Goal: Information Seeking & Learning: Learn about a topic

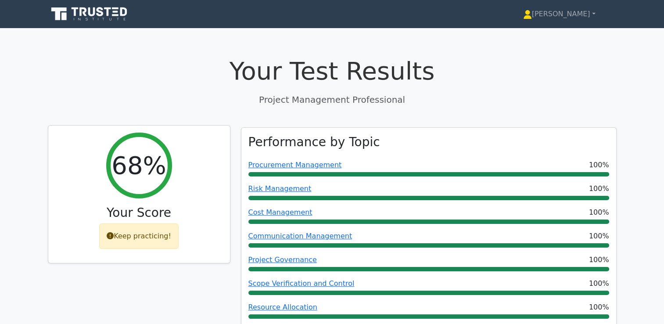
click at [147, 243] on div "Keep practicing!" at bounding box center [138, 235] width 79 height 25
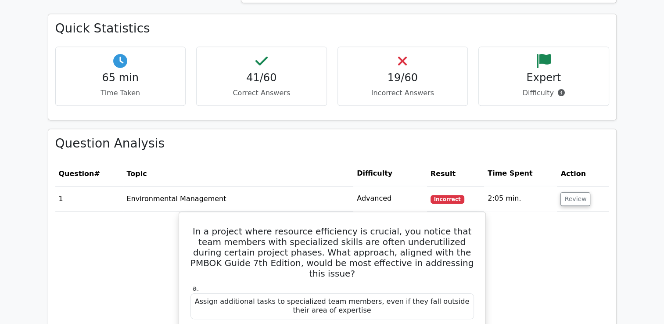
scroll to position [878, 0]
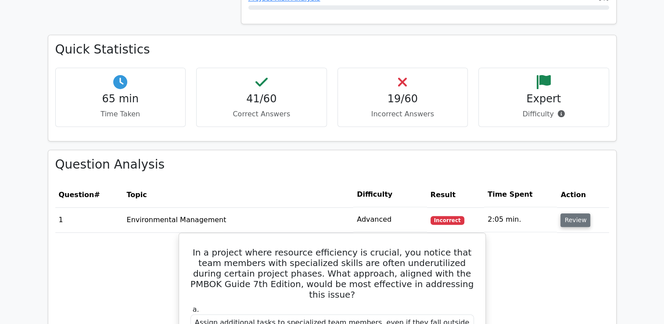
click at [573, 218] on button "Review" at bounding box center [576, 220] width 30 height 14
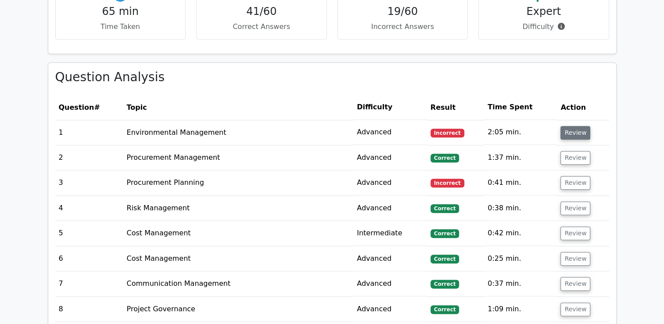
scroll to position [966, 0]
click at [568, 184] on button "Review" at bounding box center [576, 183] width 30 height 14
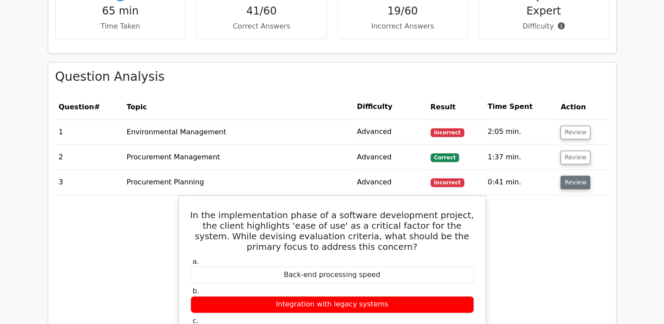
click at [581, 184] on button "Review" at bounding box center [576, 183] width 30 height 14
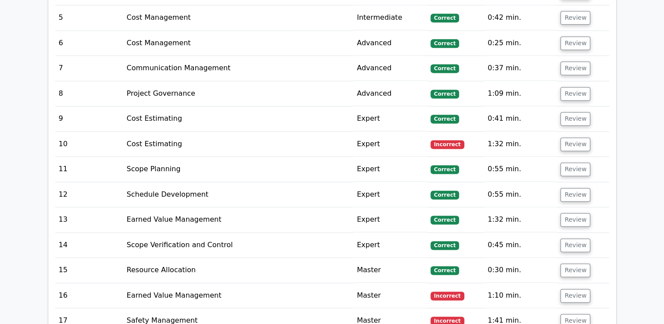
scroll to position [1186, 0]
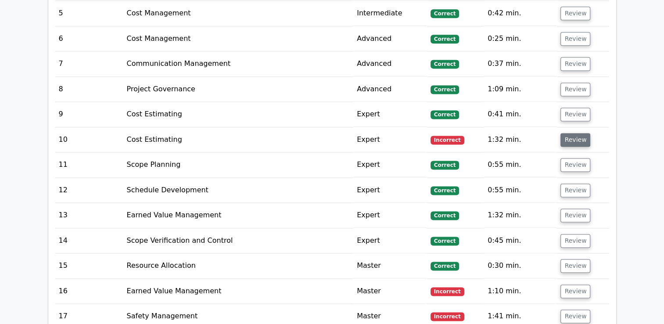
click at [580, 136] on button "Review" at bounding box center [576, 140] width 30 height 14
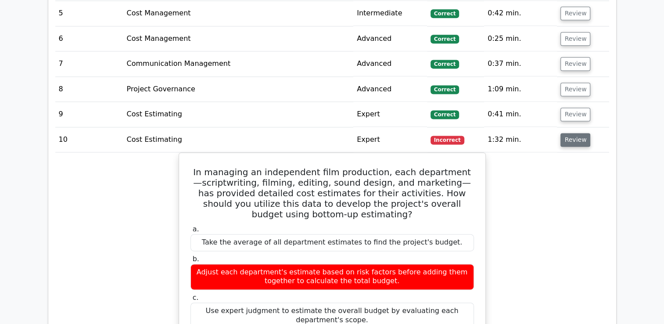
click at [581, 141] on button "Review" at bounding box center [576, 140] width 30 height 14
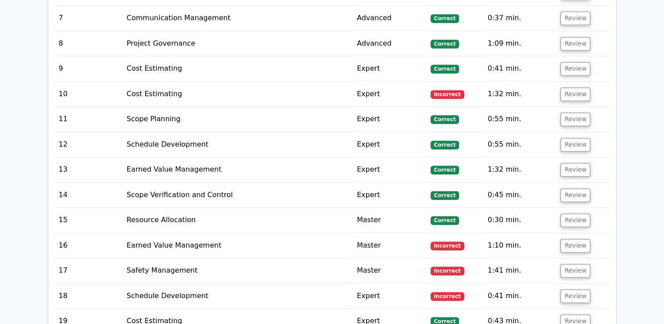
scroll to position [1273, 0]
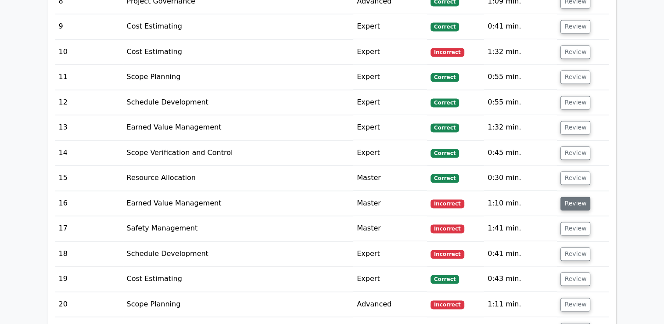
click at [575, 202] on button "Review" at bounding box center [576, 204] width 30 height 14
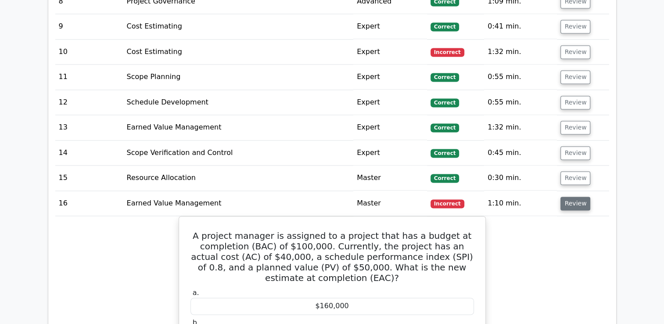
click at [574, 202] on button "Review" at bounding box center [576, 204] width 30 height 14
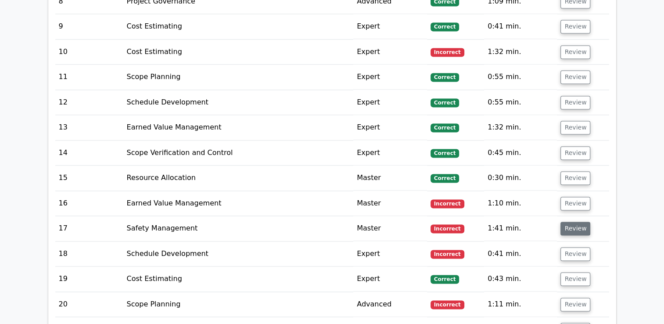
click at [576, 231] on button "Review" at bounding box center [576, 229] width 30 height 14
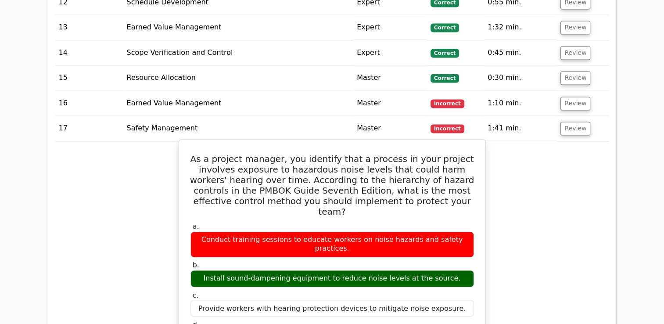
scroll to position [1361, 0]
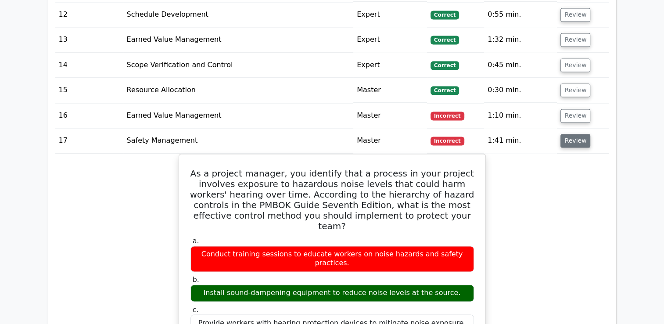
click at [571, 144] on button "Review" at bounding box center [576, 141] width 30 height 14
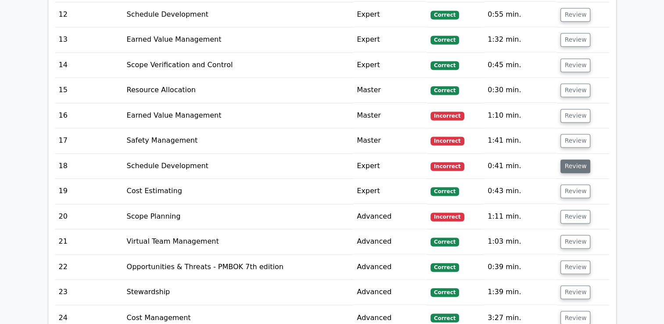
click at [571, 167] on button "Review" at bounding box center [576, 166] width 30 height 14
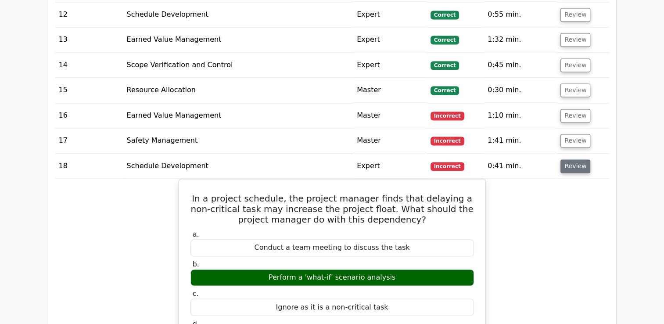
click at [566, 165] on button "Review" at bounding box center [576, 166] width 30 height 14
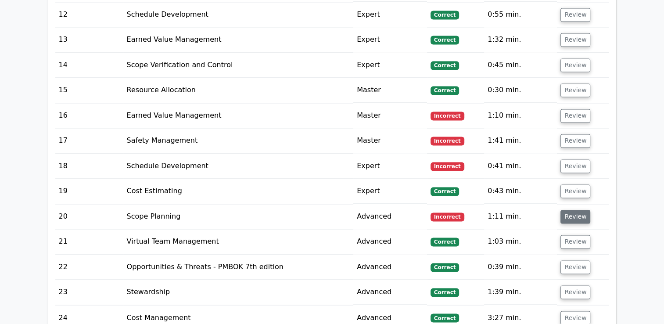
click at [567, 217] on button "Review" at bounding box center [576, 217] width 30 height 14
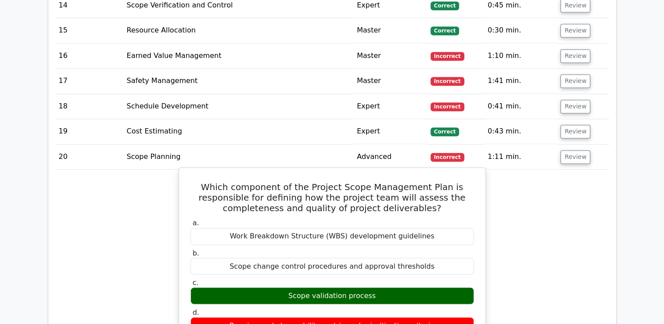
scroll to position [1405, 0]
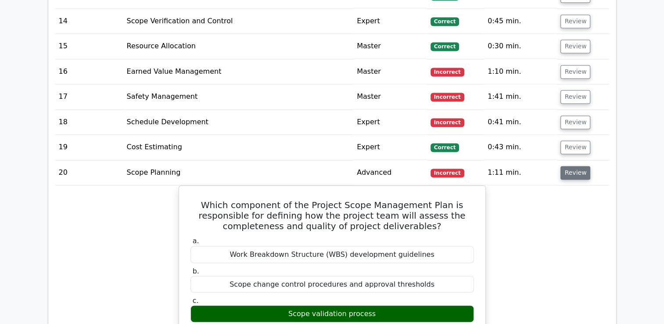
click at [573, 168] on button "Review" at bounding box center [576, 173] width 30 height 14
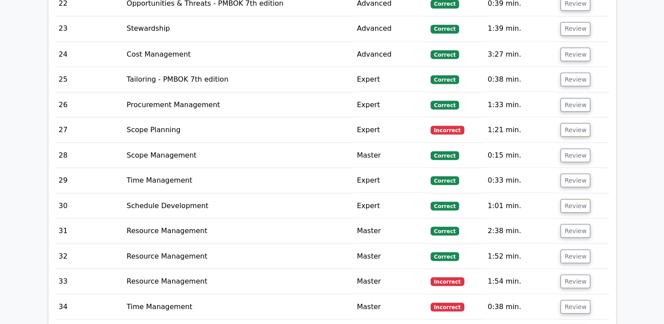
scroll to position [1581, 0]
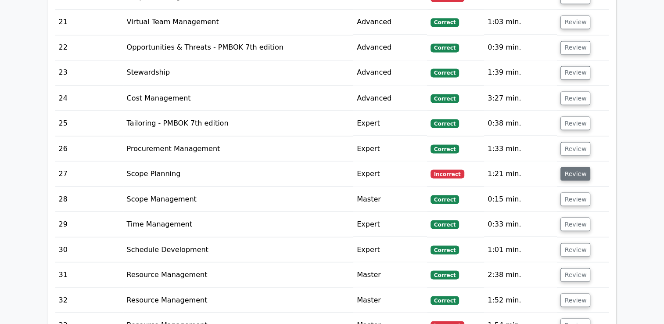
click at [565, 174] on button "Review" at bounding box center [576, 174] width 30 height 14
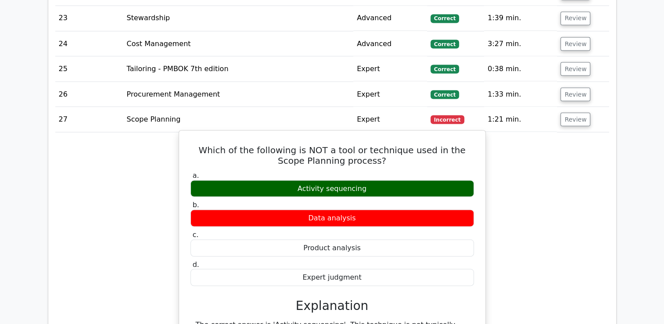
scroll to position [1537, 0]
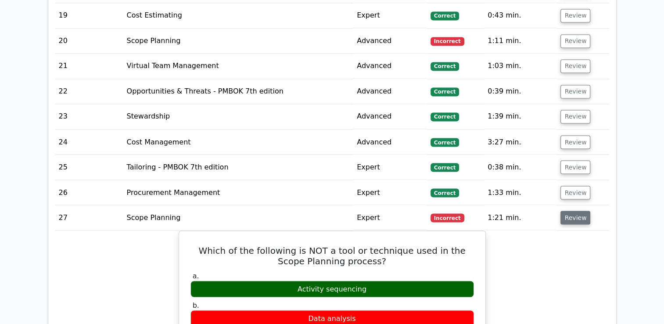
click at [571, 213] on button "Review" at bounding box center [576, 218] width 30 height 14
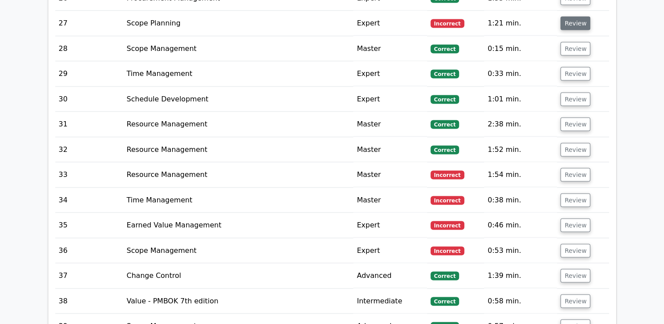
scroll to position [1756, 0]
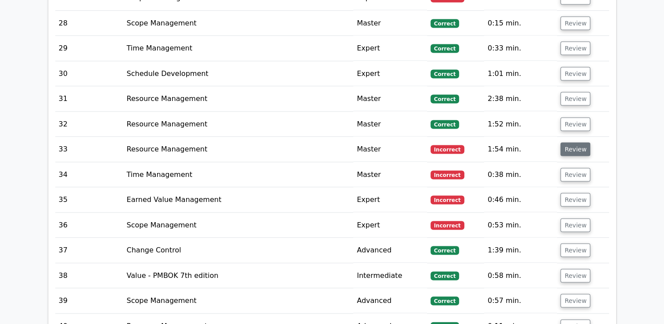
click at [575, 146] on button "Review" at bounding box center [576, 150] width 30 height 14
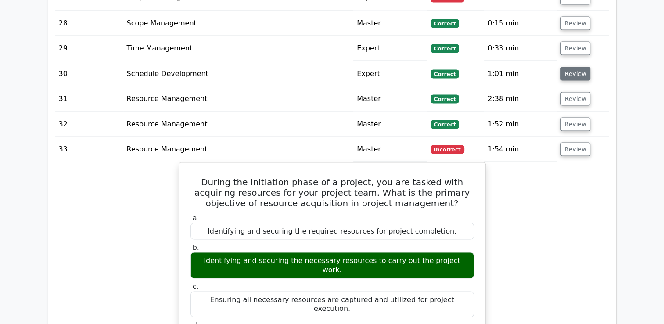
click at [571, 75] on button "Review" at bounding box center [576, 74] width 30 height 14
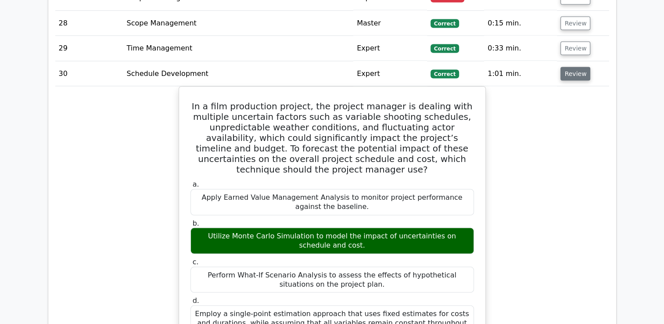
click at [569, 71] on button "Review" at bounding box center [576, 74] width 30 height 14
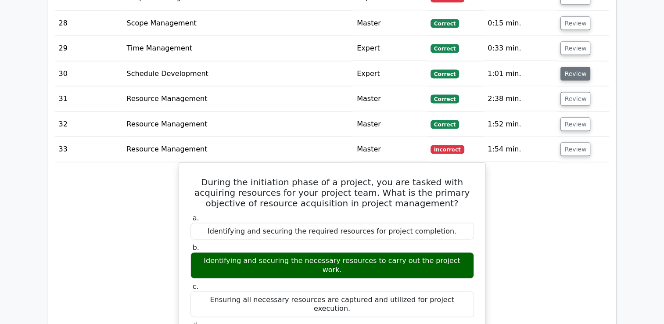
click at [569, 71] on button "Review" at bounding box center [576, 74] width 30 height 14
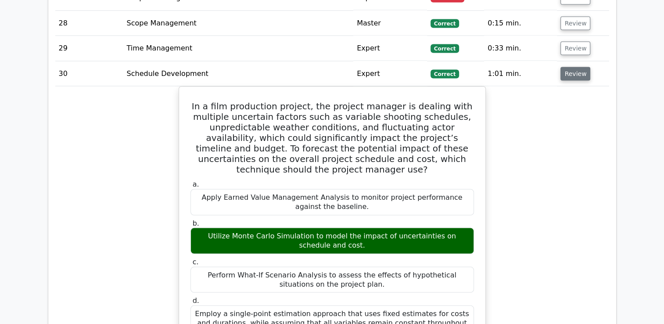
click at [569, 71] on button "Review" at bounding box center [576, 74] width 30 height 14
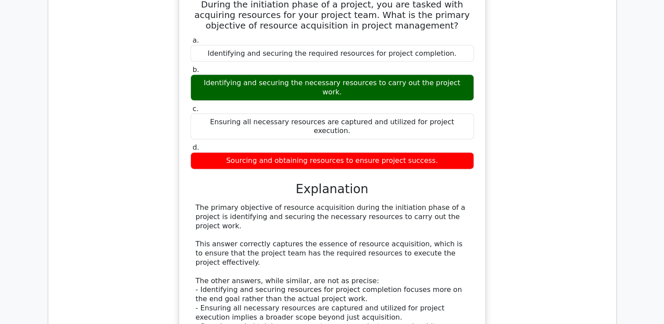
scroll to position [1712, 0]
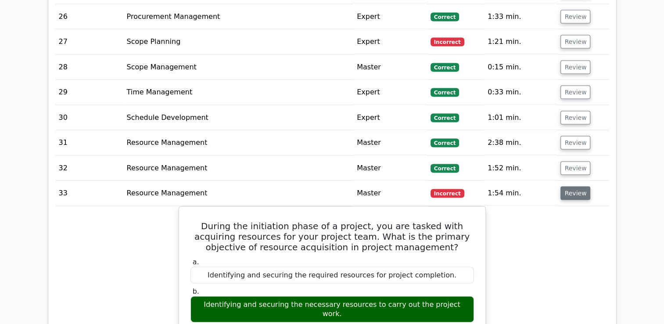
click at [564, 192] on button "Review" at bounding box center [576, 194] width 30 height 14
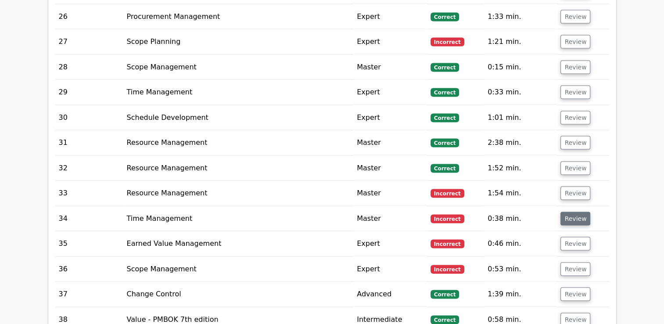
click at [569, 217] on button "Review" at bounding box center [576, 219] width 30 height 14
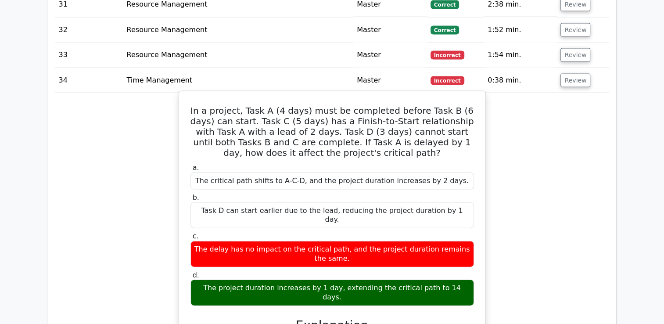
scroll to position [1844, 0]
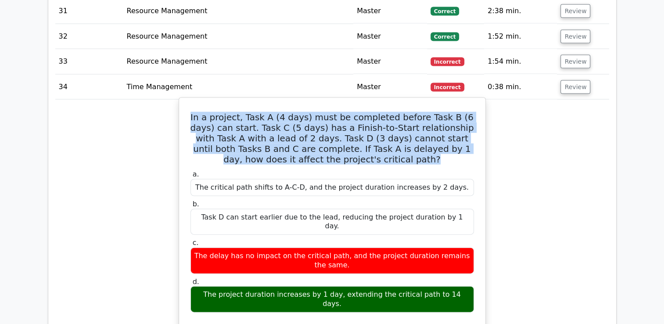
drag, startPoint x: 194, startPoint y: 113, endPoint x: 381, endPoint y: 152, distance: 191.5
click at [381, 152] on h5 "In a project, Task A (4 days) must be completed before Task B (6 days) can star…" at bounding box center [332, 138] width 285 height 53
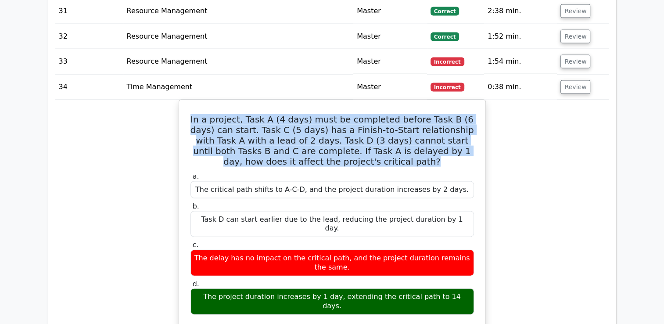
copy h5 "In a project, Task A (4 days) must be completed before Task B (6 days) can star…"
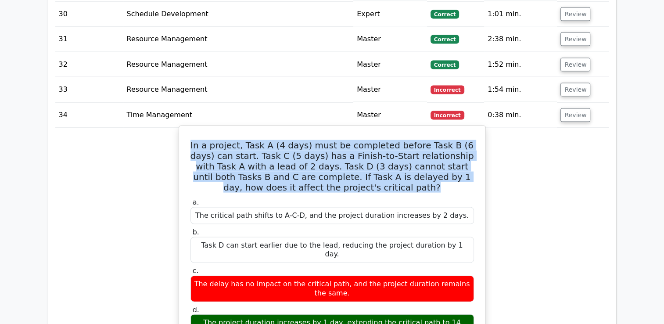
scroll to position [1800, 0]
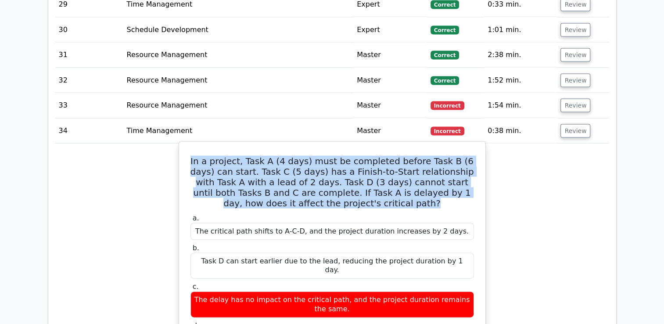
click at [330, 166] on h5 "In a project, Task A (4 days) must be completed before Task B (6 days) can star…" at bounding box center [332, 182] width 285 height 53
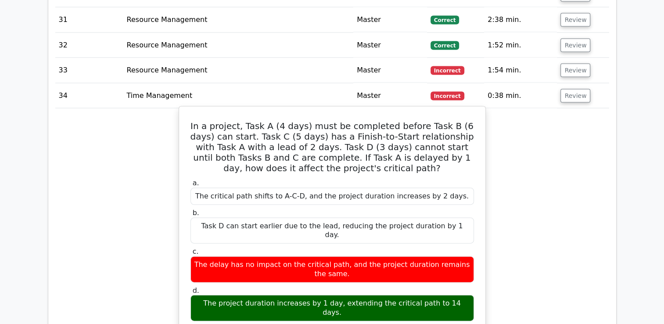
scroll to position [1844, 0]
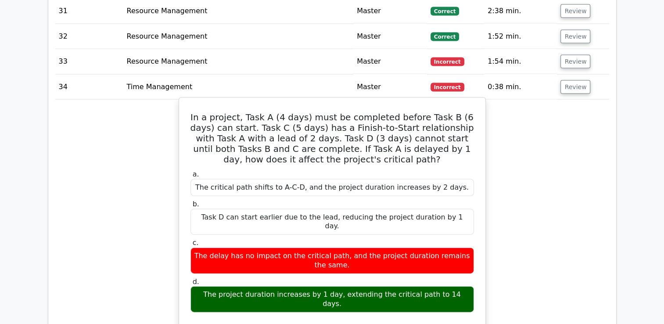
click at [191, 112] on h5 "In a project, Task A (4 days) must be completed before Task B (6 days) can star…" at bounding box center [332, 138] width 285 height 53
drag, startPoint x: 195, startPoint y: 117, endPoint x: 289, endPoint y: 174, distance: 110.5
click at [289, 174] on div "In a project, Task A (4 days) must be completed before Task B (6 days) can star…" at bounding box center [332, 285] width 299 height 369
drag, startPoint x: 289, startPoint y: 174, endPoint x: 239, endPoint y: 136, distance: 63.3
click at [239, 136] on h5 "In a project, Task A (4 days) must be completed before Task B (6 days) can star…" at bounding box center [332, 138] width 285 height 53
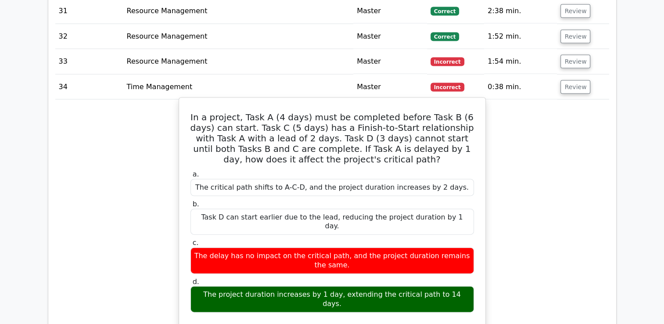
click at [309, 139] on h5 "In a project, Task A (4 days) must be completed before Task B (6 days) can star…" at bounding box center [332, 138] width 285 height 53
drag, startPoint x: 193, startPoint y: 113, endPoint x: 470, endPoint y: 282, distance: 324.4
click at [470, 282] on div "In a project, Task A (4 days) must be completed before Task B (6 days) can star…" at bounding box center [332, 285] width 299 height 369
copy div "In a project, Task A (4 days) must be completed before Task B (6 days) can star…"
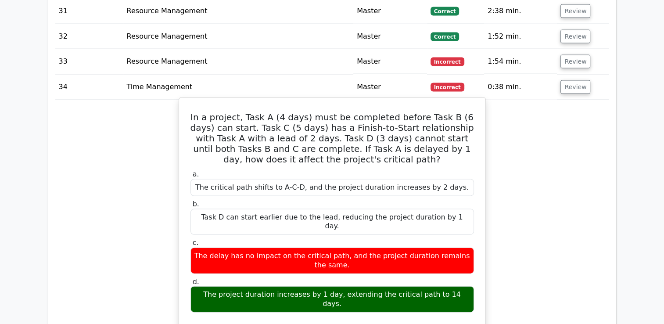
click at [405, 216] on div "Task D can start earlier due to the lead, reducing the project duration by 1 da…" at bounding box center [333, 222] width 284 height 26
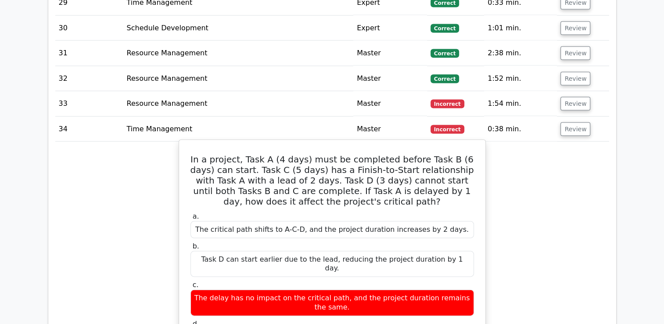
scroll to position [1800, 0]
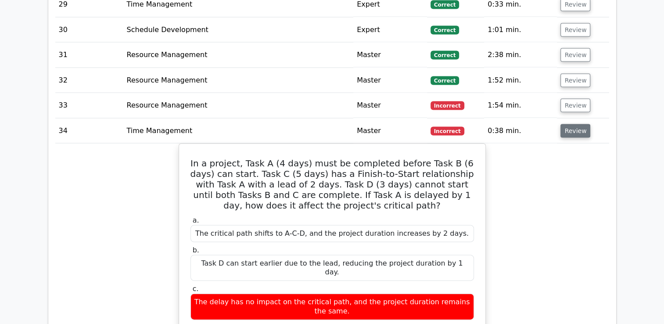
click at [576, 130] on button "Review" at bounding box center [576, 131] width 30 height 14
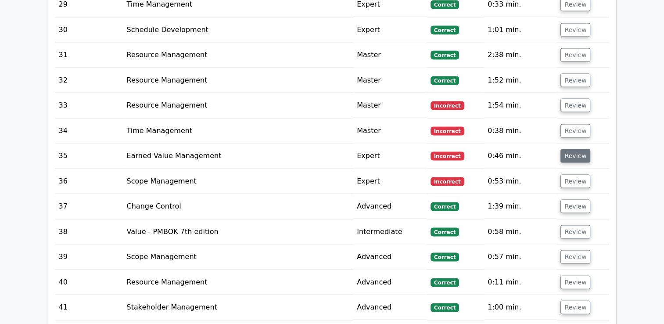
click at [575, 152] on button "Review" at bounding box center [576, 156] width 30 height 14
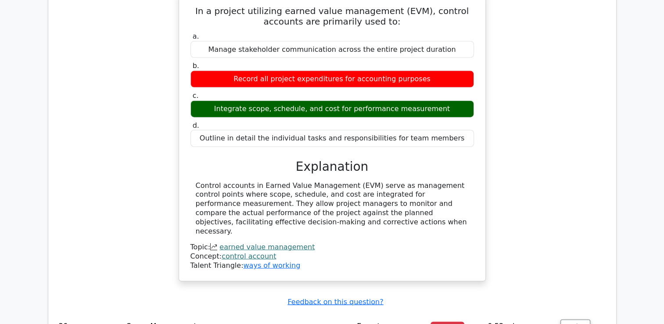
scroll to position [1844, 0]
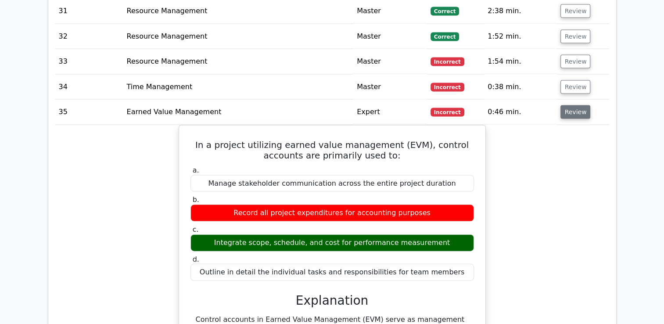
click at [568, 107] on button "Review" at bounding box center [576, 112] width 30 height 14
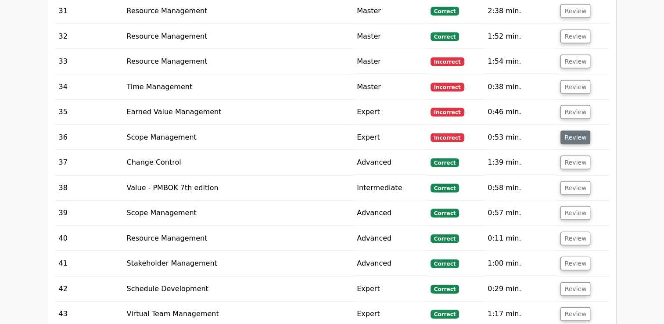
click at [567, 133] on button "Review" at bounding box center [576, 138] width 30 height 14
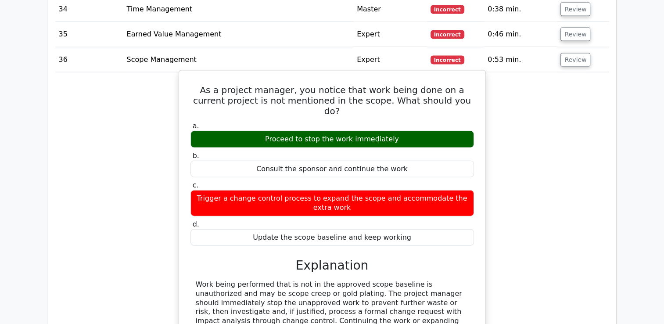
scroll to position [1888, 0]
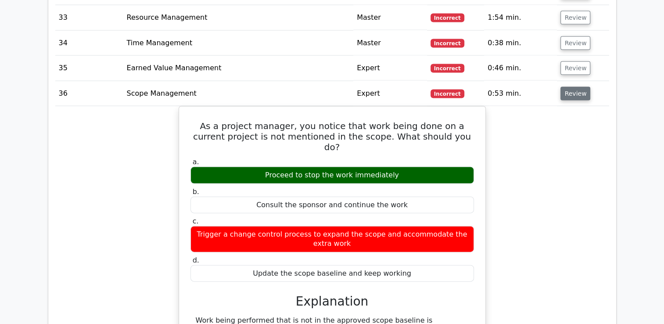
click at [571, 94] on button "Review" at bounding box center [576, 94] width 30 height 14
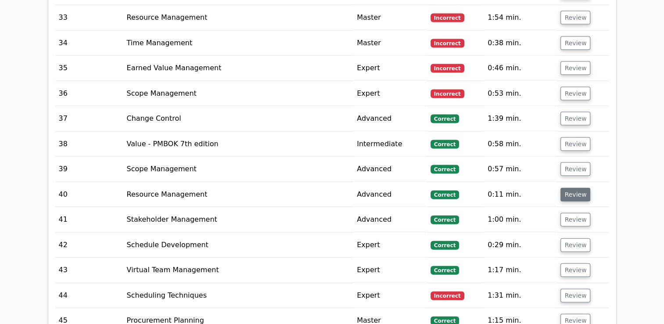
scroll to position [1976, 0]
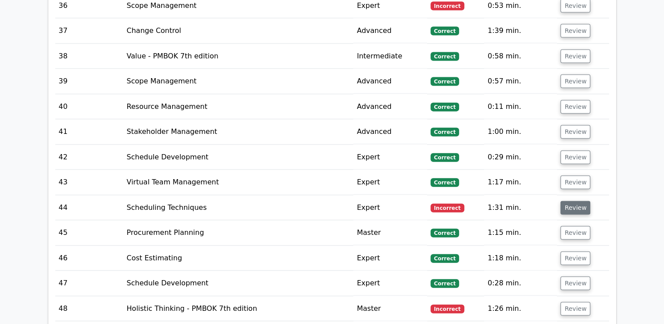
click at [579, 203] on button "Review" at bounding box center [576, 208] width 30 height 14
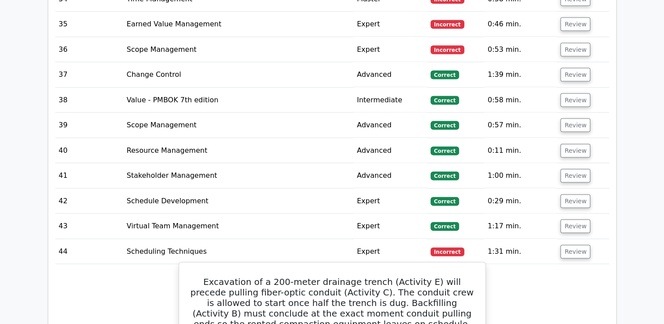
scroll to position [1932, 0]
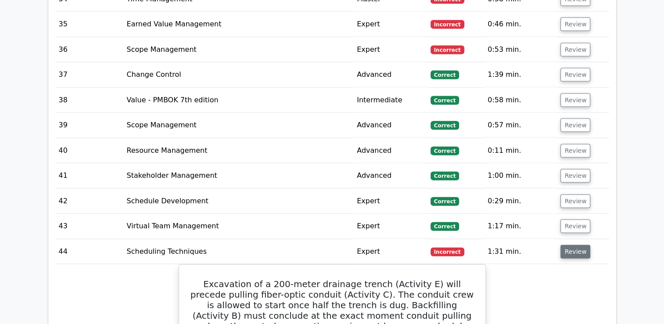
click at [566, 246] on button "Review" at bounding box center [576, 252] width 30 height 14
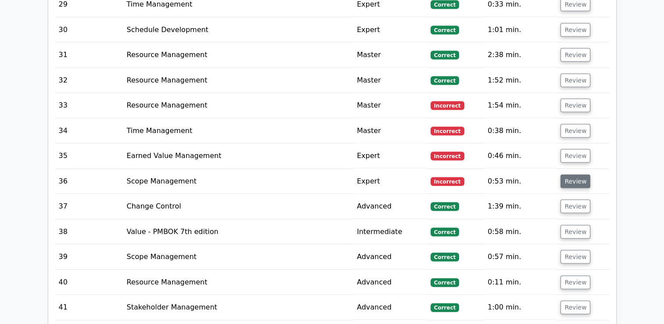
scroll to position [1800, 0]
click at [575, 129] on button "Review" at bounding box center [576, 131] width 30 height 14
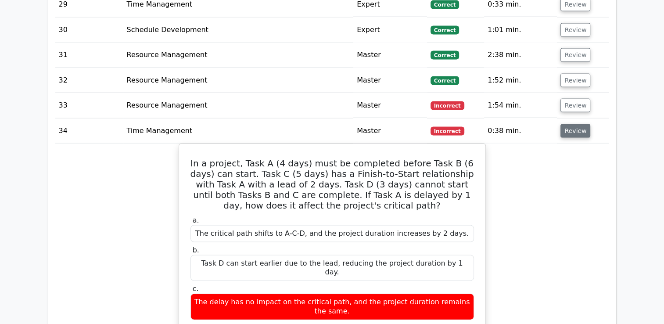
click at [575, 129] on button "Review" at bounding box center [576, 131] width 30 height 14
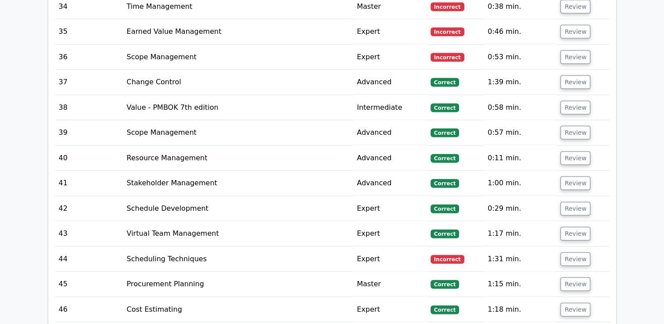
scroll to position [1932, 0]
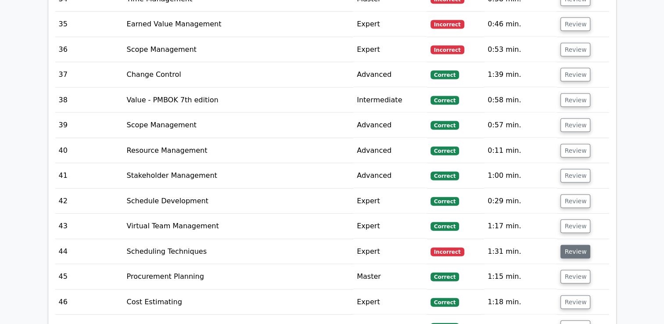
click at [571, 245] on button "Review" at bounding box center [576, 252] width 30 height 14
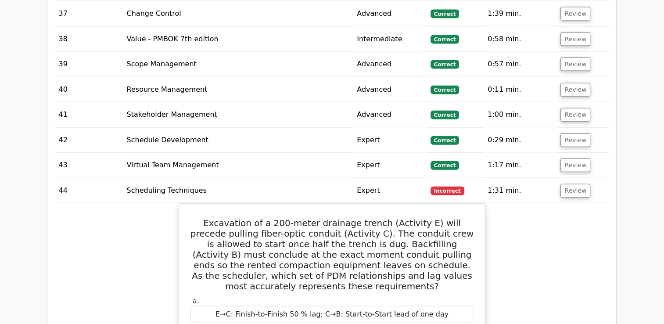
scroll to position [2020, 0]
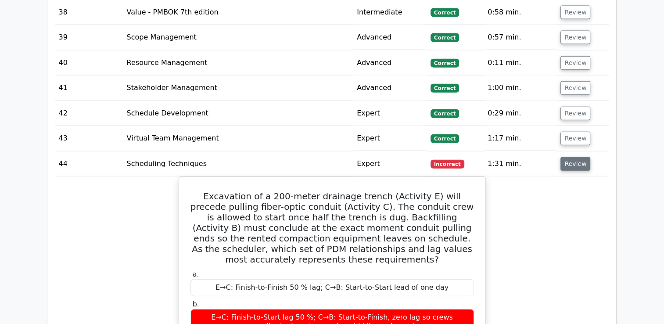
click at [576, 160] on button "Review" at bounding box center [576, 164] width 30 height 14
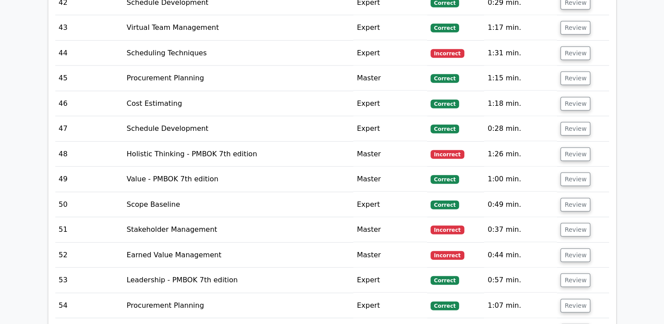
scroll to position [2152, 0]
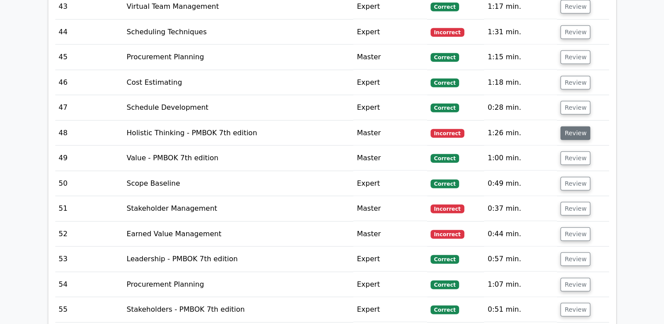
click at [573, 127] on button "Review" at bounding box center [576, 133] width 30 height 14
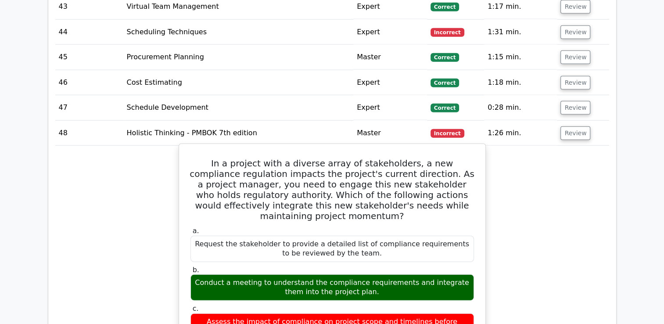
click at [250, 171] on h5 "In a project with a diverse array of stakeholders, a new compliance regulation …" at bounding box center [332, 189] width 285 height 63
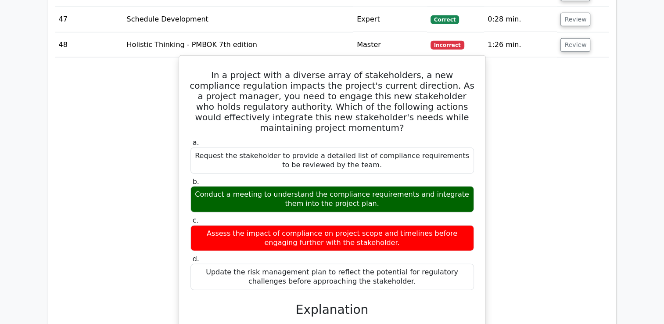
scroll to position [2239, 0]
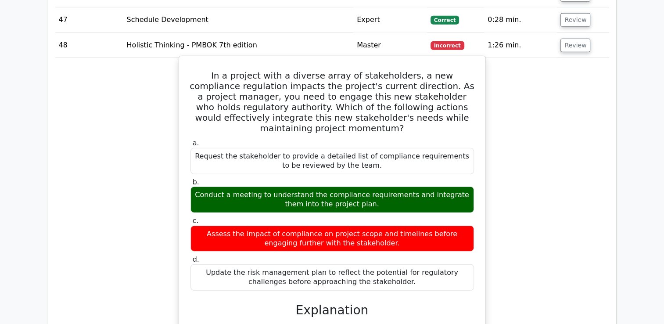
drag, startPoint x: 201, startPoint y: 69, endPoint x: 413, endPoint y: 270, distance: 292.0
click at [413, 270] on div "In a project with a diverse array of stakeholders, a new compliance regulation …" at bounding box center [332, 286] width 299 height 452
copy div "In a project with a diverse array of stakeholders, a new compliance regulation …"
click at [376, 216] on label "c. Assess the impact of compliance on project scope and timelines before engagi…" at bounding box center [333, 233] width 284 height 35
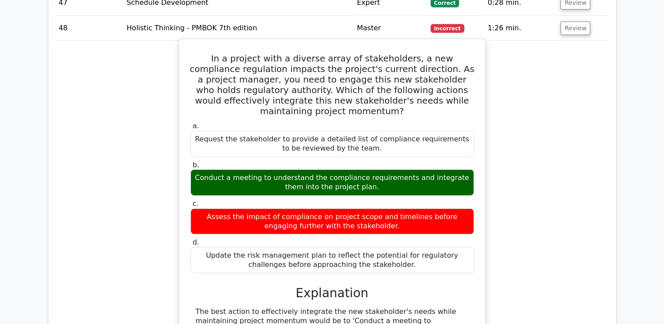
scroll to position [2195, 0]
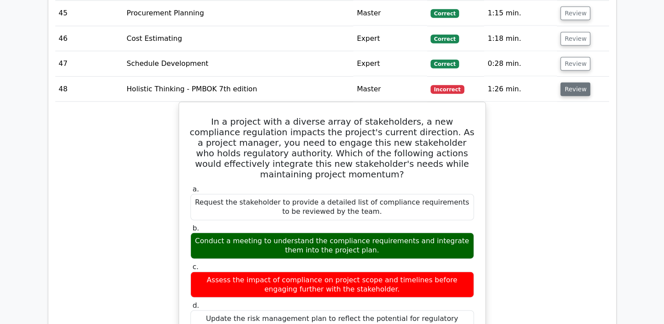
click at [575, 84] on button "Review" at bounding box center [576, 90] width 30 height 14
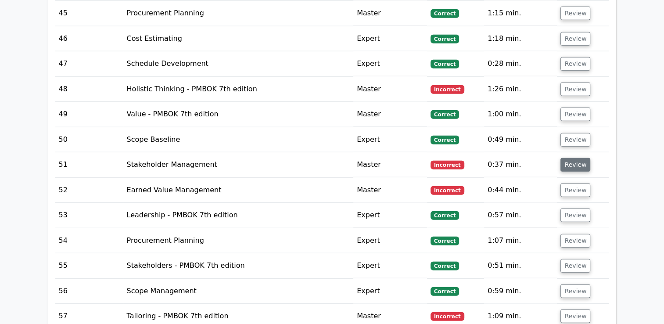
click at [573, 158] on button "Review" at bounding box center [576, 165] width 30 height 14
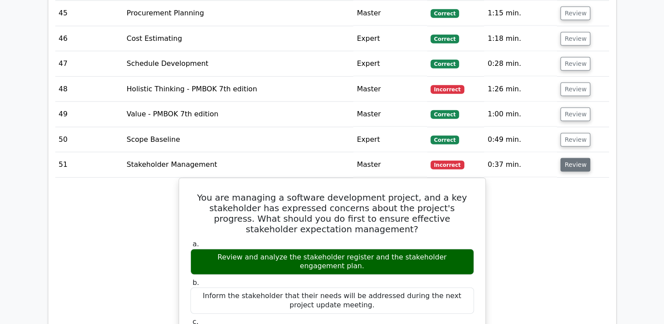
click at [581, 162] on button "Review" at bounding box center [576, 165] width 30 height 14
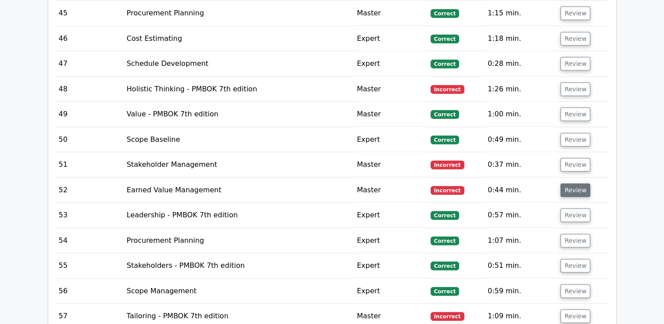
click at [571, 185] on button "Review" at bounding box center [576, 191] width 30 height 14
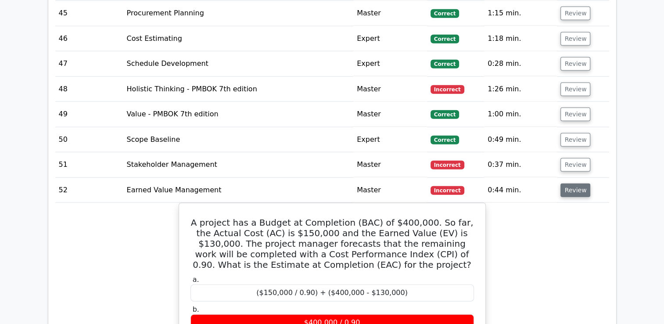
click at [571, 184] on button "Review" at bounding box center [576, 191] width 30 height 14
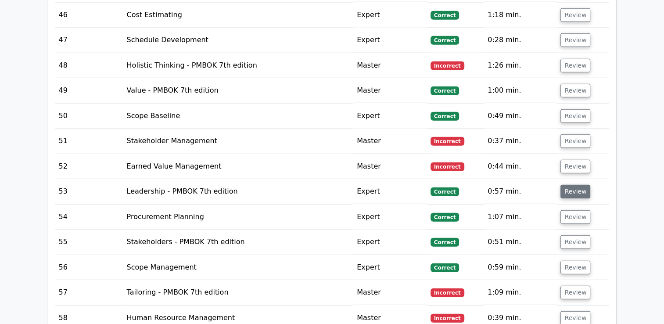
scroll to position [2239, 0]
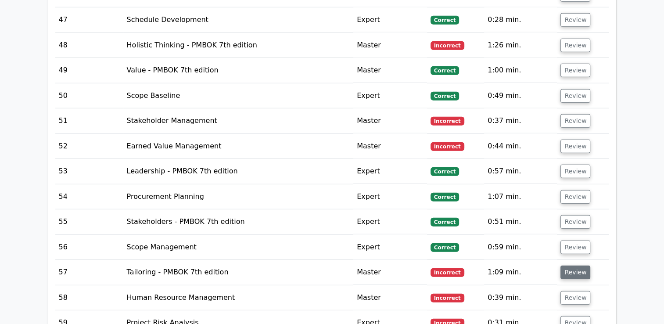
click at [576, 266] on button "Review" at bounding box center [576, 273] width 30 height 14
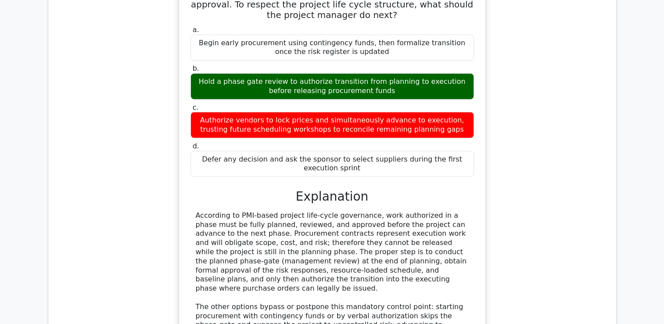
scroll to position [2371, 0]
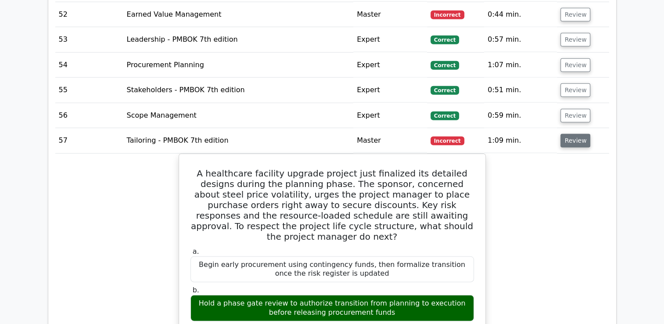
click at [576, 134] on button "Review" at bounding box center [576, 141] width 30 height 14
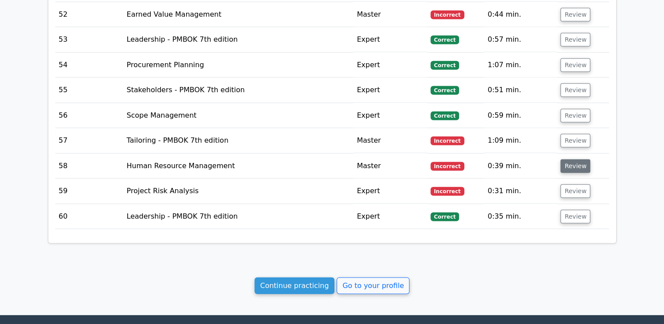
click at [574, 159] on button "Review" at bounding box center [576, 166] width 30 height 14
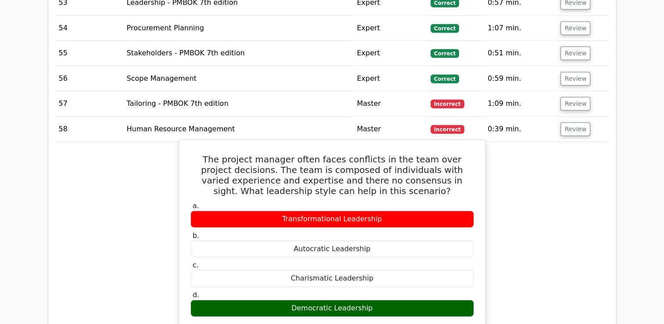
scroll to position [2415, 0]
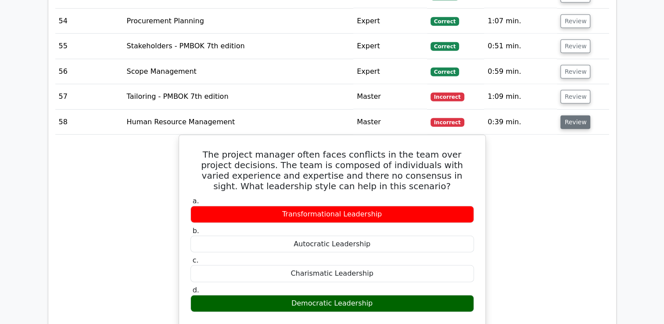
click at [566, 115] on button "Review" at bounding box center [576, 122] width 30 height 14
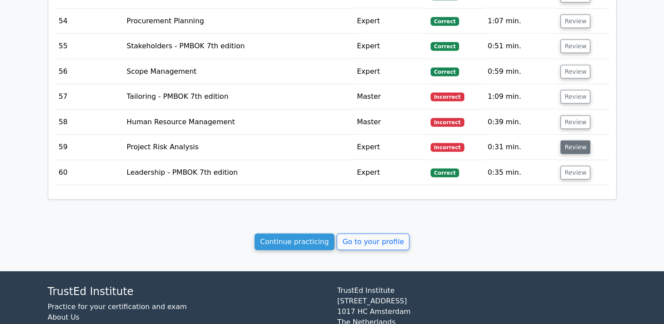
click at [569, 141] on button "Review" at bounding box center [576, 148] width 30 height 14
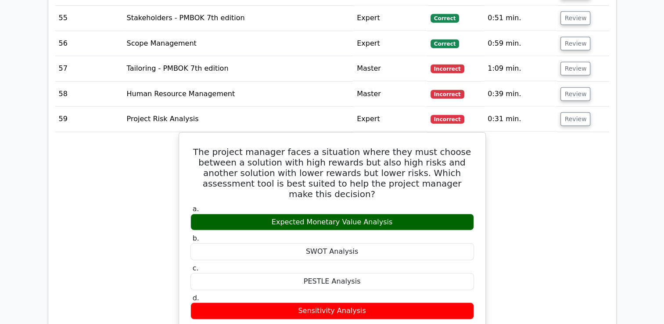
scroll to position [2371, 0]
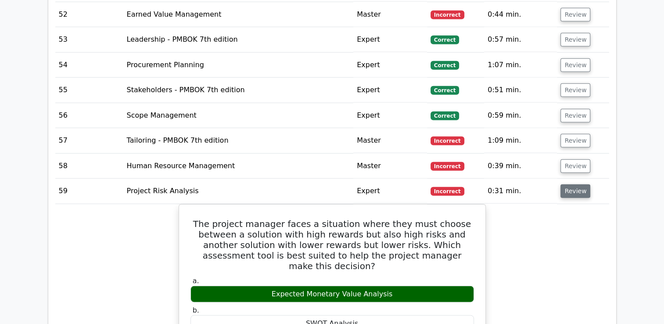
click at [577, 187] on button "Review" at bounding box center [576, 191] width 30 height 14
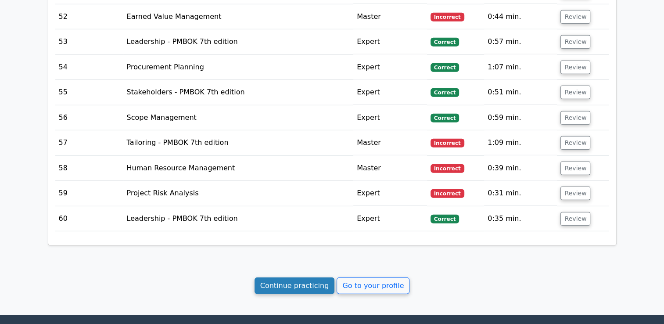
click at [295, 278] on link "Continue practicing" at bounding box center [295, 286] width 80 height 17
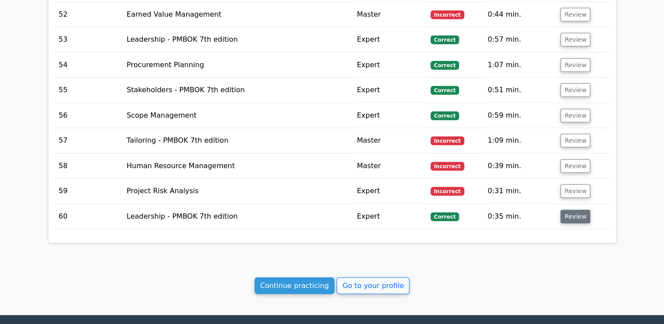
click at [576, 210] on button "Review" at bounding box center [576, 217] width 30 height 14
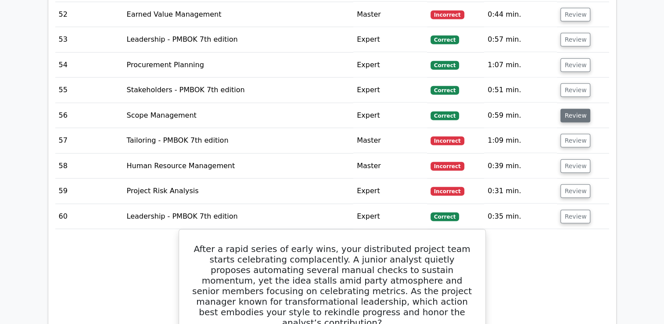
click at [570, 109] on button "Review" at bounding box center [576, 116] width 30 height 14
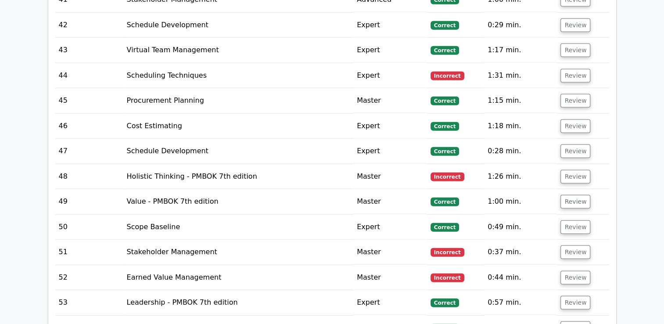
scroll to position [2020, 0]
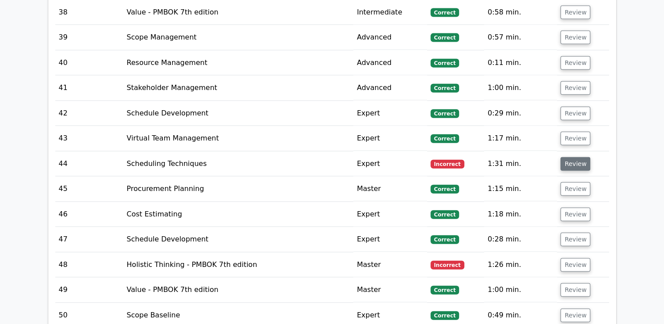
click at [569, 162] on button "Review" at bounding box center [576, 164] width 30 height 14
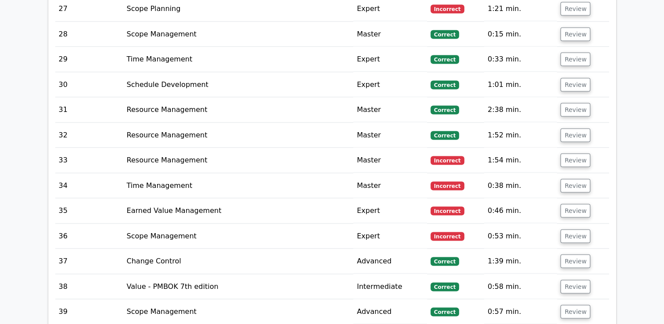
scroll to position [1669, 0]
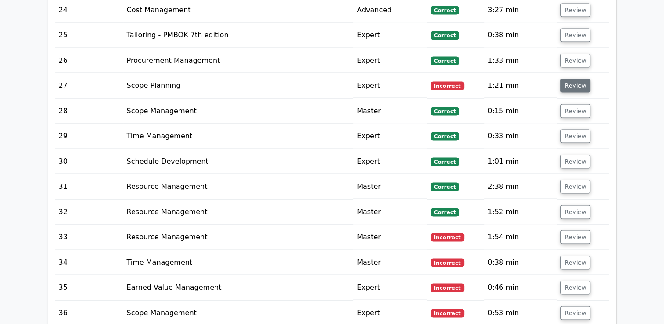
click at [568, 85] on button "Review" at bounding box center [576, 86] width 30 height 14
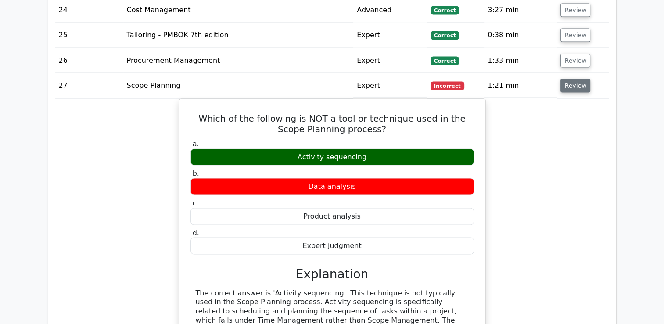
click at [576, 84] on button "Review" at bounding box center [576, 86] width 30 height 14
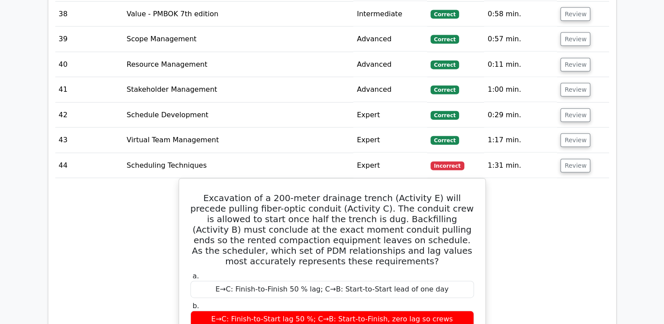
scroll to position [2020, 0]
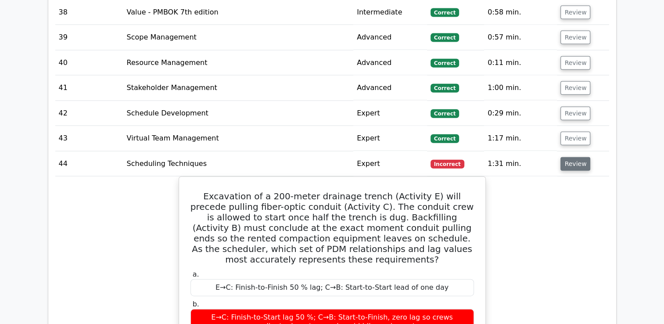
click at [571, 163] on button "Review" at bounding box center [576, 164] width 30 height 14
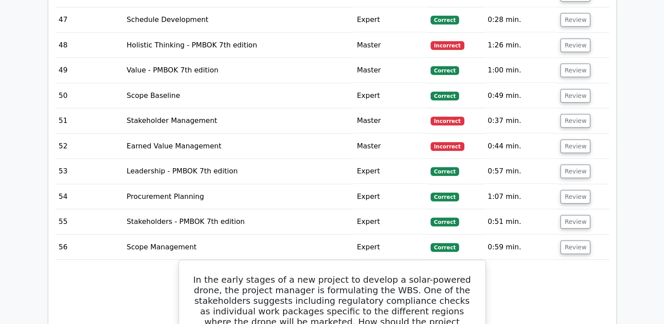
scroll to position [2239, 0]
click at [573, 141] on button "Review" at bounding box center [576, 147] width 30 height 14
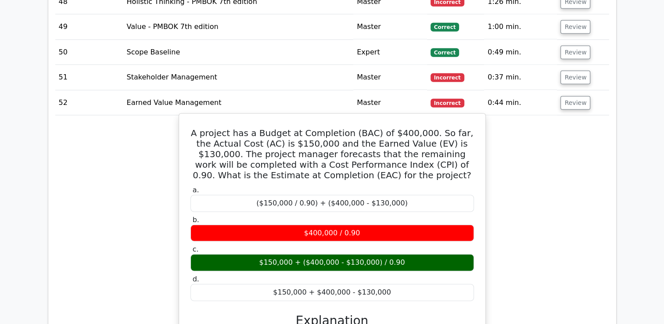
scroll to position [2283, 0]
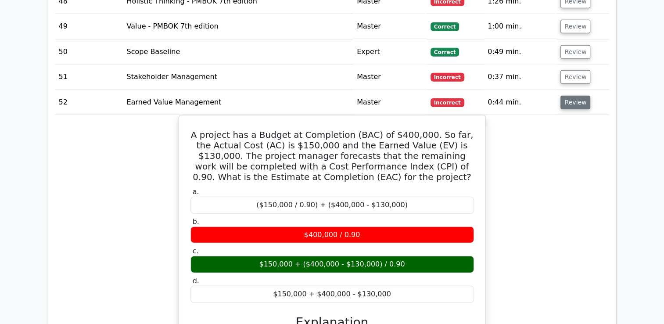
click at [569, 99] on button "Review" at bounding box center [576, 103] width 30 height 14
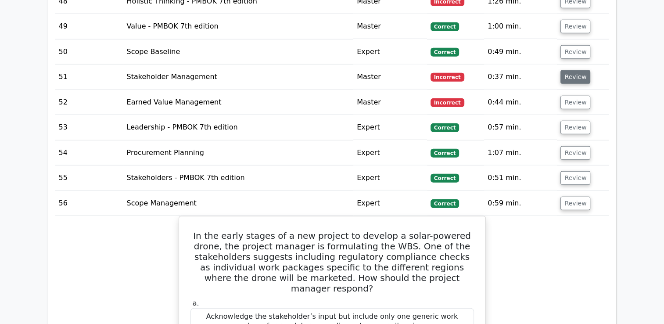
click at [566, 72] on button "Review" at bounding box center [576, 77] width 30 height 14
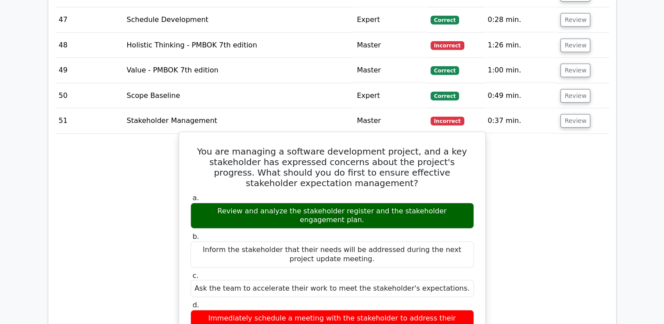
scroll to position [2195, 0]
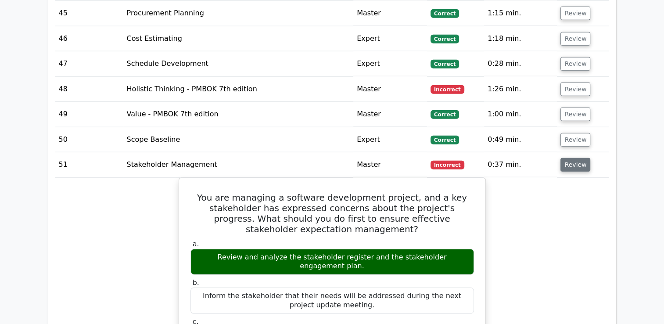
click at [568, 159] on button "Review" at bounding box center [576, 165] width 30 height 14
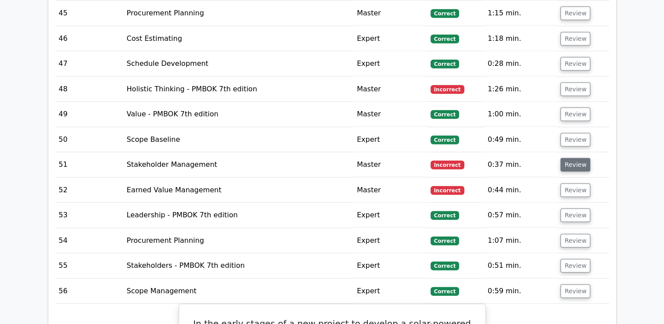
click at [567, 163] on button "Review" at bounding box center [576, 165] width 30 height 14
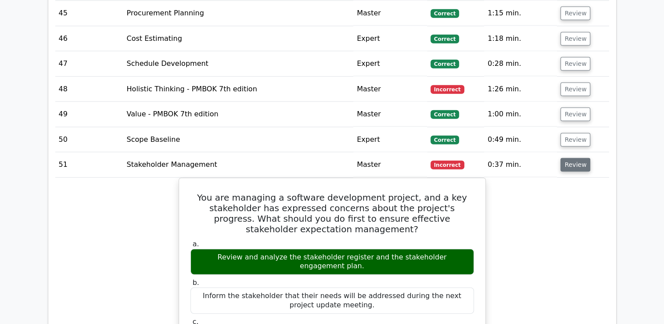
click at [567, 163] on button "Review" at bounding box center [576, 165] width 30 height 14
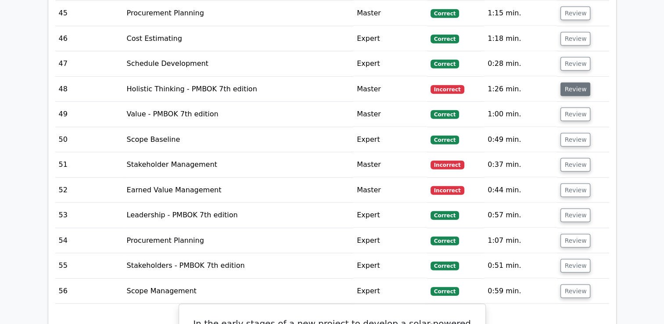
click at [569, 84] on button "Review" at bounding box center [576, 90] width 30 height 14
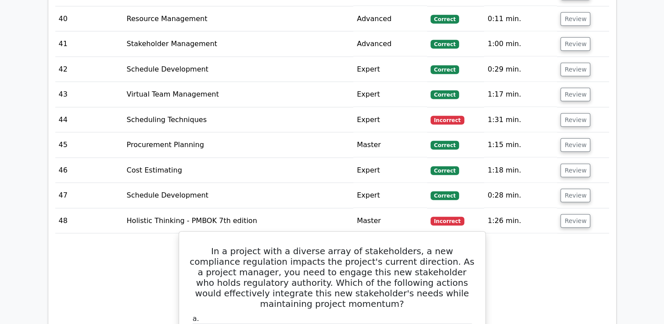
scroll to position [2064, 0]
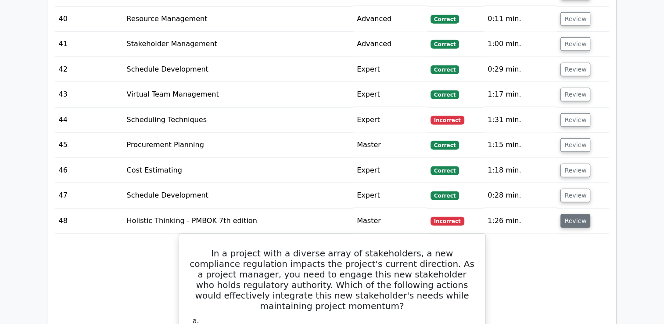
click at [569, 214] on button "Review" at bounding box center [576, 221] width 30 height 14
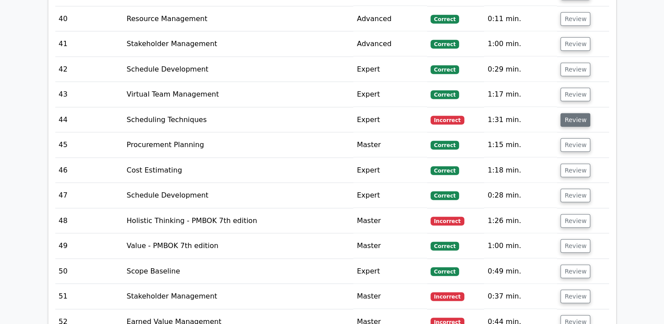
click at [568, 113] on button "Review" at bounding box center [576, 120] width 30 height 14
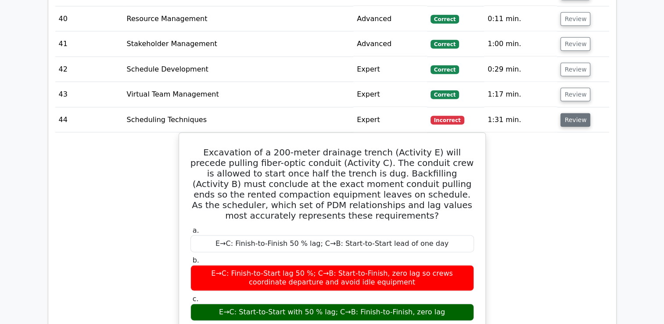
click at [576, 113] on button "Review" at bounding box center [576, 120] width 30 height 14
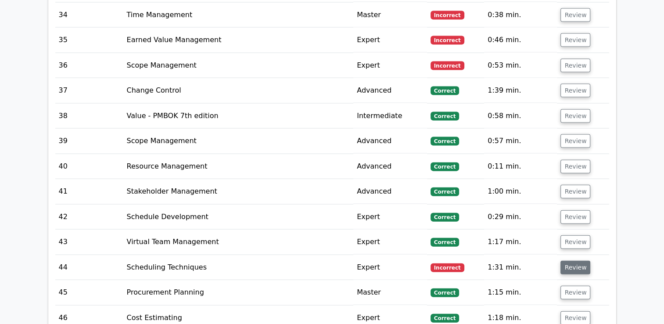
scroll to position [1844, 0]
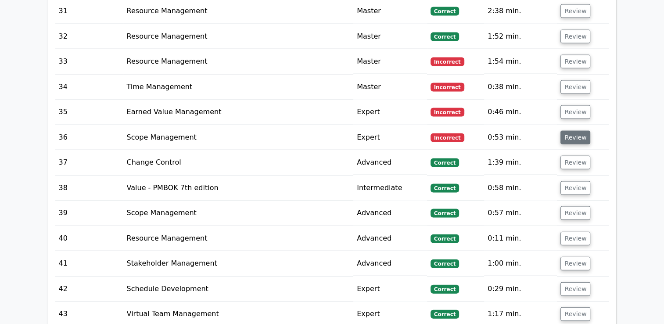
click at [565, 131] on button "Review" at bounding box center [576, 138] width 30 height 14
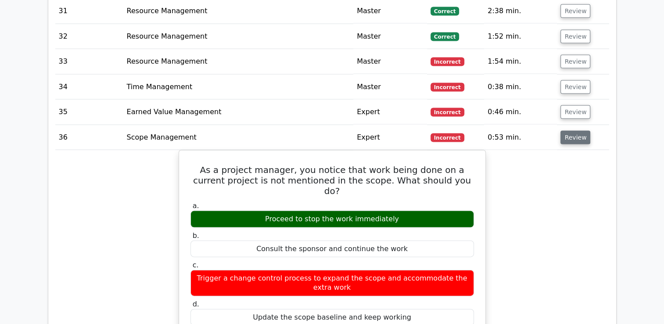
click at [578, 132] on button "Review" at bounding box center [576, 138] width 30 height 14
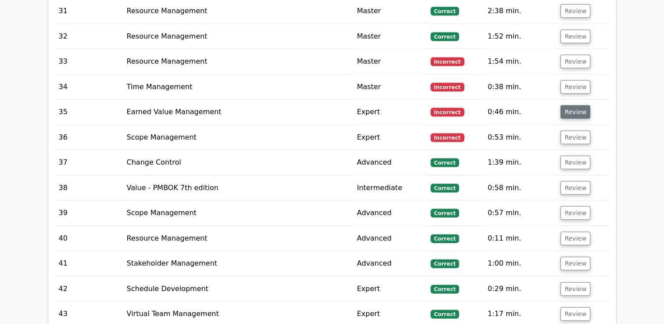
click at [574, 108] on button "Review" at bounding box center [576, 112] width 30 height 14
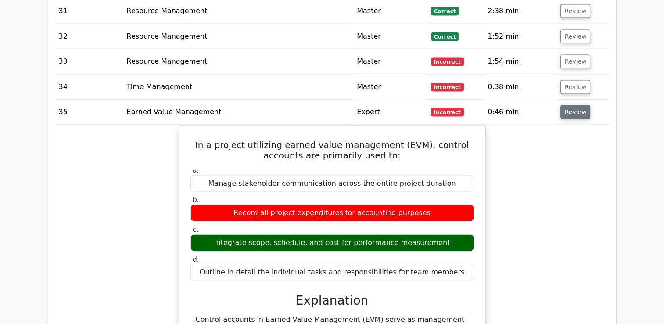
click at [574, 108] on button "Review" at bounding box center [576, 112] width 30 height 14
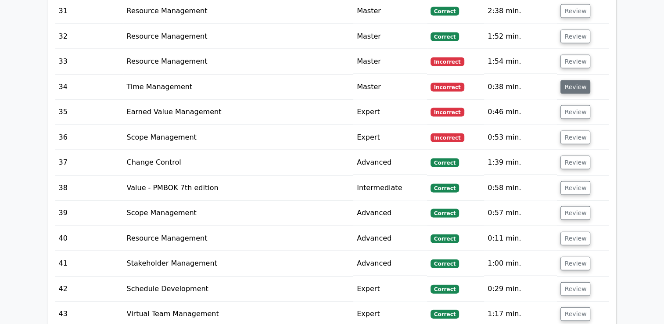
click at [572, 83] on button "Review" at bounding box center [576, 87] width 30 height 14
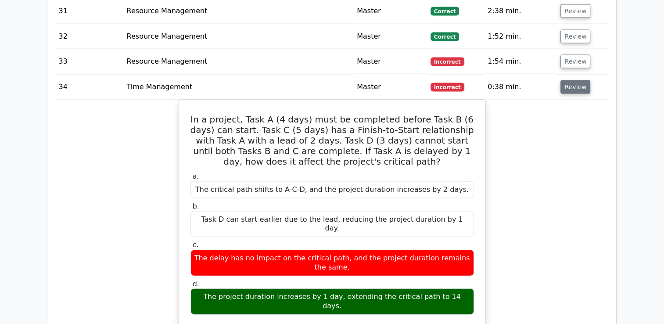
click at [572, 83] on button "Review" at bounding box center [576, 87] width 30 height 14
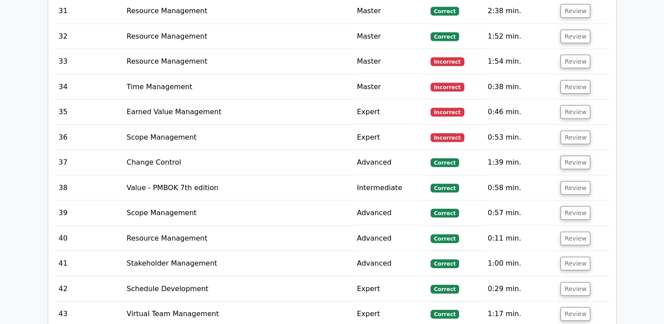
scroll to position [1800, 0]
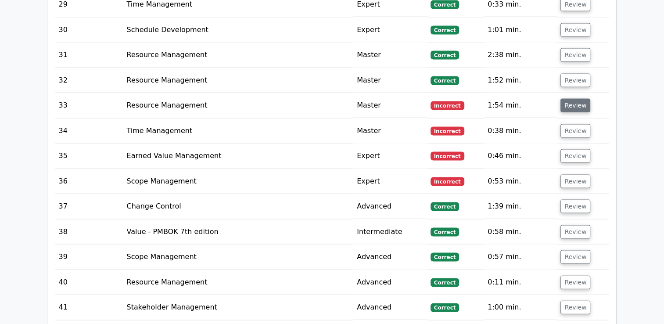
click at [574, 99] on button "Review" at bounding box center [576, 106] width 30 height 14
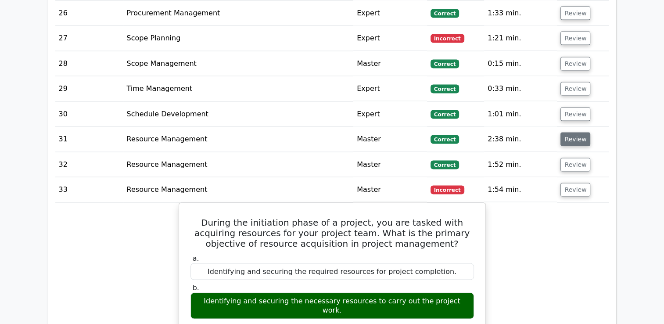
scroll to position [1712, 0]
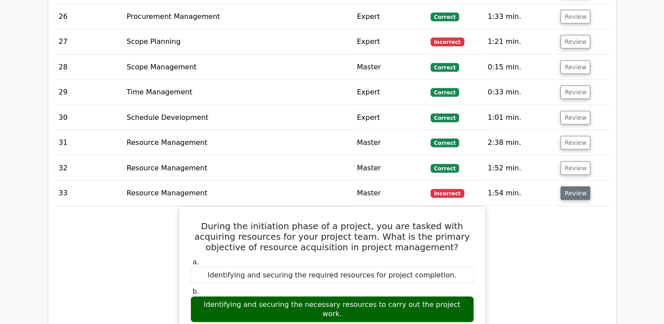
click at [573, 188] on button "Review" at bounding box center [576, 194] width 30 height 14
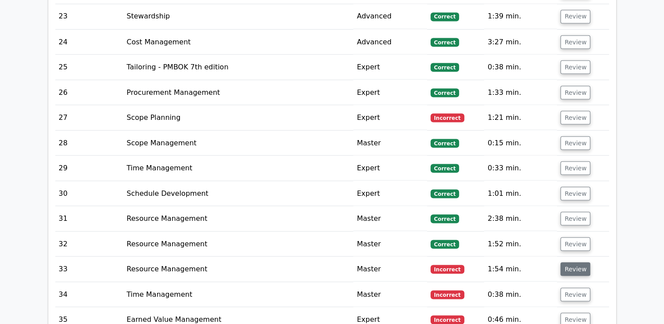
scroll to position [1625, 0]
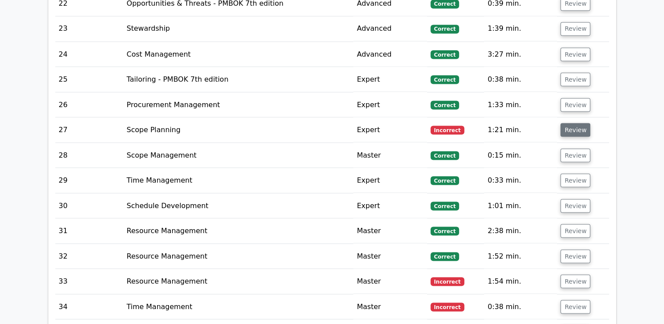
click at [567, 127] on button "Review" at bounding box center [576, 130] width 30 height 14
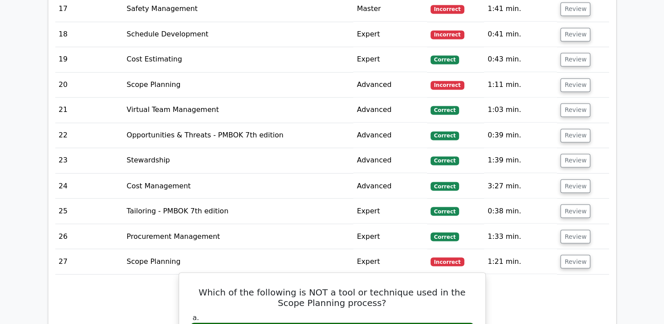
scroll to position [1493, 0]
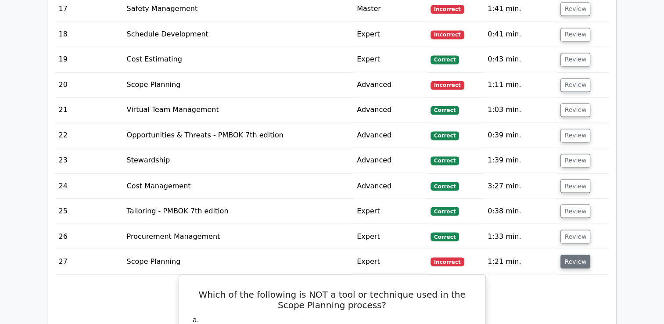
click at [573, 256] on button "Review" at bounding box center [576, 262] width 30 height 14
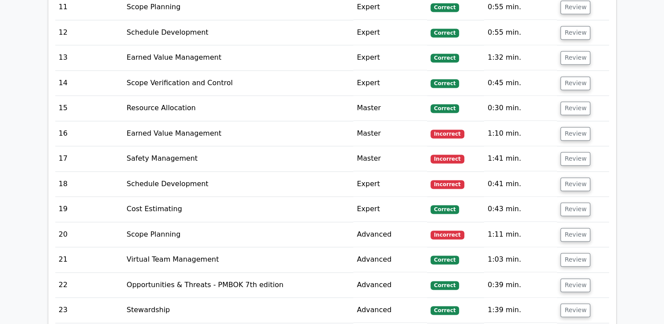
scroll to position [1317, 0]
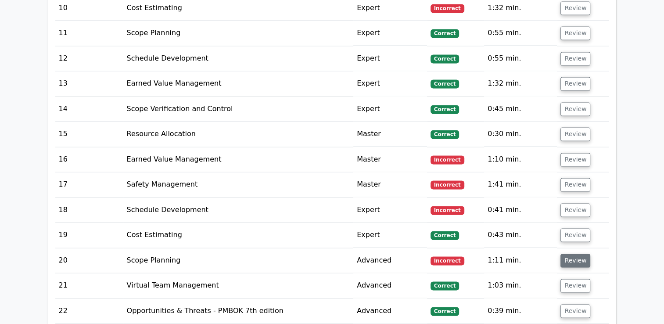
click at [573, 255] on button "Review" at bounding box center [576, 261] width 30 height 14
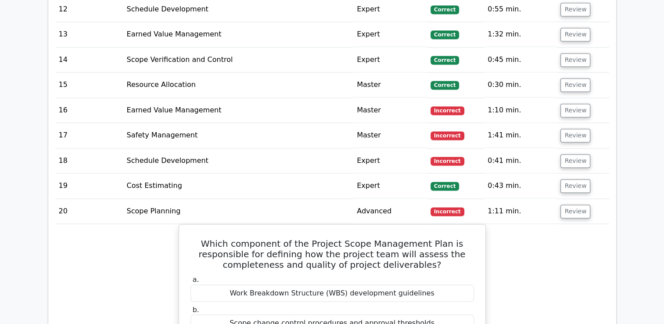
scroll to position [1361, 0]
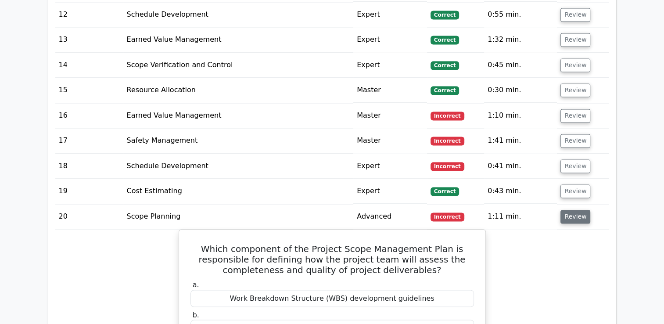
click at [573, 218] on button "Review" at bounding box center [576, 217] width 30 height 14
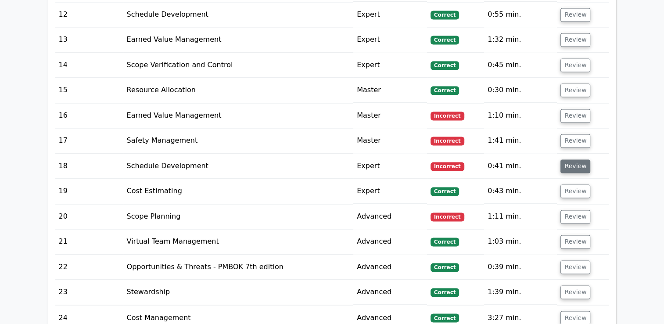
click at [576, 162] on button "Review" at bounding box center [576, 166] width 30 height 14
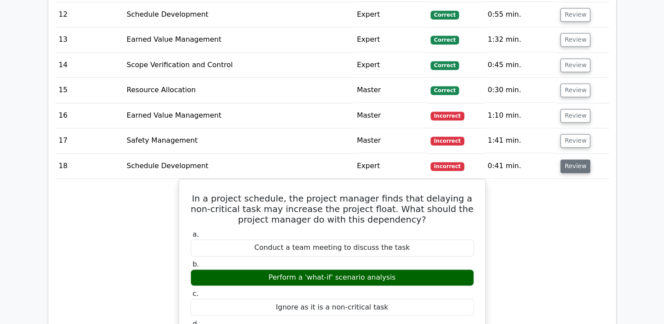
click at [568, 166] on button "Review" at bounding box center [576, 166] width 30 height 14
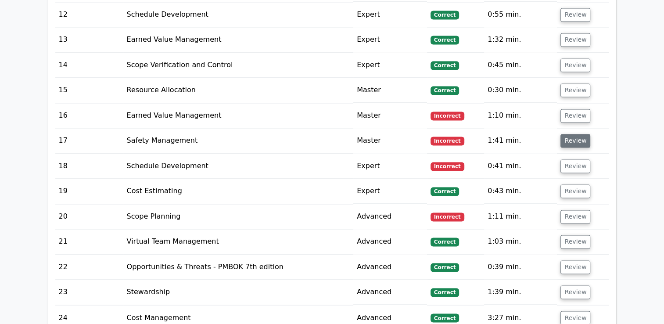
click at [572, 138] on button "Review" at bounding box center [576, 141] width 30 height 14
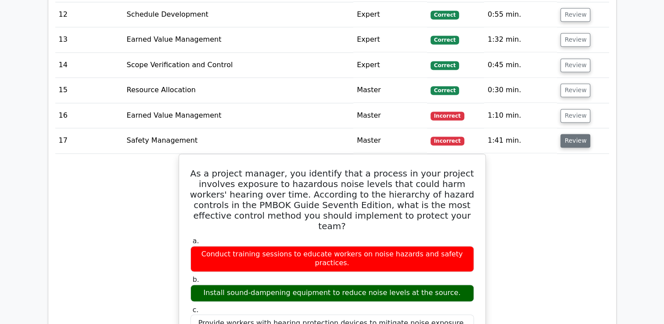
click at [563, 141] on button "Review" at bounding box center [576, 141] width 30 height 14
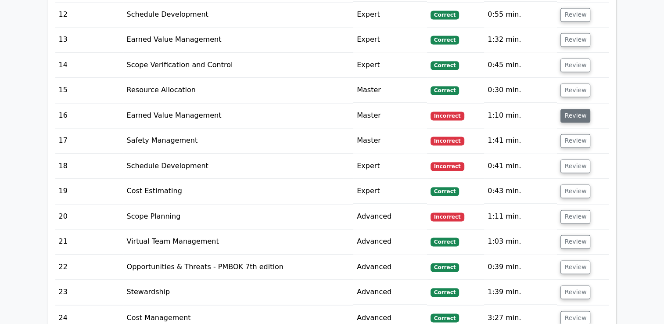
click at [575, 114] on button "Review" at bounding box center [576, 116] width 30 height 14
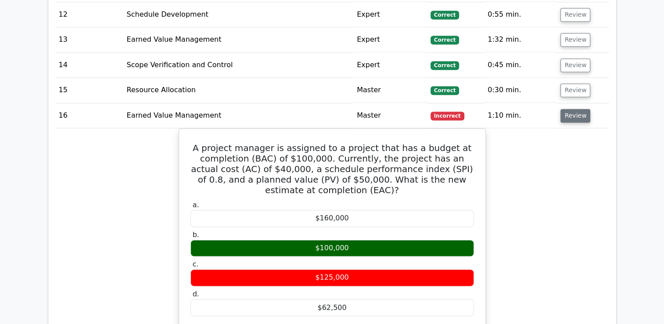
click at [572, 110] on button "Review" at bounding box center [576, 116] width 30 height 14
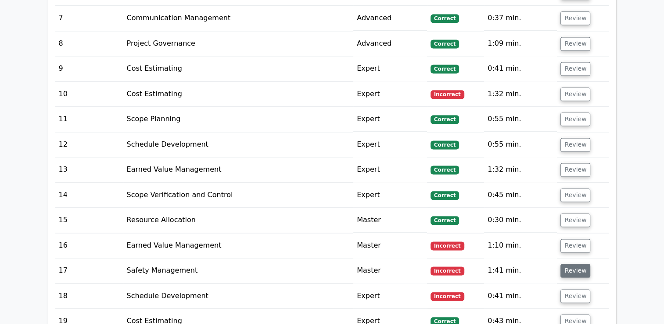
scroll to position [1229, 0]
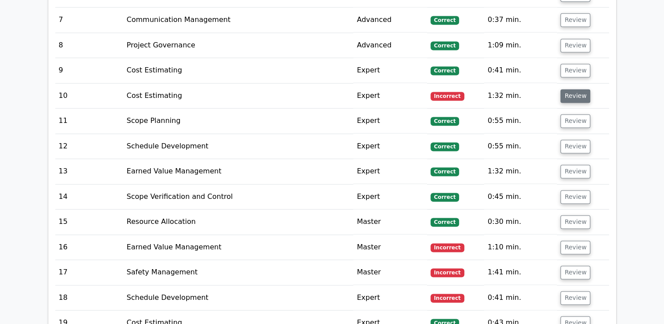
click at [573, 95] on button "Review" at bounding box center [576, 96] width 30 height 14
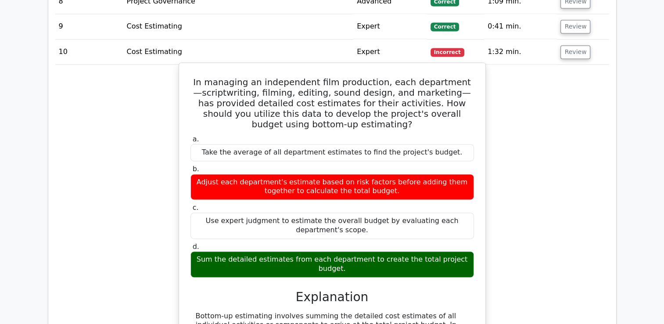
scroll to position [1098, 0]
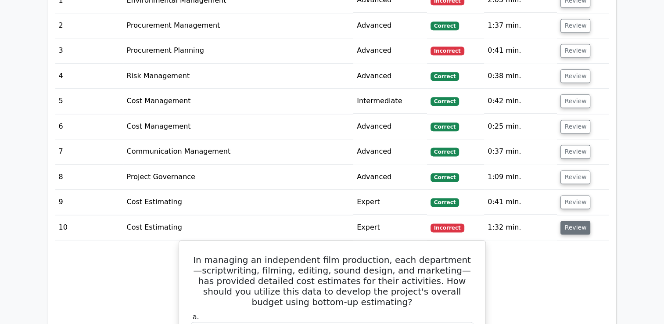
click at [580, 225] on button "Review" at bounding box center [576, 228] width 30 height 14
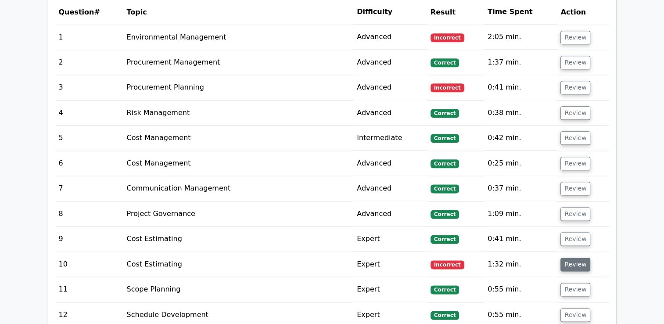
scroll to position [1010, 0]
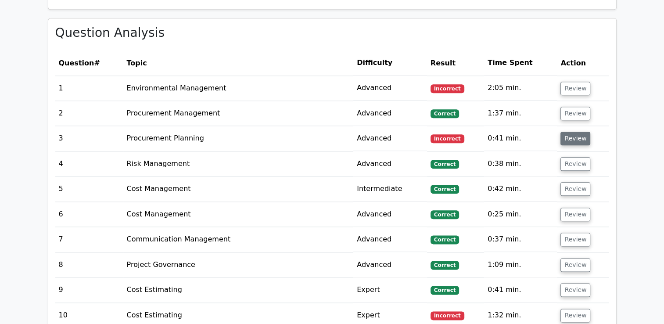
click at [576, 141] on button "Review" at bounding box center [576, 139] width 30 height 14
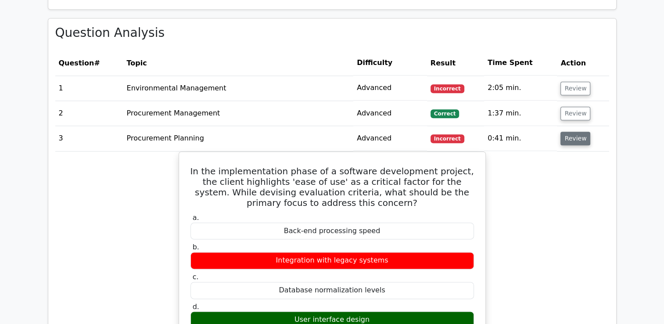
click at [573, 140] on button "Review" at bounding box center [576, 139] width 30 height 14
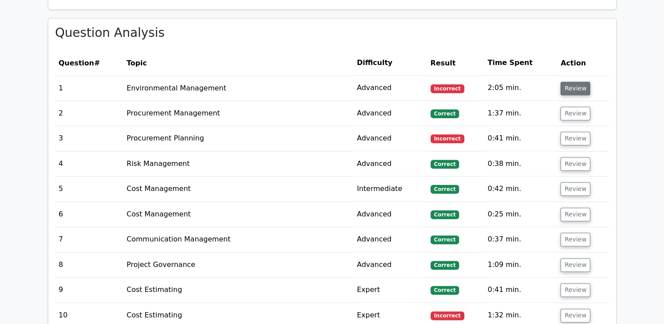
click at [569, 87] on button "Review" at bounding box center [576, 89] width 30 height 14
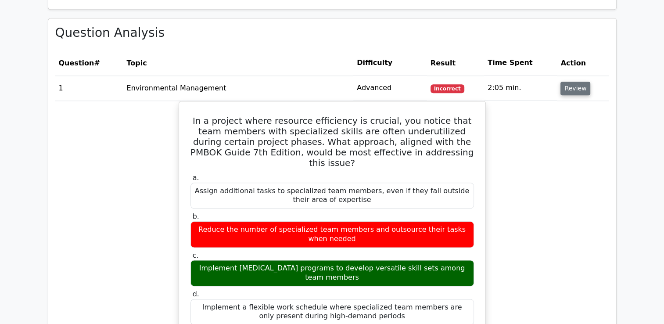
click at [579, 93] on button "Review" at bounding box center [576, 89] width 30 height 14
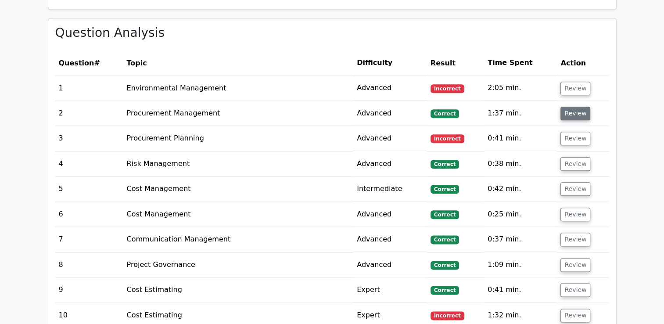
click at [577, 118] on button "Review" at bounding box center [576, 114] width 30 height 14
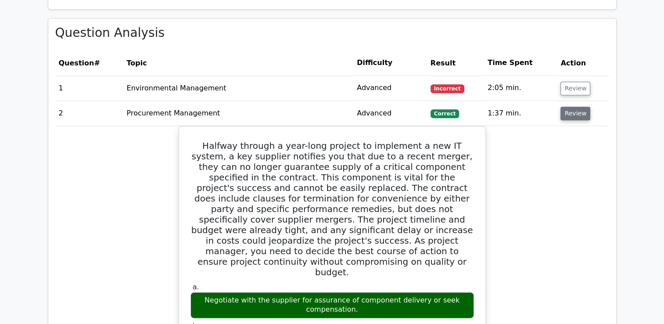
click at [572, 115] on button "Review" at bounding box center [576, 114] width 30 height 14
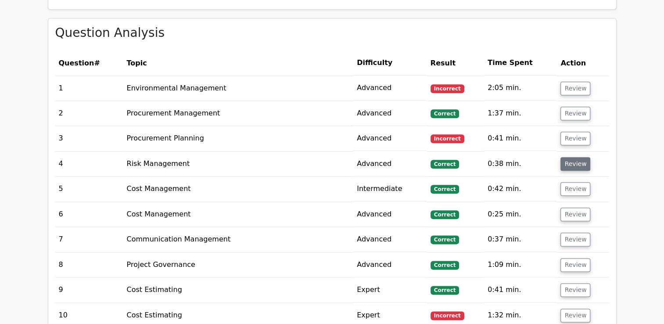
click at [577, 165] on button "Review" at bounding box center [576, 164] width 30 height 14
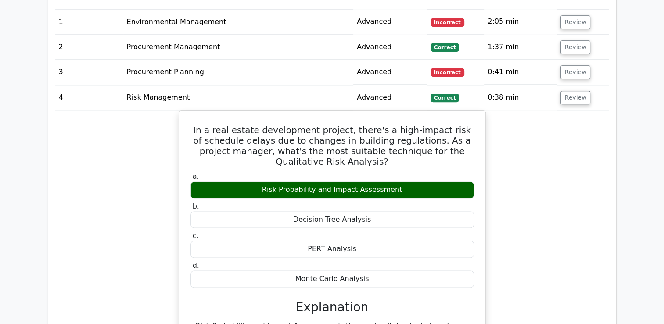
scroll to position [1098, 0]
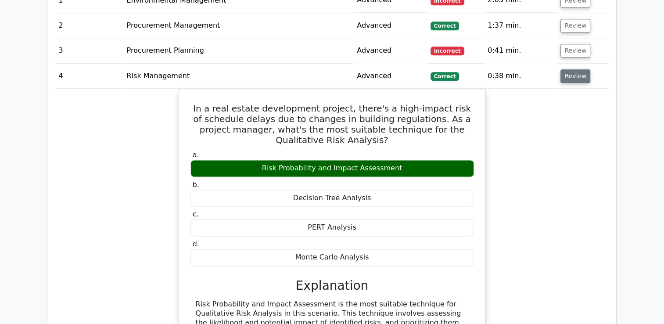
click at [574, 79] on button "Review" at bounding box center [576, 76] width 30 height 14
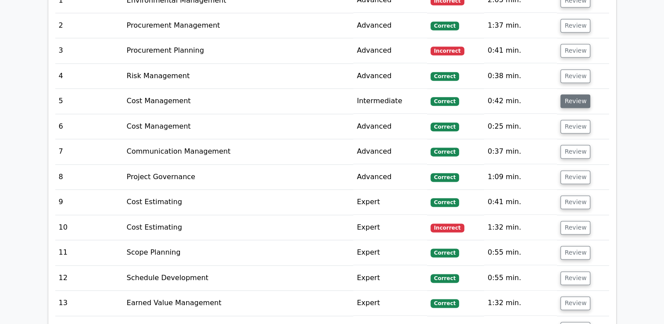
click at [570, 101] on button "Review" at bounding box center [576, 101] width 30 height 14
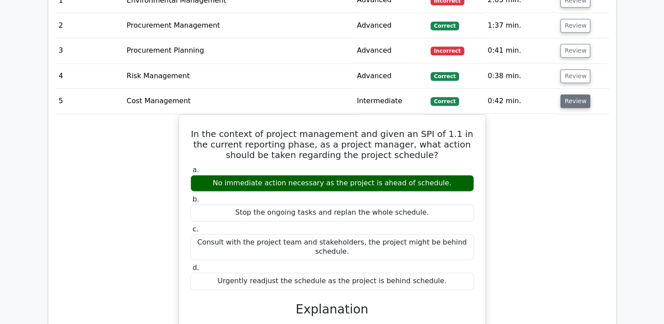
click at [581, 105] on button "Review" at bounding box center [576, 101] width 30 height 14
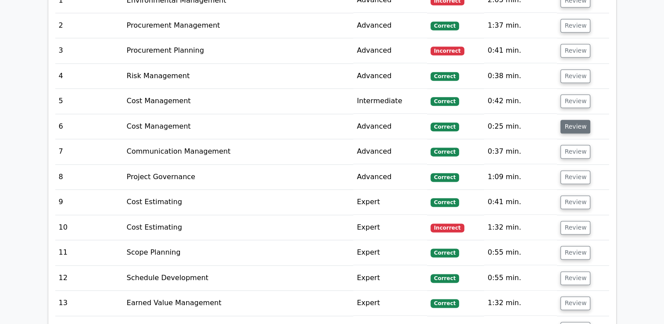
click at [570, 124] on button "Review" at bounding box center [576, 127] width 30 height 14
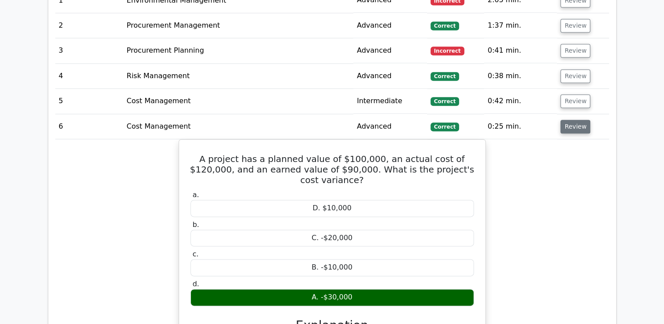
click at [566, 126] on button "Review" at bounding box center [576, 127] width 30 height 14
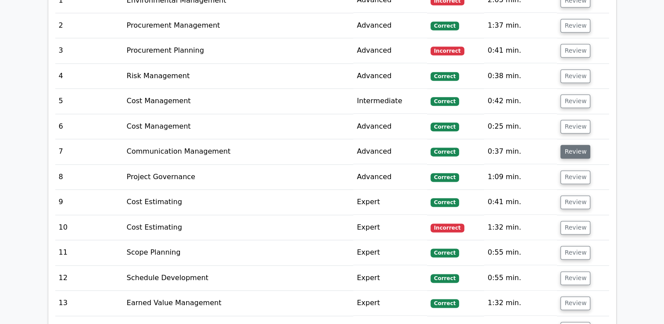
click at [569, 154] on button "Review" at bounding box center [576, 152] width 30 height 14
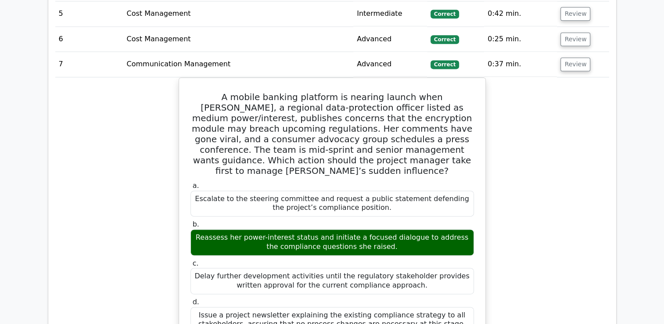
scroll to position [1186, 0]
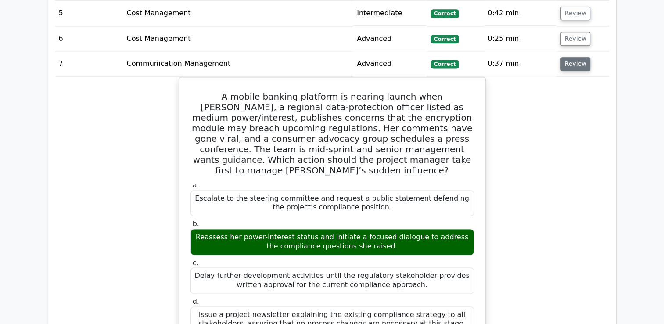
click at [566, 64] on button "Review" at bounding box center [576, 64] width 30 height 14
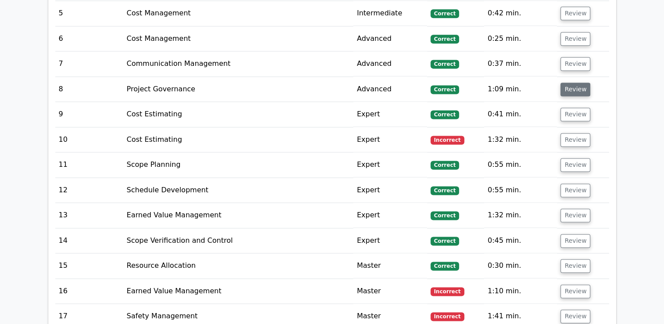
click at [569, 89] on button "Review" at bounding box center [576, 90] width 30 height 14
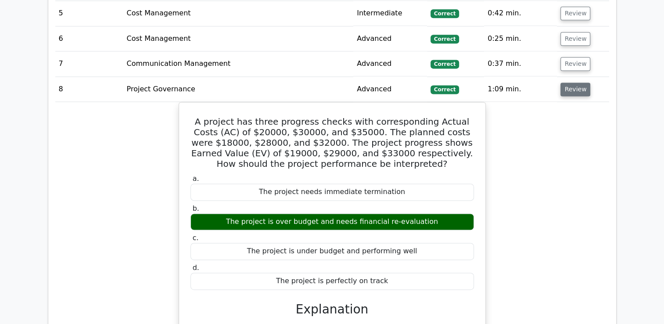
click at [573, 91] on button "Review" at bounding box center [576, 90] width 30 height 14
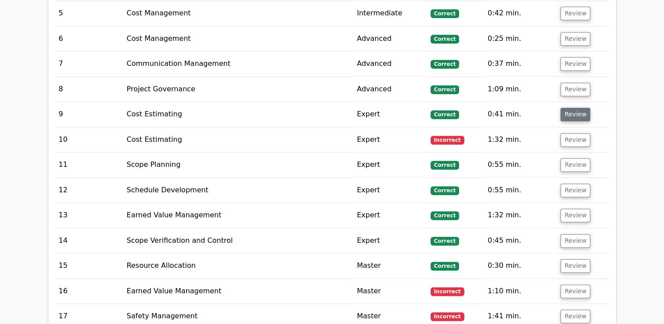
click at [573, 114] on button "Review" at bounding box center [576, 115] width 30 height 14
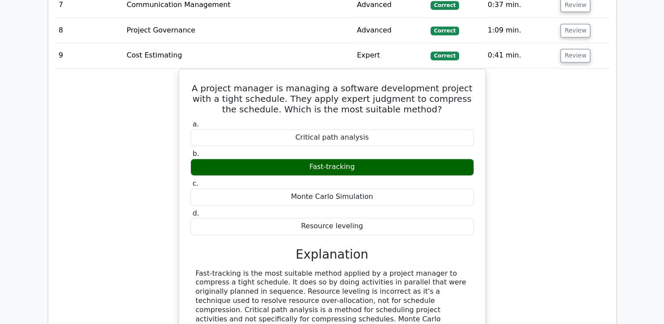
scroll to position [1229, 0]
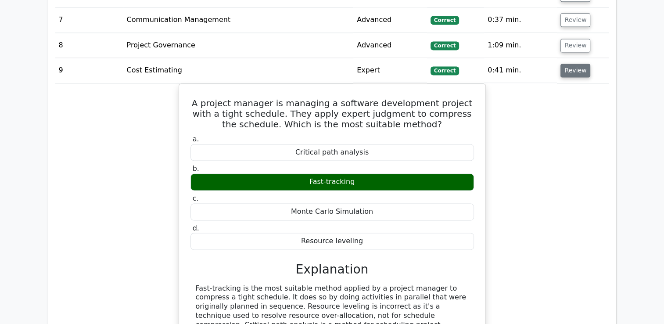
click at [566, 69] on button "Review" at bounding box center [576, 71] width 30 height 14
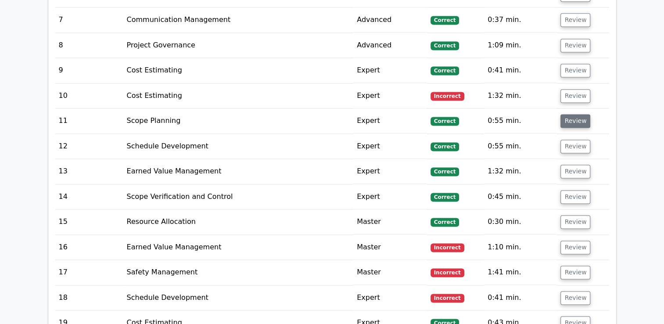
click at [575, 122] on button "Review" at bounding box center [576, 121] width 30 height 14
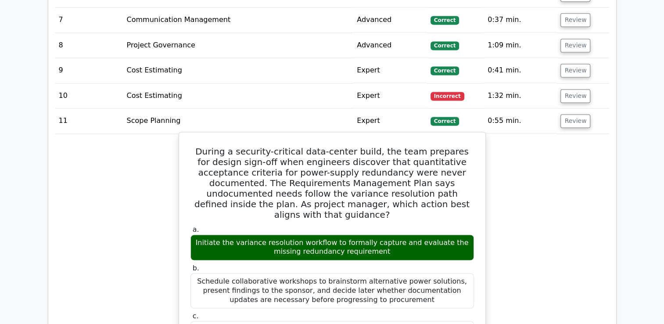
scroll to position [1273, 0]
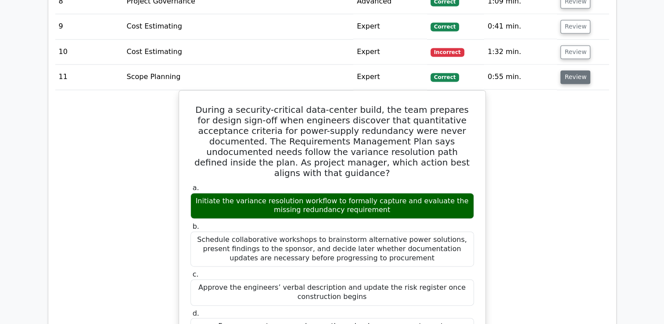
click at [577, 76] on button "Review" at bounding box center [576, 77] width 30 height 14
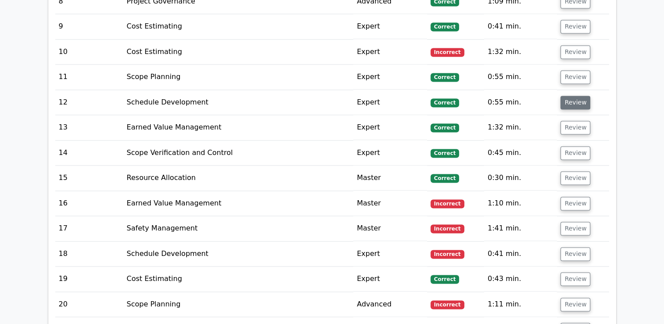
click at [573, 100] on button "Review" at bounding box center [576, 103] width 30 height 14
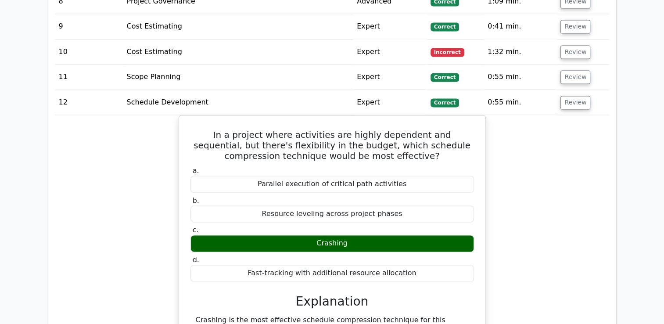
click at [323, 40] on td "Cost Estimating" at bounding box center [238, 52] width 231 height 25
click at [562, 101] on button "Review" at bounding box center [576, 103] width 30 height 14
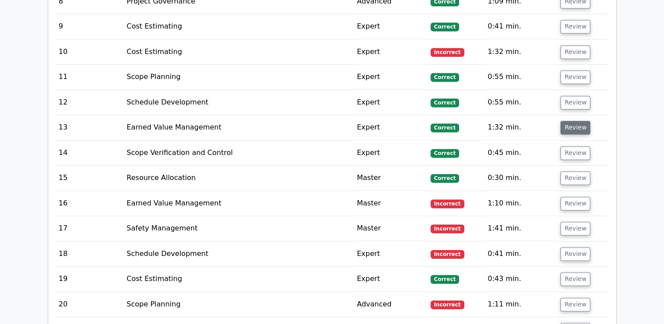
click at [566, 126] on button "Review" at bounding box center [576, 128] width 30 height 14
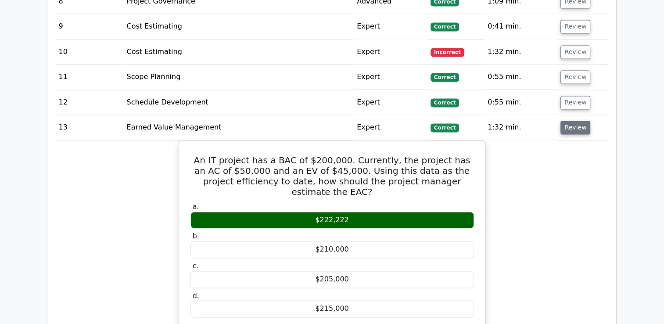
click at [579, 125] on button "Review" at bounding box center [576, 128] width 30 height 14
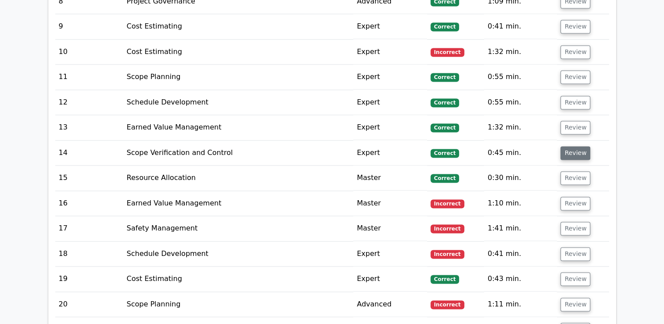
click at [573, 154] on button "Review" at bounding box center [576, 153] width 30 height 14
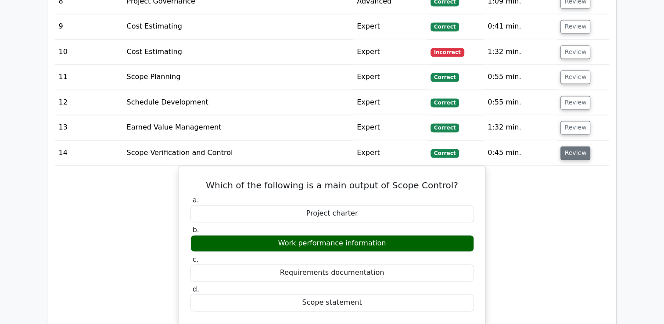
click at [573, 154] on button "Review" at bounding box center [576, 153] width 30 height 14
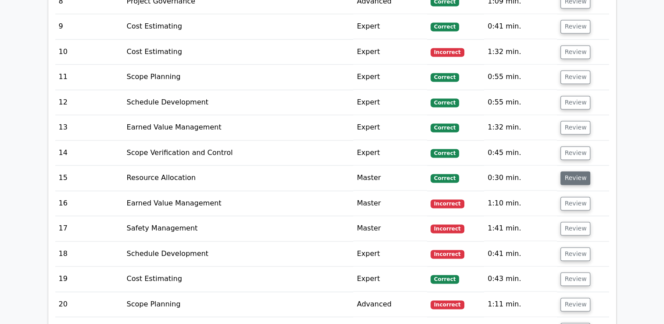
click at [573, 178] on button "Review" at bounding box center [576, 178] width 30 height 14
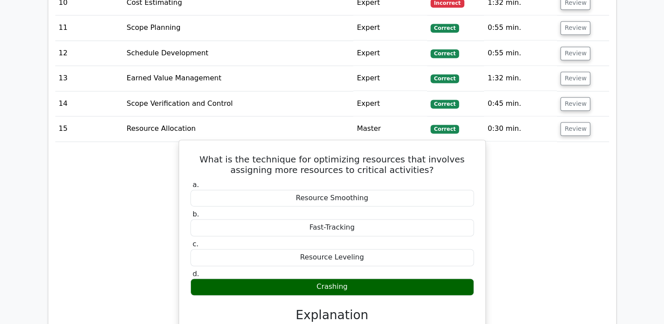
scroll to position [1361, 0]
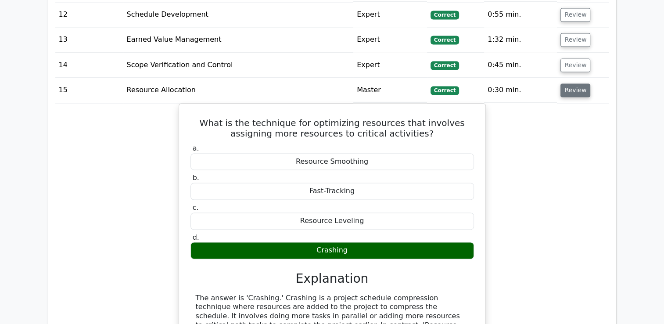
click at [574, 90] on button "Review" at bounding box center [576, 90] width 30 height 14
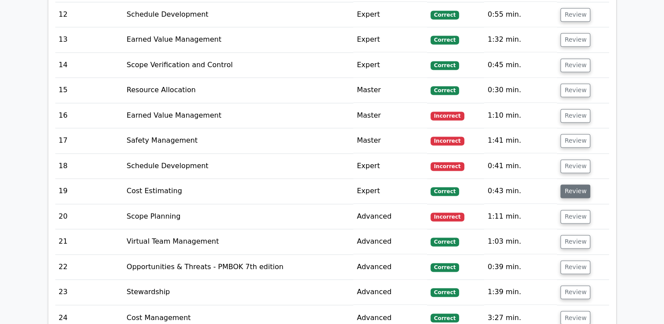
click at [578, 193] on button "Review" at bounding box center [576, 191] width 30 height 14
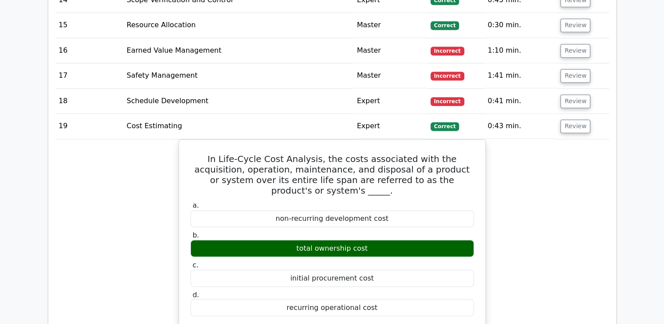
scroll to position [1449, 0]
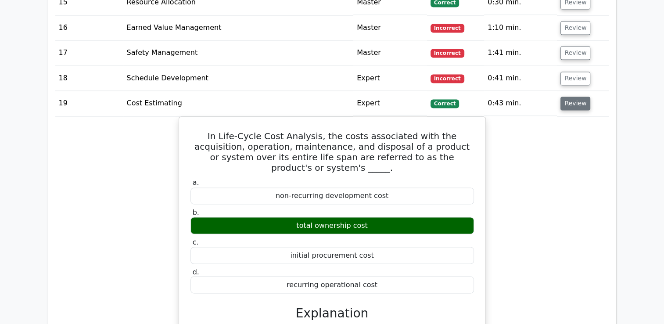
click at [567, 102] on button "Review" at bounding box center [576, 104] width 30 height 14
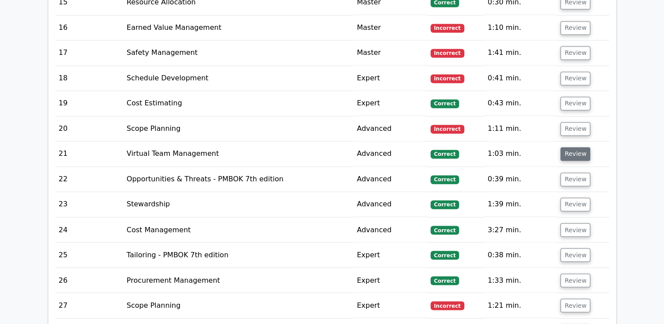
click at [567, 152] on button "Review" at bounding box center [576, 154] width 30 height 14
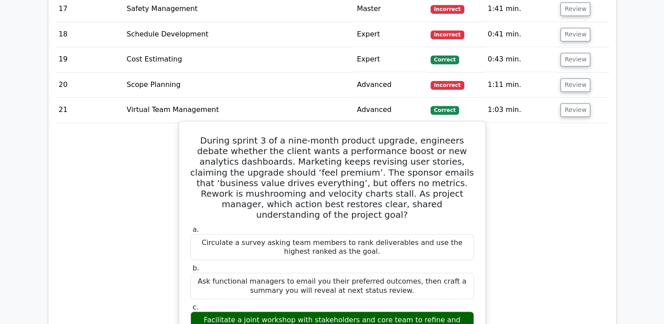
scroll to position [1581, 0]
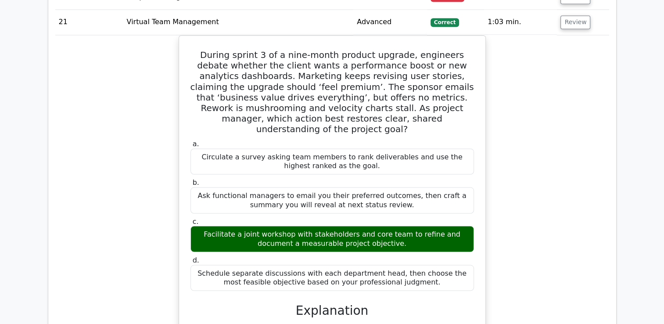
click at [564, 138] on div "During sprint 3 of a nine-month product upgrade, engineers debate whether the c…" at bounding box center [332, 303] width 554 height 537
click at [565, 23] on button "Review" at bounding box center [576, 22] width 30 height 14
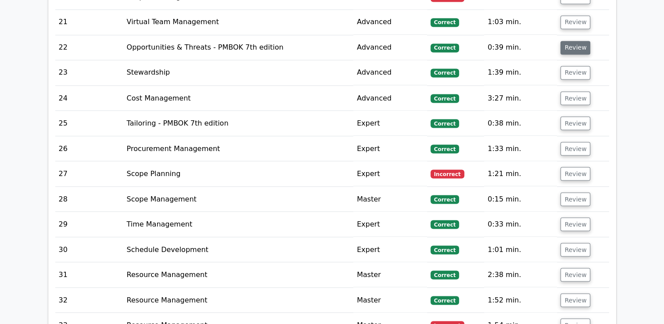
click at [576, 44] on button "Review" at bounding box center [576, 48] width 30 height 14
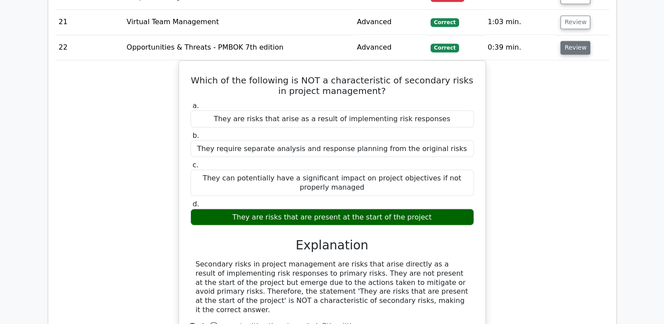
click at [574, 43] on button "Review" at bounding box center [576, 48] width 30 height 14
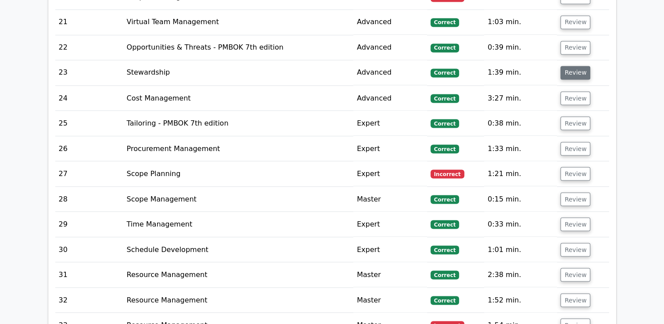
click at [568, 72] on button "Review" at bounding box center [576, 73] width 30 height 14
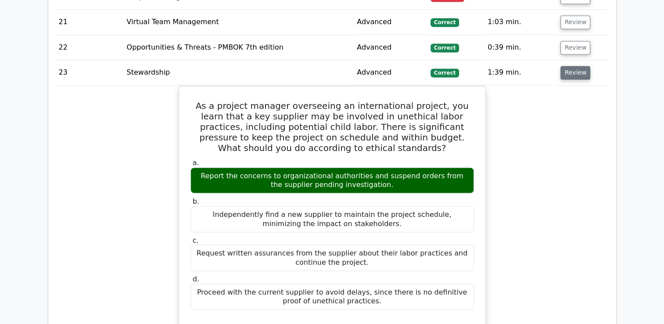
click at [571, 76] on button "Review" at bounding box center [576, 73] width 30 height 14
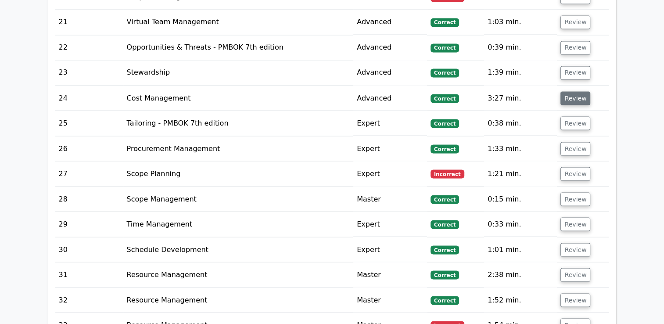
click at [571, 96] on button "Review" at bounding box center [576, 98] width 30 height 14
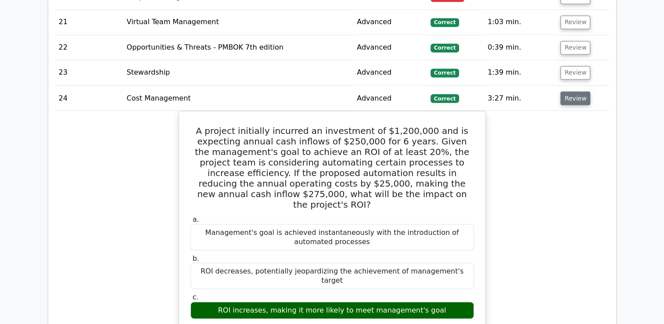
click at [576, 95] on button "Review" at bounding box center [576, 98] width 30 height 14
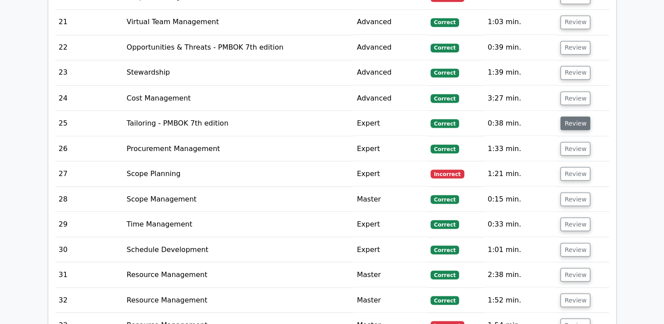
click at [567, 119] on button "Review" at bounding box center [576, 123] width 30 height 14
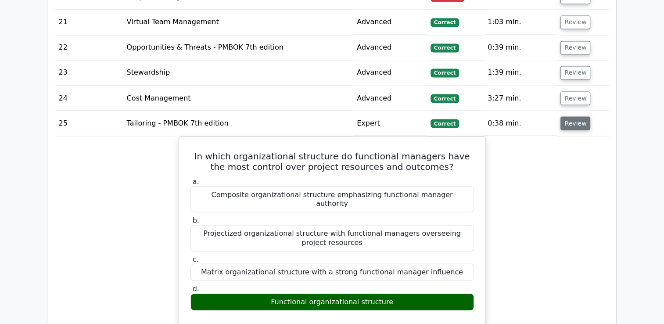
click at [576, 117] on button "Review" at bounding box center [576, 123] width 30 height 14
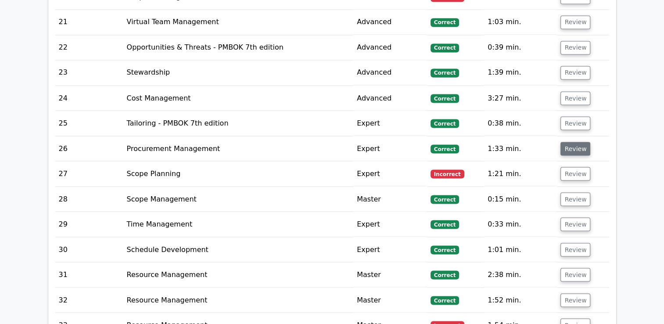
click at [571, 144] on button "Review" at bounding box center [576, 149] width 30 height 14
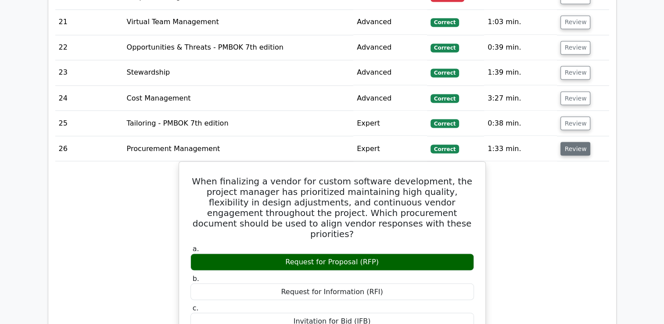
click at [568, 148] on button "Review" at bounding box center [576, 149] width 30 height 14
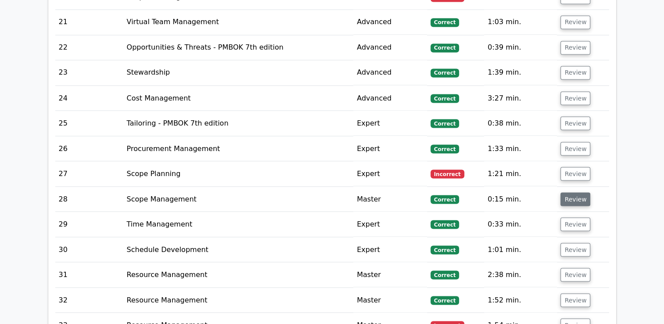
click at [569, 195] on button "Review" at bounding box center [576, 199] width 30 height 14
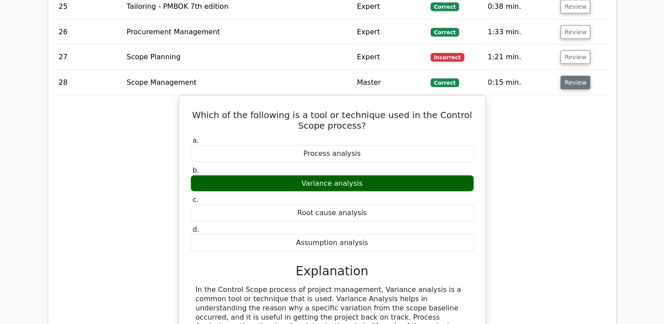
scroll to position [1712, 0]
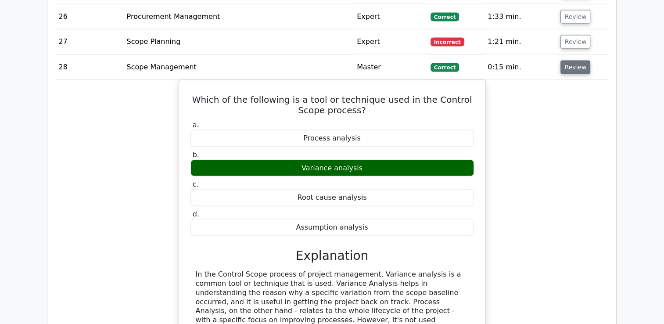
click at [568, 64] on button "Review" at bounding box center [576, 68] width 30 height 14
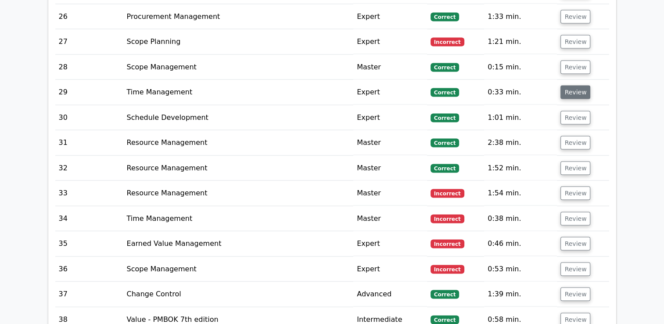
click at [570, 86] on button "Review" at bounding box center [576, 93] width 30 height 14
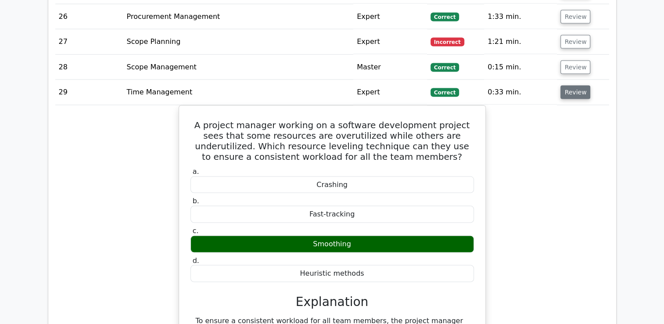
click at [570, 86] on button "Review" at bounding box center [576, 93] width 30 height 14
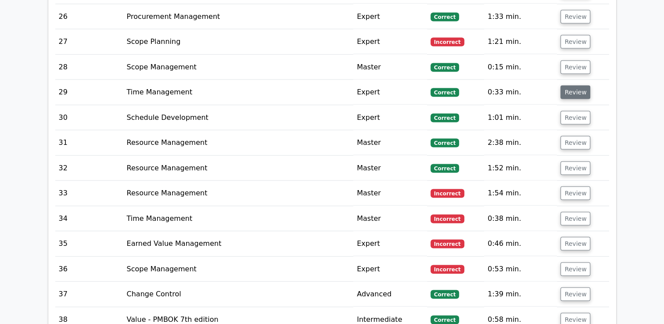
click at [570, 86] on button "Review" at bounding box center [576, 93] width 30 height 14
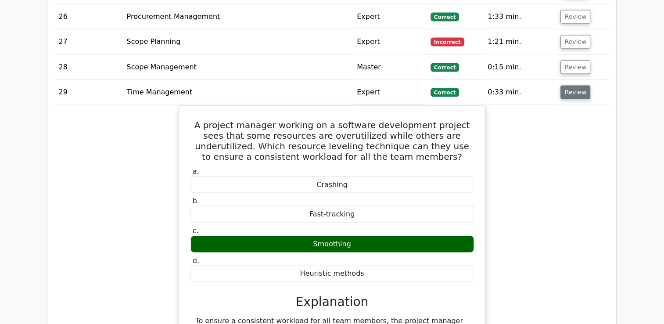
click at [570, 86] on button "Review" at bounding box center [576, 93] width 30 height 14
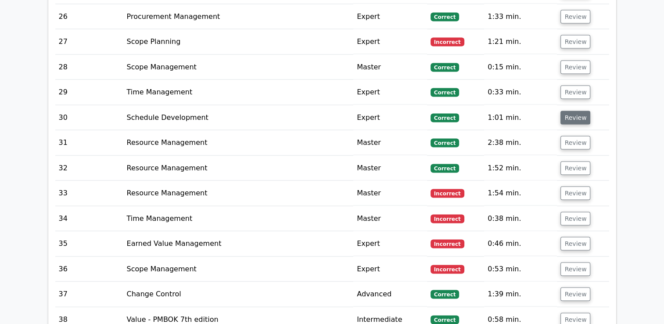
click at [578, 112] on button "Review" at bounding box center [576, 118] width 30 height 14
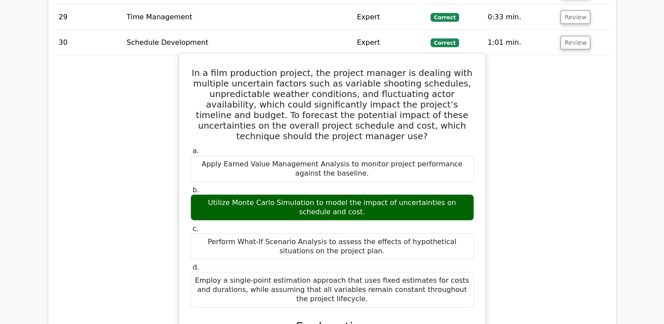
scroll to position [1756, 0]
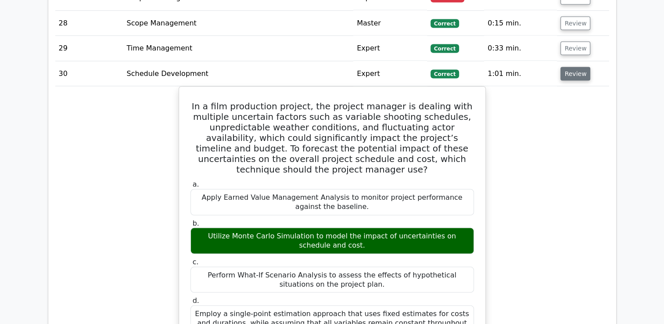
click at [577, 68] on button "Review" at bounding box center [576, 74] width 30 height 14
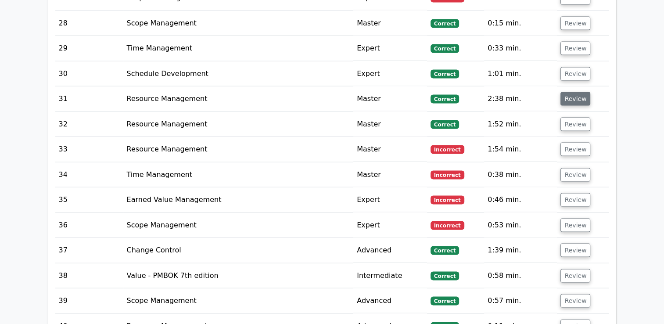
click at [578, 97] on button "Review" at bounding box center [576, 99] width 30 height 14
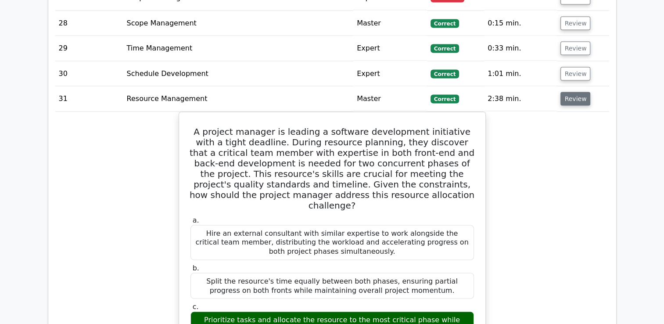
click at [566, 93] on button "Review" at bounding box center [576, 99] width 30 height 14
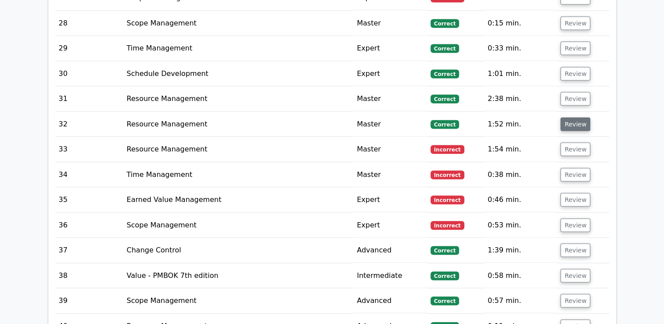
click at [570, 118] on button "Review" at bounding box center [576, 125] width 30 height 14
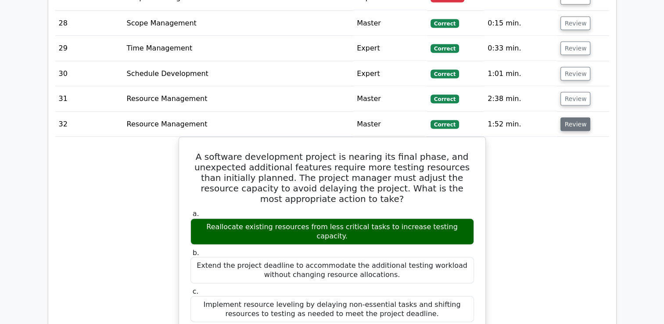
click at [578, 121] on button "Review" at bounding box center [576, 125] width 30 height 14
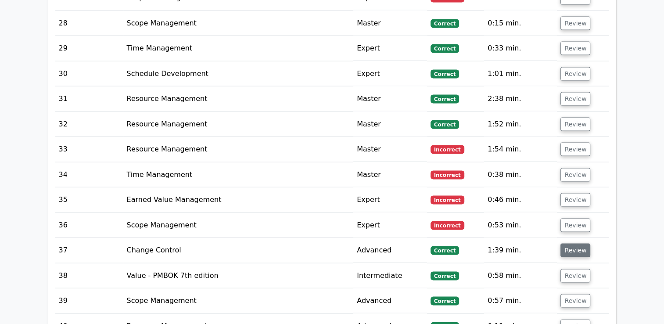
click at [568, 244] on button "Review" at bounding box center [576, 251] width 30 height 14
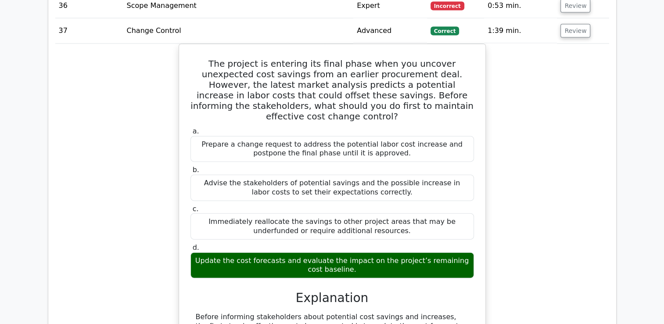
scroll to position [2020, 0]
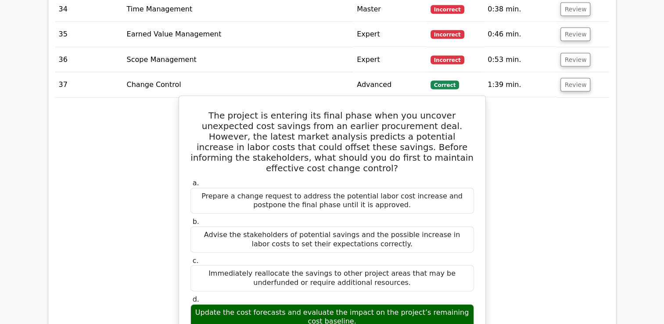
scroll to position [1888, 0]
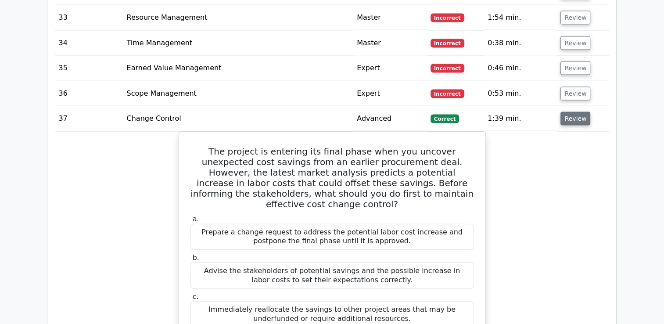
click at [566, 112] on button "Review" at bounding box center [576, 119] width 30 height 14
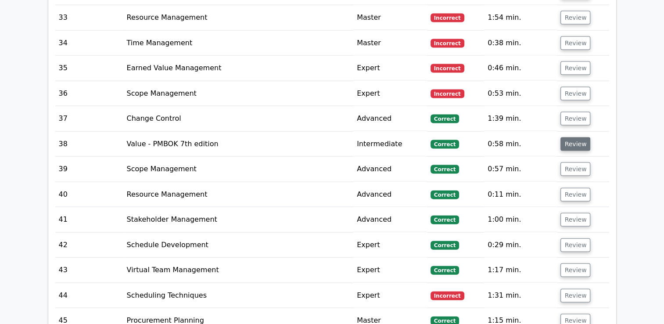
click at [572, 140] on button "Review" at bounding box center [576, 144] width 30 height 14
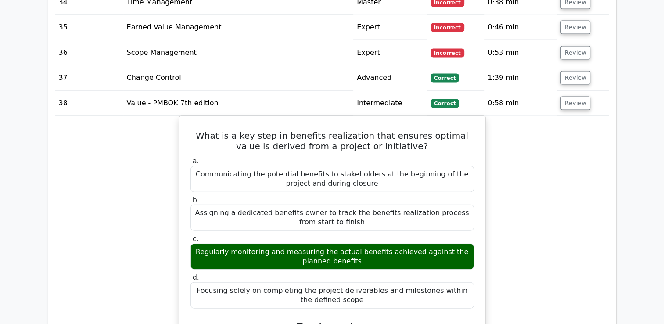
scroll to position [1976, 0]
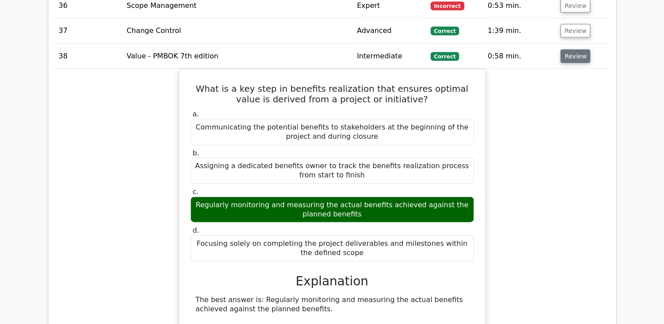
click at [576, 53] on button "Review" at bounding box center [576, 57] width 30 height 14
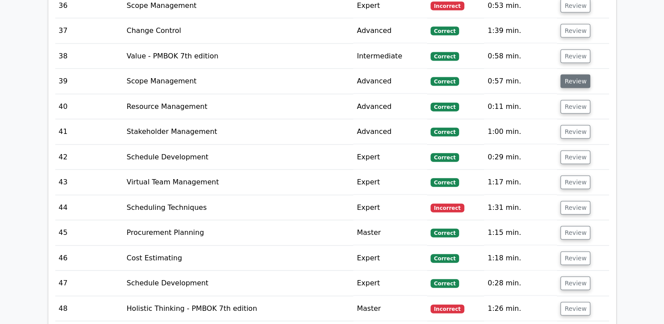
click at [576, 75] on button "Review" at bounding box center [576, 82] width 30 height 14
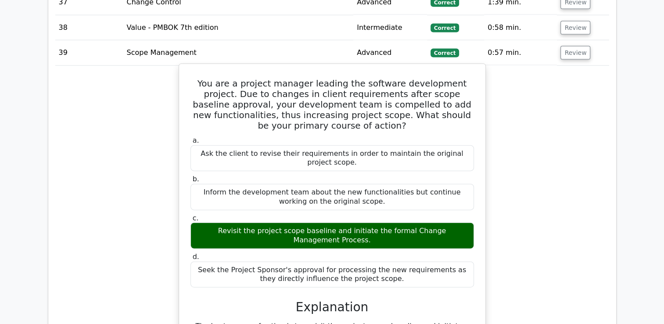
scroll to position [2020, 0]
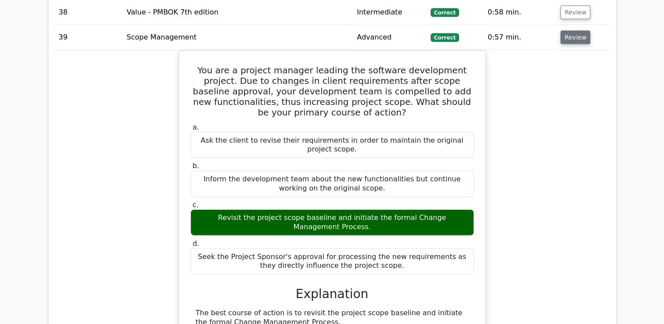
click at [569, 33] on button "Review" at bounding box center [576, 38] width 30 height 14
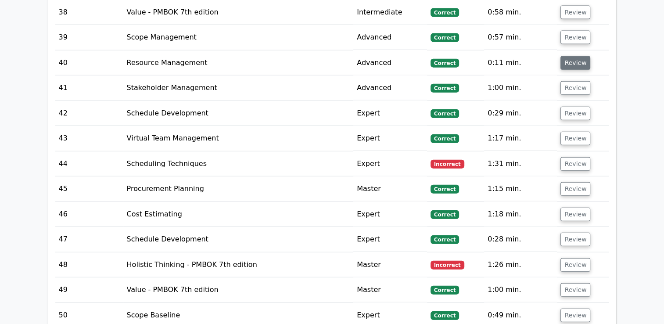
click at [573, 56] on button "Review" at bounding box center [576, 63] width 30 height 14
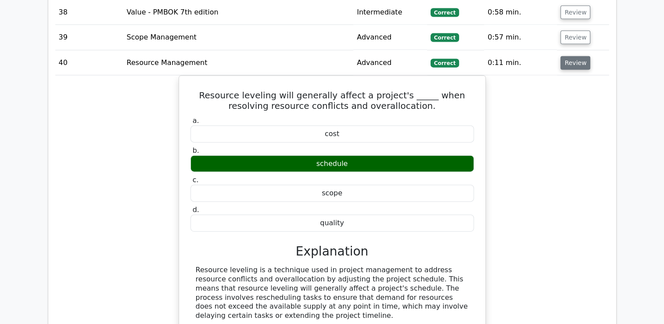
click at [566, 56] on button "Review" at bounding box center [576, 63] width 30 height 14
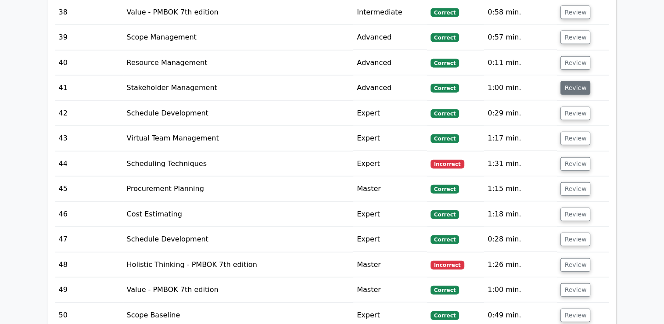
click at [571, 81] on button "Review" at bounding box center [576, 88] width 30 height 14
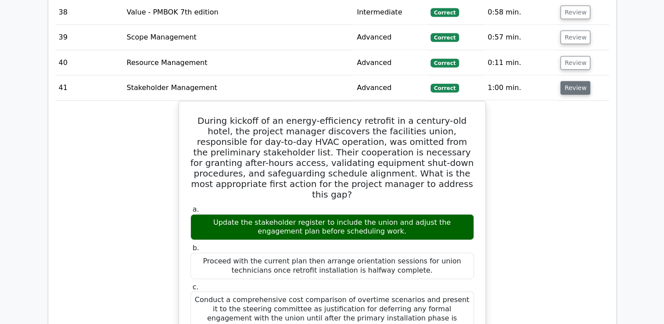
click at [578, 85] on button "Review" at bounding box center [576, 88] width 30 height 14
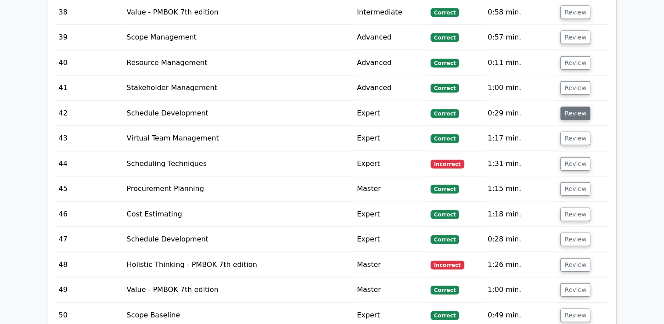
click at [573, 108] on button "Review" at bounding box center [576, 114] width 30 height 14
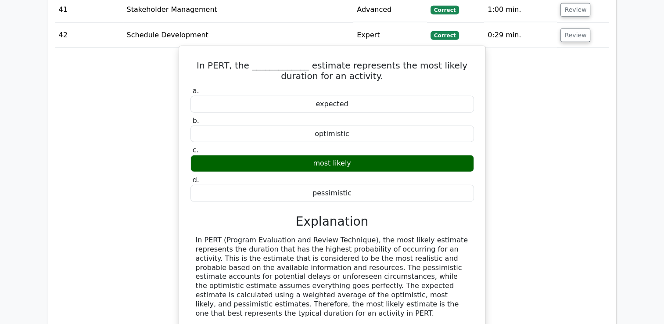
scroll to position [2108, 0]
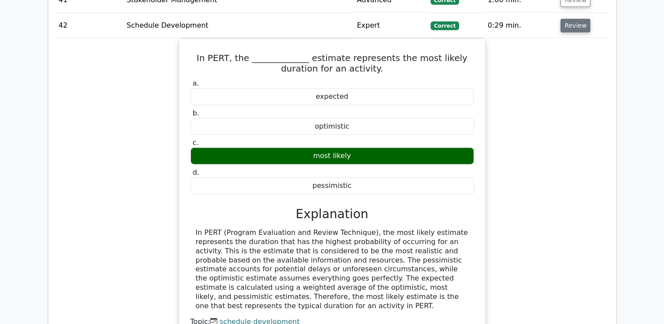
click at [573, 24] on button "Review" at bounding box center [576, 26] width 30 height 14
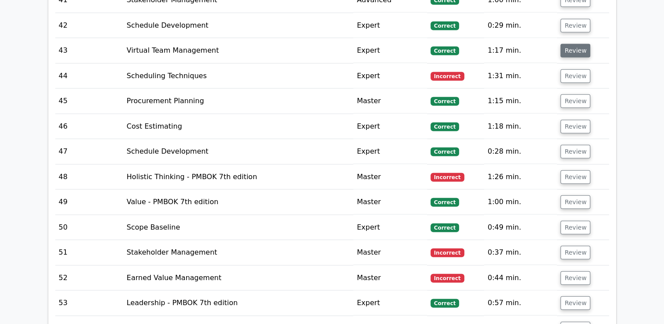
click at [570, 46] on button "Review" at bounding box center [576, 51] width 30 height 14
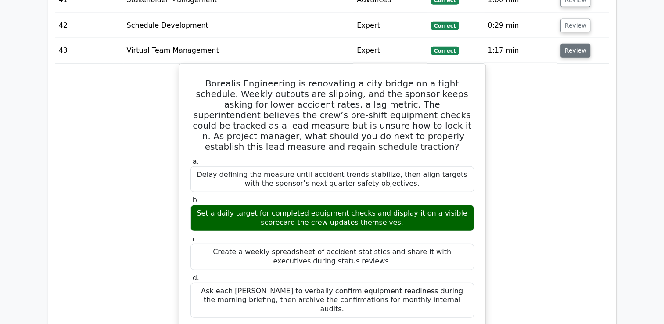
click at [573, 45] on button "Review" at bounding box center [576, 51] width 30 height 14
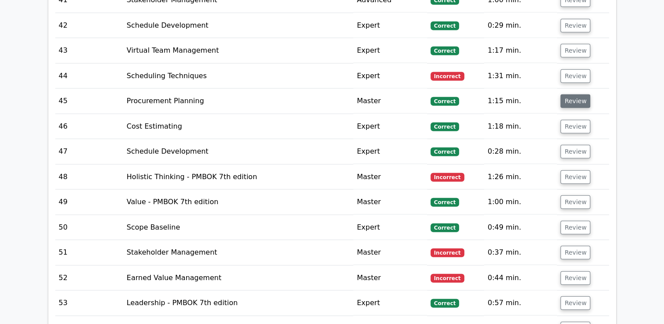
click at [577, 94] on button "Review" at bounding box center [576, 101] width 30 height 14
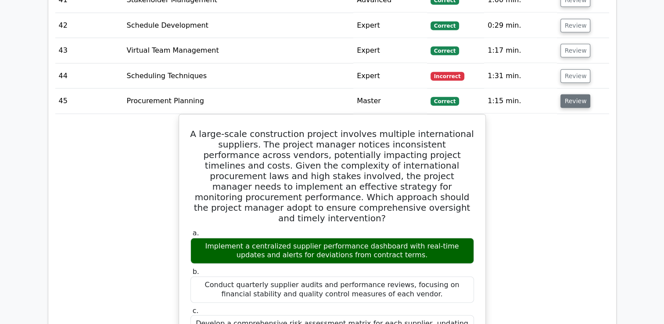
click at [561, 94] on button "Review" at bounding box center [576, 101] width 30 height 14
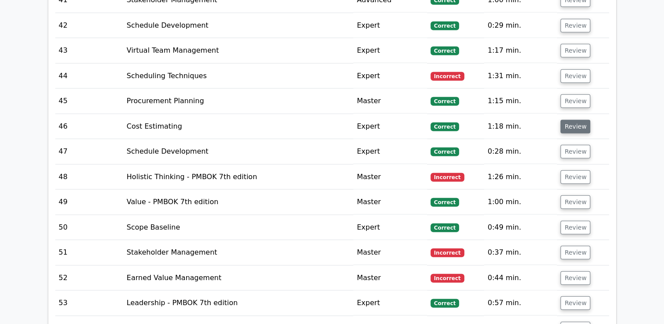
click at [570, 122] on button "Review" at bounding box center [576, 127] width 30 height 14
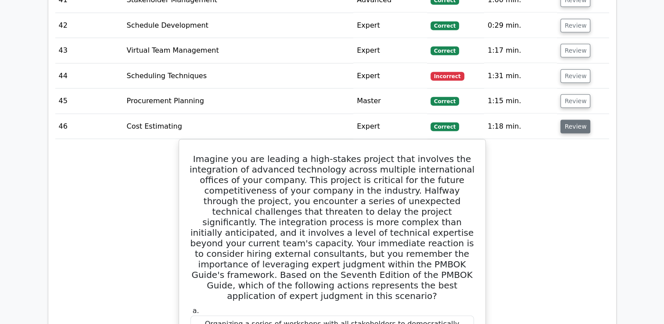
click at [572, 120] on button "Review" at bounding box center [576, 127] width 30 height 14
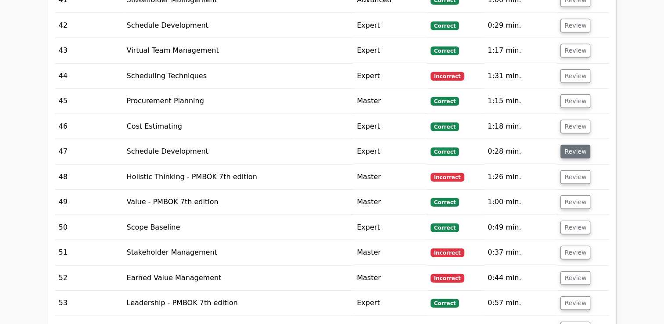
click at [572, 149] on button "Review" at bounding box center [576, 152] width 30 height 14
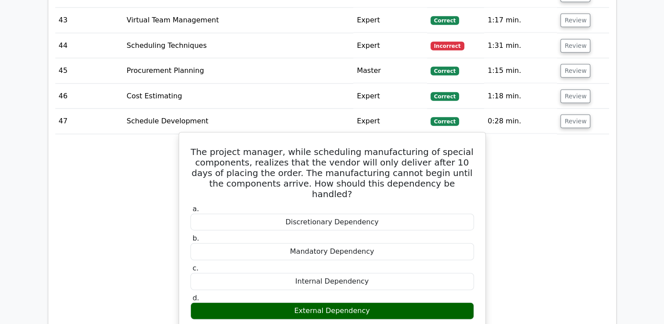
scroll to position [2195, 0]
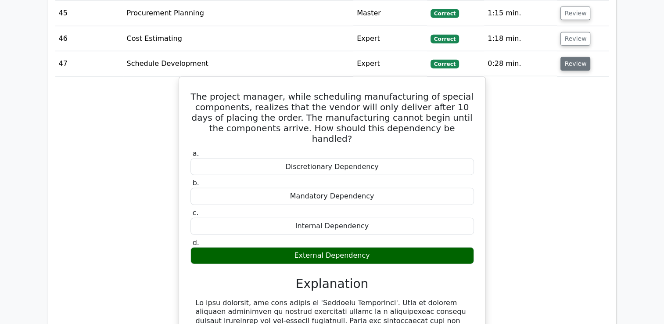
click at [573, 58] on button "Review" at bounding box center [576, 64] width 30 height 14
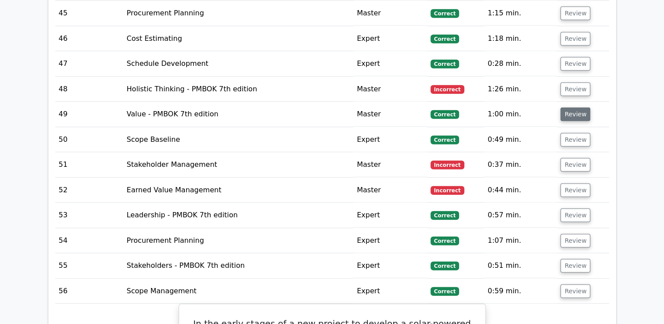
click at [572, 108] on button "Review" at bounding box center [576, 115] width 30 height 14
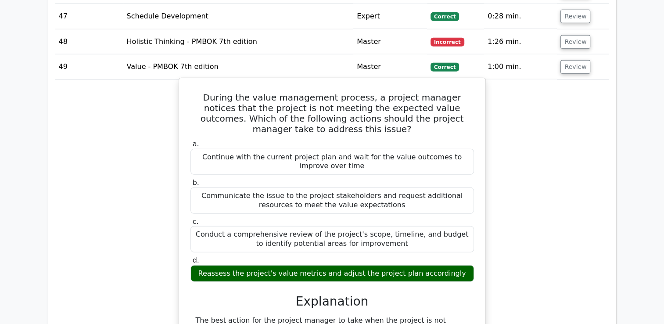
scroll to position [2239, 0]
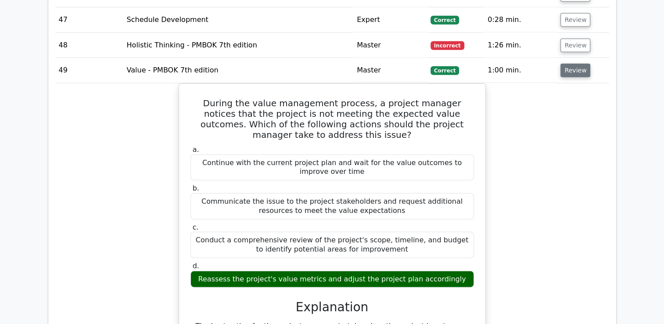
click at [566, 69] on button "Review" at bounding box center [576, 71] width 30 height 14
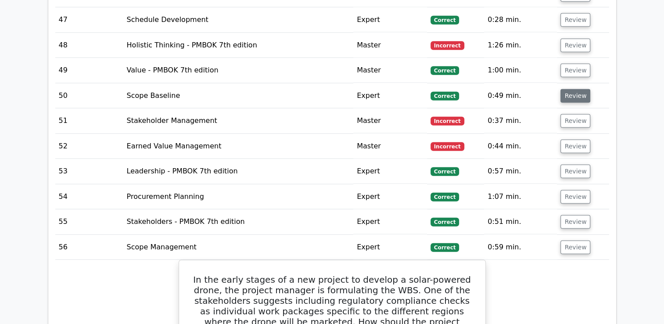
click at [569, 91] on button "Review" at bounding box center [576, 96] width 30 height 14
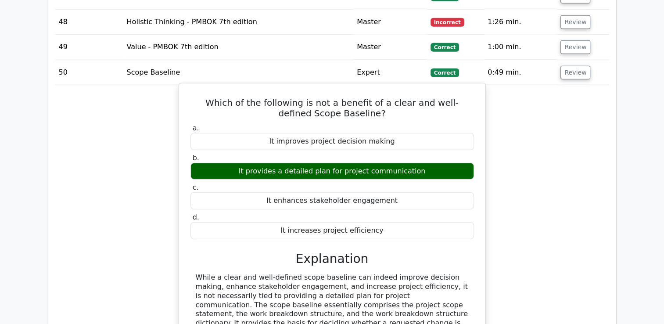
scroll to position [2283, 0]
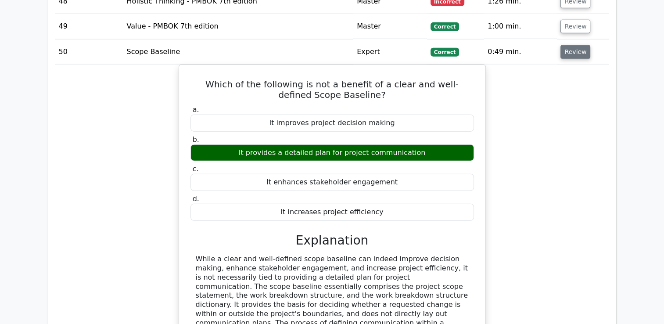
click at [573, 47] on button "Review" at bounding box center [576, 52] width 30 height 14
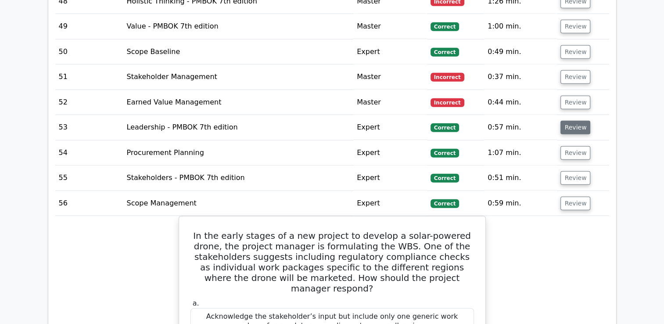
click at [575, 122] on button "Review" at bounding box center [576, 128] width 30 height 14
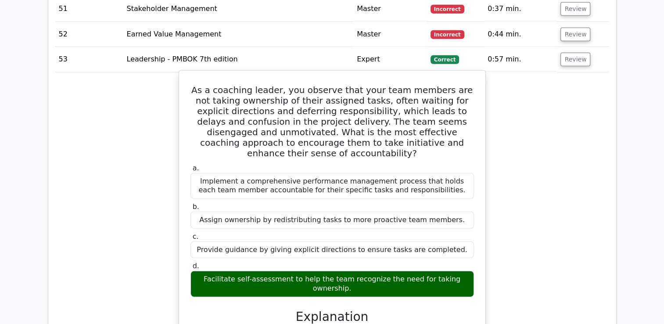
scroll to position [2371, 0]
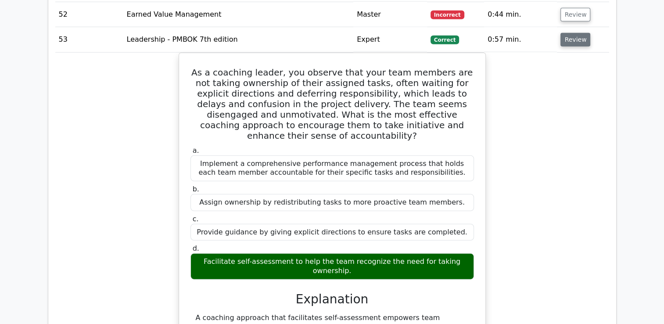
click at [576, 39] on button "Review" at bounding box center [576, 40] width 30 height 14
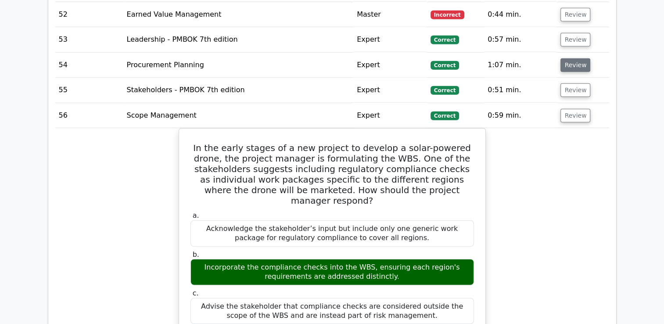
click at [569, 61] on button "Review" at bounding box center [576, 65] width 30 height 14
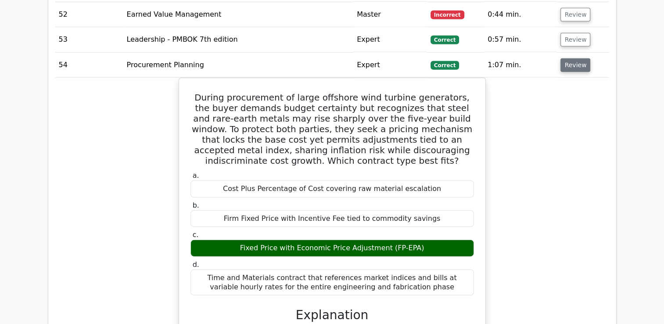
click at [578, 62] on button "Review" at bounding box center [576, 65] width 30 height 14
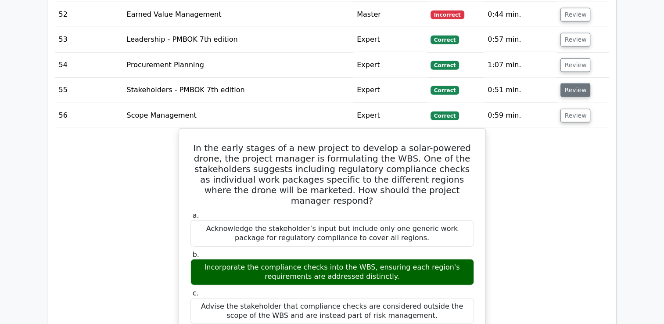
click at [569, 83] on button "Review" at bounding box center [576, 90] width 30 height 14
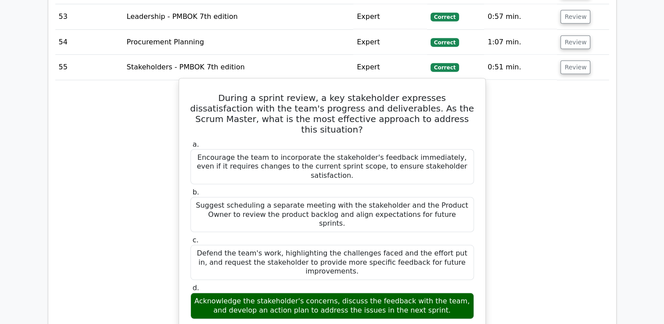
scroll to position [2415, 0]
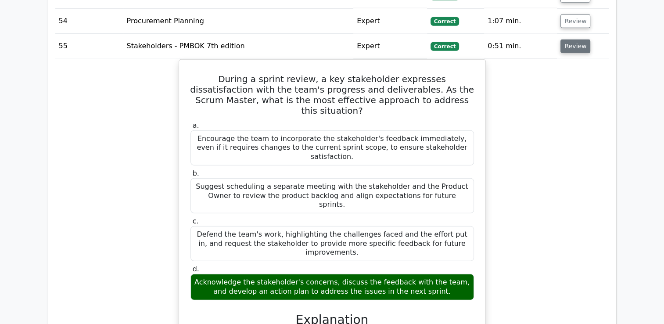
click at [568, 43] on button "Review" at bounding box center [576, 47] width 30 height 14
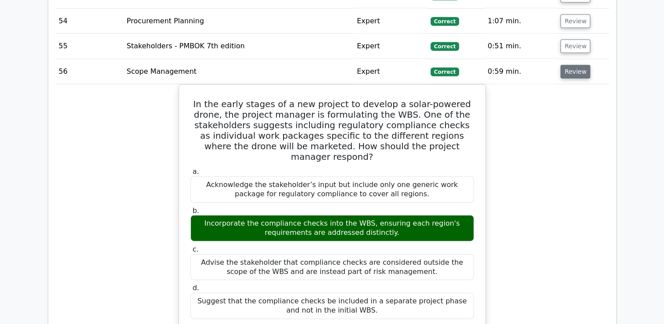
click at [568, 67] on button "Review" at bounding box center [576, 72] width 30 height 14
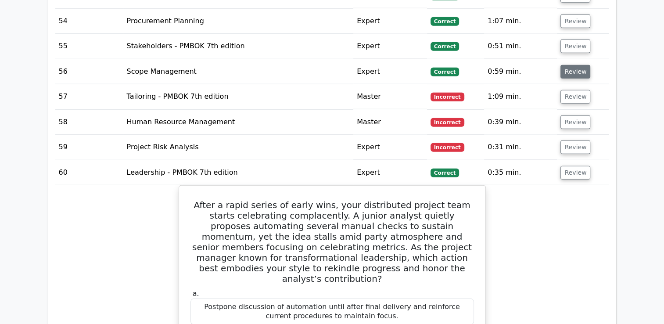
click at [579, 65] on button "Review" at bounding box center [576, 72] width 30 height 14
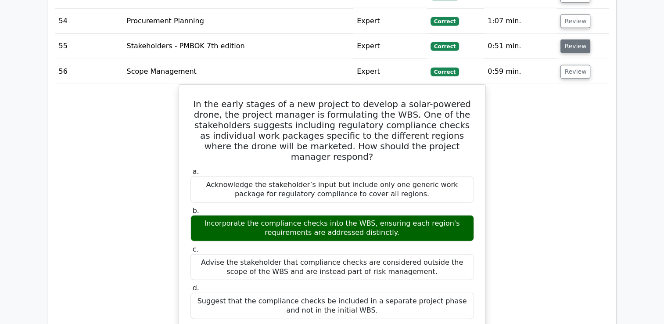
click at [571, 41] on button "Review" at bounding box center [576, 47] width 30 height 14
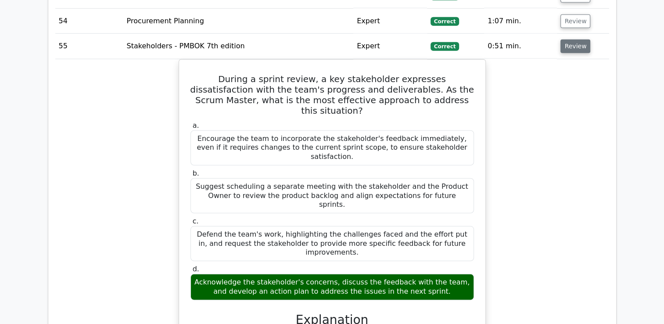
click at [571, 41] on button "Review" at bounding box center [576, 47] width 30 height 14
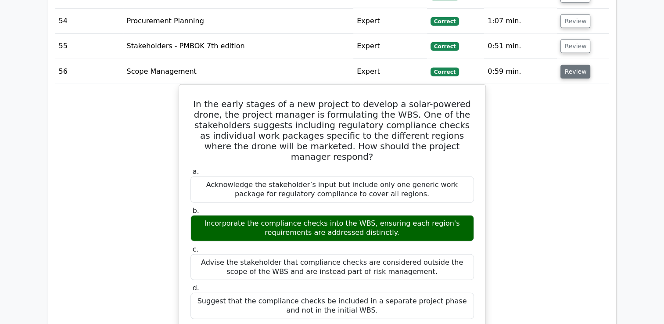
click at [572, 68] on button "Review" at bounding box center [576, 72] width 30 height 14
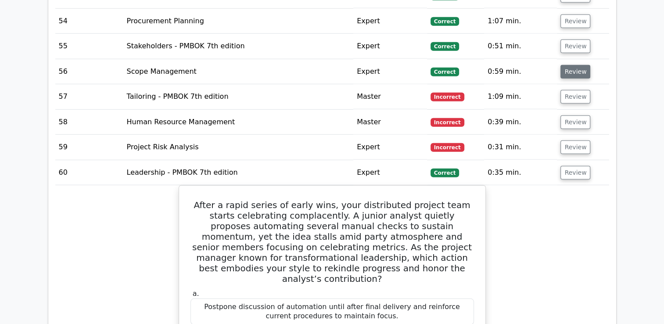
click at [572, 68] on button "Review" at bounding box center [576, 72] width 30 height 14
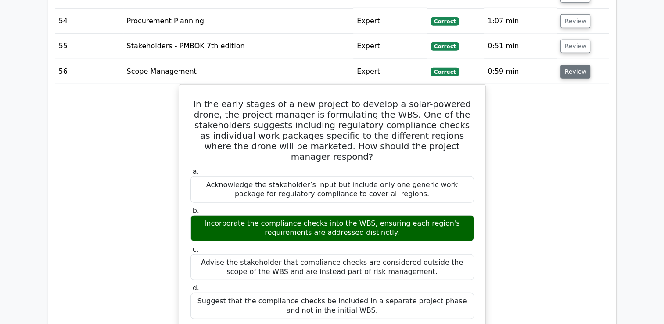
click at [572, 68] on button "Review" at bounding box center [576, 72] width 30 height 14
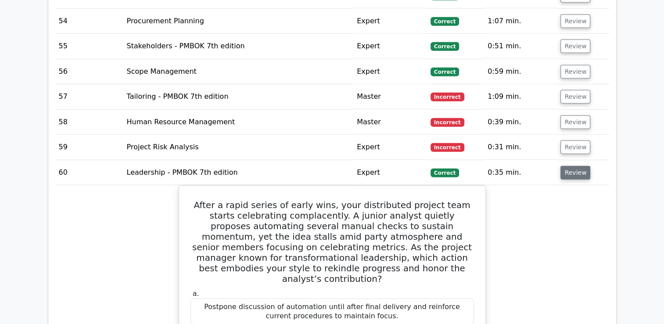
click at [575, 169] on button "Review" at bounding box center [576, 173] width 30 height 14
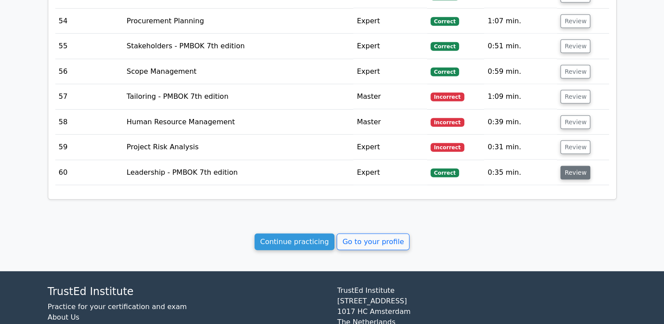
click at [575, 169] on button "Review" at bounding box center [576, 173] width 30 height 14
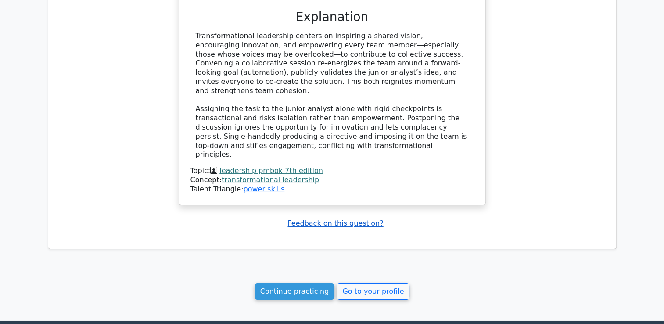
scroll to position [2898, 0]
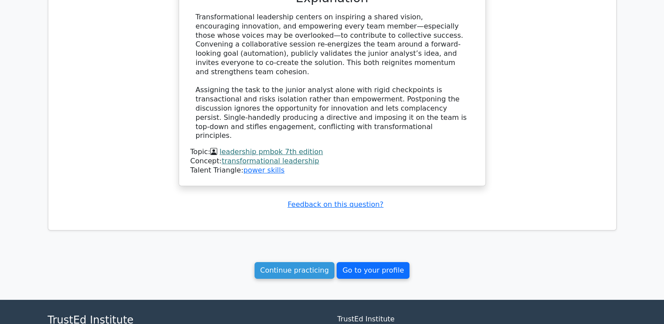
click at [355, 262] on link "Go to your profile" at bounding box center [373, 270] width 73 height 17
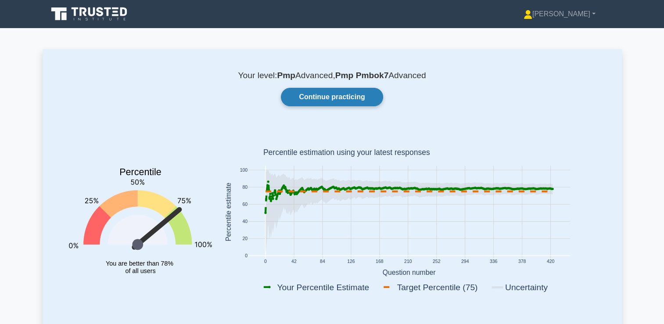
click at [339, 100] on link "Continue practicing" at bounding box center [332, 97] width 102 height 18
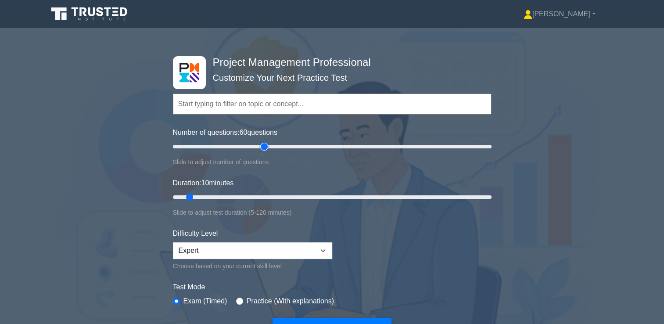
drag, startPoint x: 182, startPoint y: 146, endPoint x: 263, endPoint y: 146, distance: 81.7
type input "60"
click at [263, 146] on input "Number of questions: 60 questions" at bounding box center [332, 146] width 319 height 11
drag, startPoint x: 188, startPoint y: 198, endPoint x: 362, endPoint y: 199, distance: 173.9
type input "75"
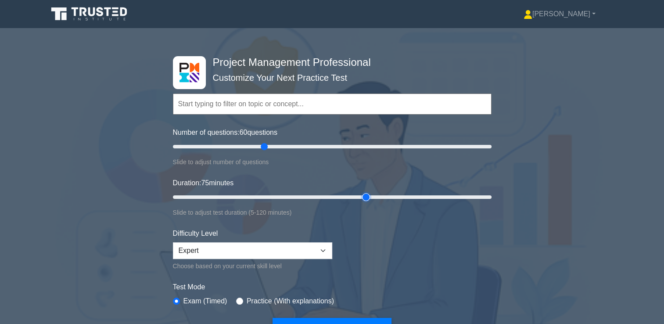
click at [362, 199] on input "Duration: 75 minutes" at bounding box center [332, 197] width 319 height 11
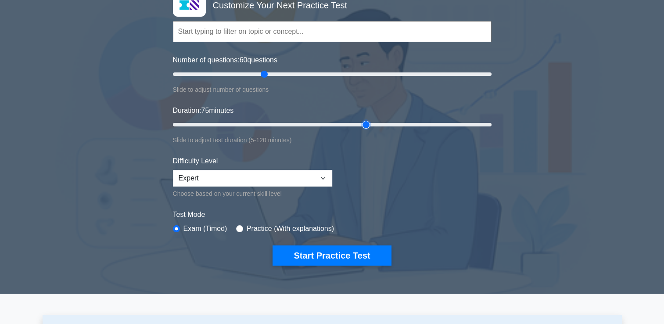
scroll to position [88, 0]
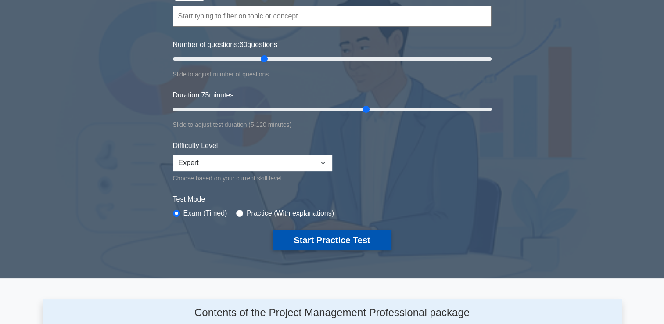
click at [335, 234] on button "Start Practice Test" at bounding box center [332, 240] width 119 height 20
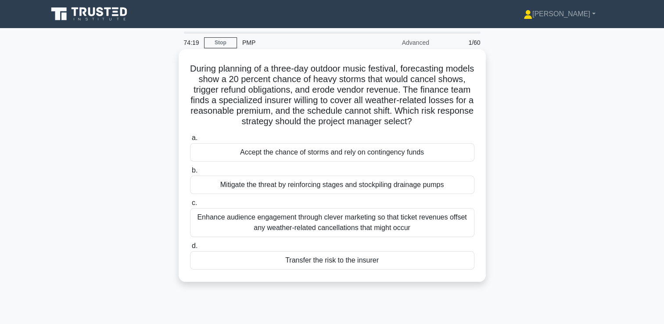
click at [350, 267] on div "Transfer the risk to the insurer" at bounding box center [332, 260] width 285 height 18
click at [190, 249] on input "d. Transfer the risk to the insurer" at bounding box center [190, 246] width 0 height 6
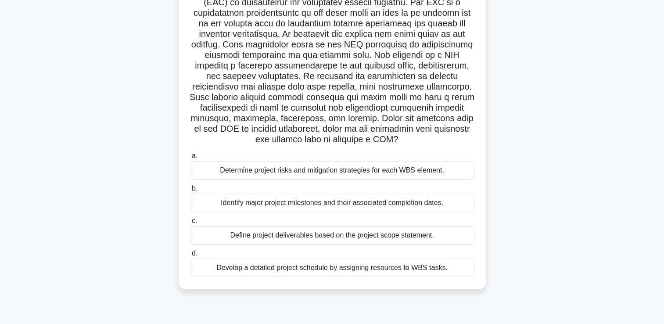
scroll to position [88, 0]
click at [300, 238] on div "Define project deliverables based on the project scope statement." at bounding box center [332, 235] width 285 height 18
click at [190, 223] on input "c. Define project deliverables based on the project scope statement." at bounding box center [190, 221] width 0 height 6
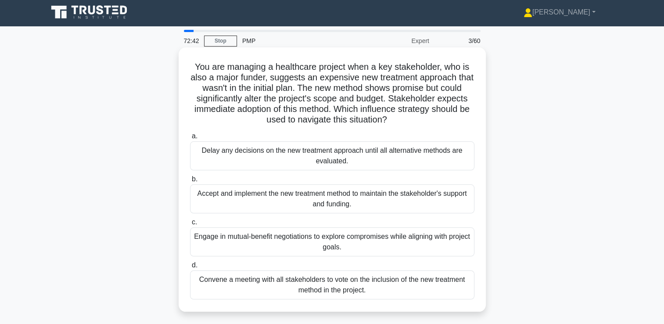
scroll to position [0, 0]
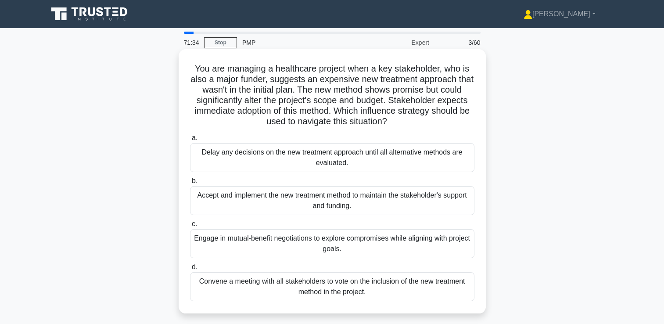
click at [285, 239] on div "Engage in mutual-benefit negotiations to explore compromises while aligning wit…" at bounding box center [332, 243] width 285 height 29
click at [190, 227] on input "c. Engage in mutual-benefit negotiations to explore compromises while aligning …" at bounding box center [190, 224] width 0 height 6
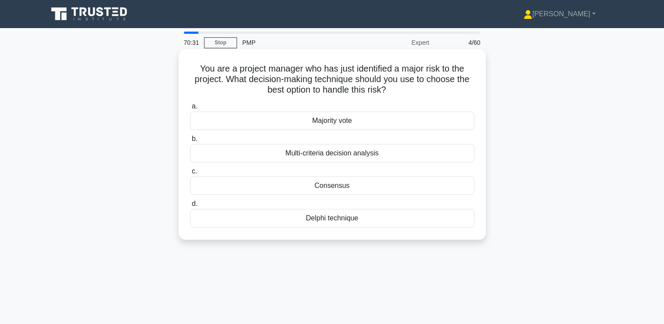
click at [340, 188] on div "Consensus" at bounding box center [332, 186] width 285 height 18
click at [190, 174] on input "c. Consensus" at bounding box center [190, 172] width 0 height 6
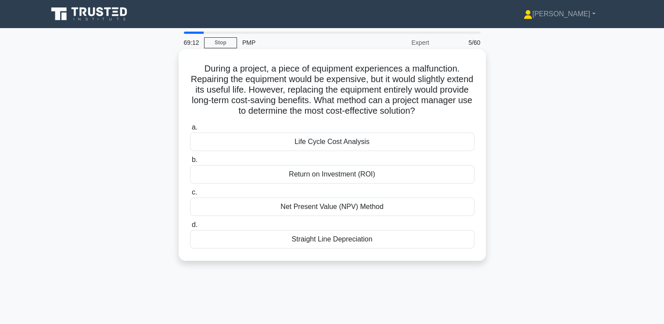
click at [300, 144] on div "Life Cycle Cost Analysis" at bounding box center [332, 142] width 285 height 18
click at [190, 130] on input "a. Life Cycle Cost Analysis" at bounding box center [190, 128] width 0 height 6
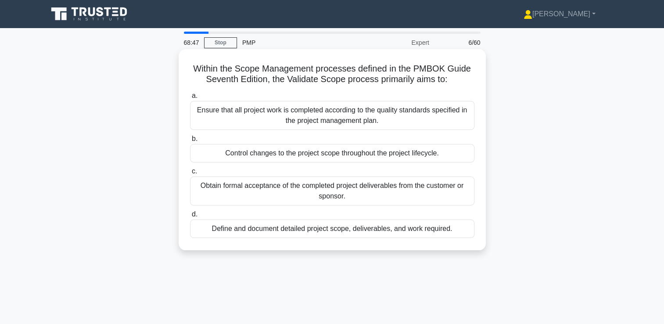
click at [320, 193] on div "Obtain formal acceptance of the completed project deliverables from the custome…" at bounding box center [332, 191] width 285 height 29
click at [190, 174] on input "c. Obtain formal acceptance of the completed project deliverables from the cust…" at bounding box center [190, 172] width 0 height 6
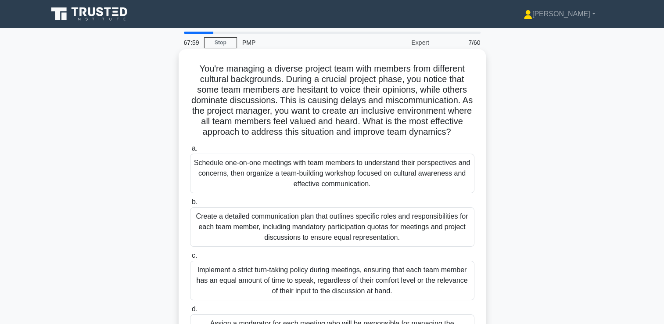
click at [266, 101] on h5 "You're managing a diverse project team with members from different cultural bac…" at bounding box center [332, 100] width 286 height 75
click at [343, 187] on div "Schedule one-on-one meetings with team members to understand their perspectives…" at bounding box center [332, 174] width 285 height 40
click at [190, 151] on input "a. Schedule one-on-one meetings with team members to understand their perspecti…" at bounding box center [190, 149] width 0 height 6
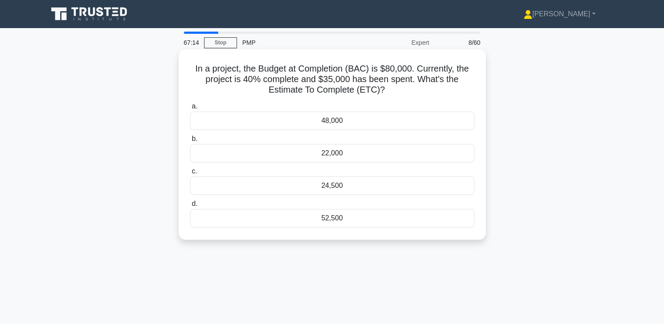
drag, startPoint x: 195, startPoint y: 69, endPoint x: 405, endPoint y: 92, distance: 211.1
click at [405, 92] on h5 "In a project, the Budget at Completion (BAC) is $80,000. Currently, the project…" at bounding box center [332, 79] width 286 height 32
copy h5 "n a project, the Budget at Completion (BAC) is $80,000. Currently, the project …"
click at [337, 217] on div "52,500" at bounding box center [332, 218] width 285 height 18
click at [190, 207] on input "d. 52,500" at bounding box center [190, 204] width 0 height 6
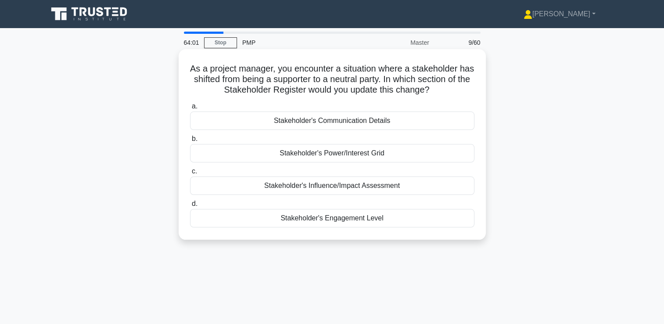
click at [338, 154] on div "Stakeholder's Power/Interest Grid" at bounding box center [332, 153] width 285 height 18
click at [190, 142] on input "b. Stakeholder's Power/Interest Grid" at bounding box center [190, 139] width 0 height 6
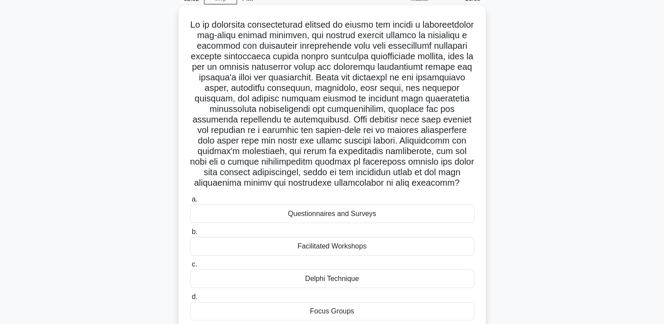
scroll to position [88, 0]
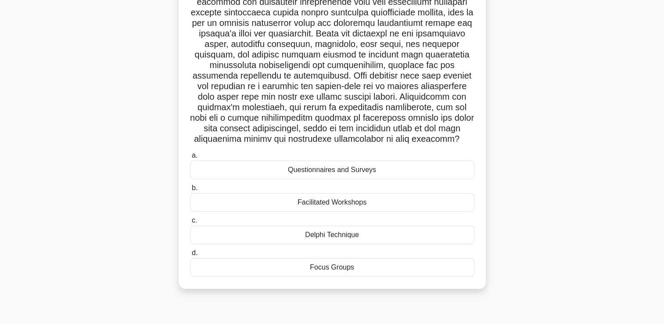
click at [338, 179] on div "Questionnaires and Surveys" at bounding box center [332, 170] width 285 height 18
click at [190, 159] on input "a. Questionnaires and Surveys" at bounding box center [190, 156] width 0 height 6
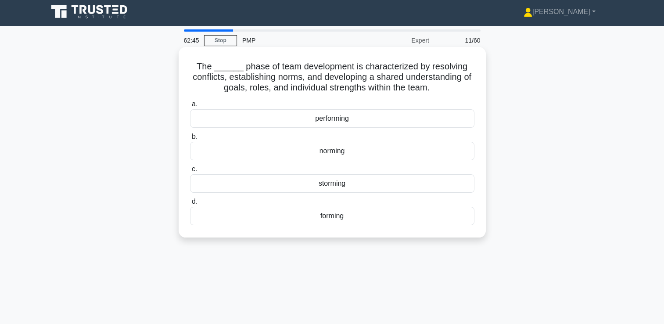
scroll to position [0, 0]
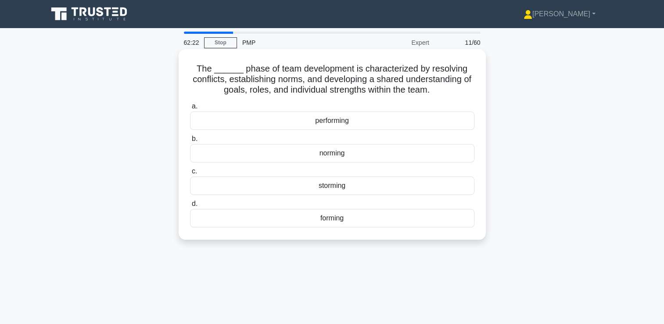
click at [345, 220] on div "forming" at bounding box center [332, 218] width 285 height 18
click at [190, 207] on input "d. forming" at bounding box center [190, 204] width 0 height 6
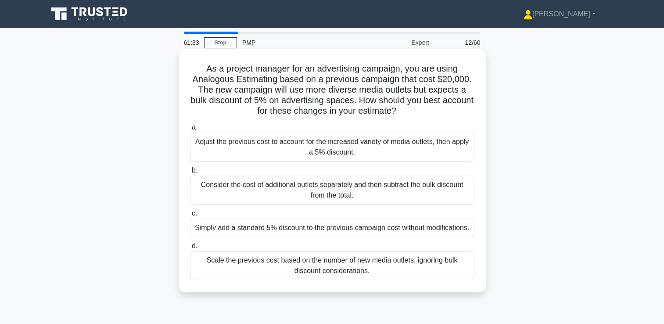
click at [321, 149] on div "Adjust the previous cost to account for the increased variety of media outlets,…" at bounding box center [332, 147] width 285 height 29
click at [190, 130] on input "a. Adjust the previous cost to account for the increased variety of media outle…" at bounding box center [190, 128] width 0 height 6
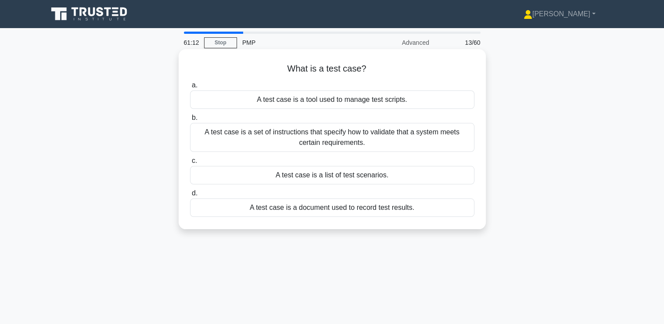
click at [348, 147] on div "A test case is a set of instructions that specify how to validate that a system…" at bounding box center [332, 137] width 285 height 29
click at [190, 121] on input "b. A test case is a set of instructions that specify how to validate that a sys…" at bounding box center [190, 118] width 0 height 6
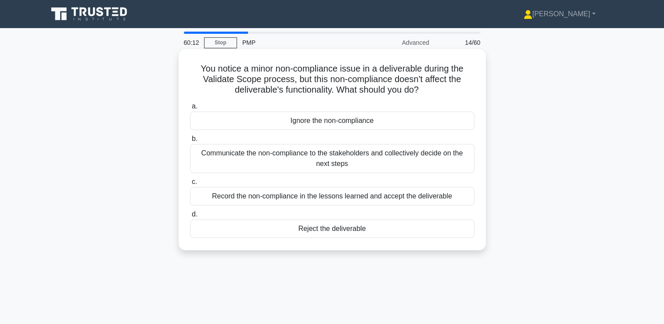
click at [329, 163] on div "Communicate the non-compliance to the stakeholders and collectively decide on t…" at bounding box center [332, 158] width 285 height 29
click at [190, 142] on input "b. Communicate the non-compliance to the stakeholders and collectively decide o…" at bounding box center [190, 139] width 0 height 6
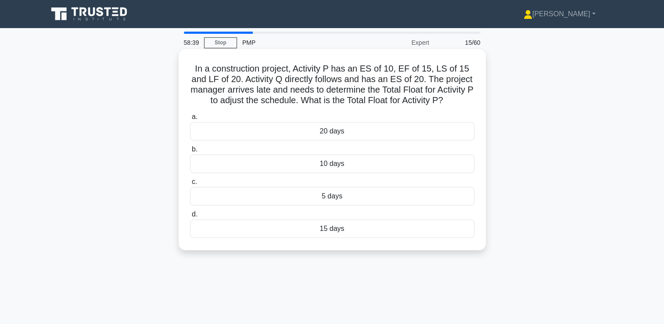
click at [357, 195] on div "5 days" at bounding box center [332, 196] width 285 height 18
click at [190, 185] on input "c. 5 days" at bounding box center [190, 182] width 0 height 6
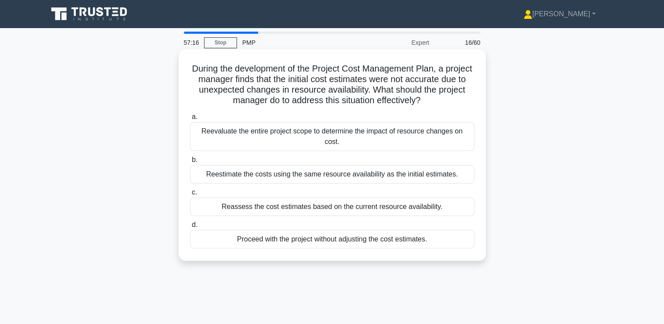
click at [379, 198] on div "Reassess the cost estimates based on the current resource availability." at bounding box center [332, 207] width 285 height 18
click at [190, 195] on input "c. Reassess the cost estimates based on the current resource availability." at bounding box center [190, 193] width 0 height 6
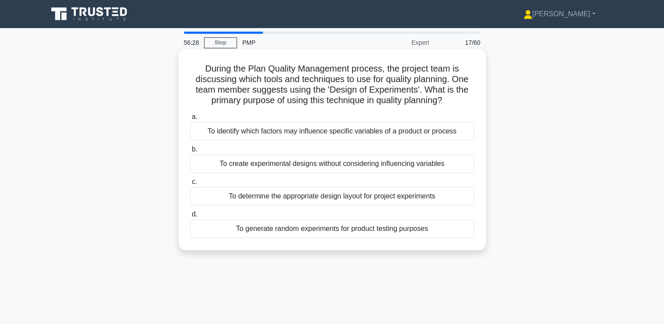
click at [396, 136] on div "To identify which factors may influence specific variables of a product or proc…" at bounding box center [332, 131] width 285 height 18
click at [190, 120] on input "a. To identify which factors may influence specific variables of a product or p…" at bounding box center [190, 117] width 0 height 6
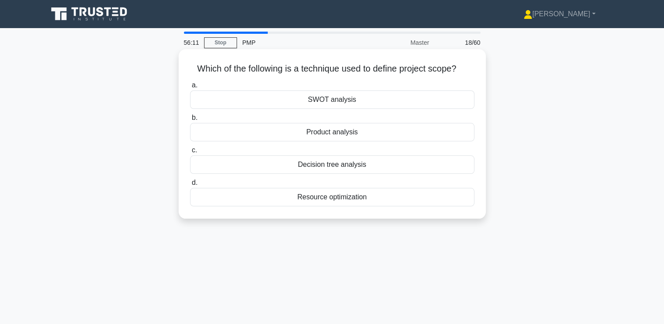
click at [322, 134] on div "Product analysis" at bounding box center [332, 132] width 285 height 18
click at [190, 121] on input "b. Product analysis" at bounding box center [190, 118] width 0 height 6
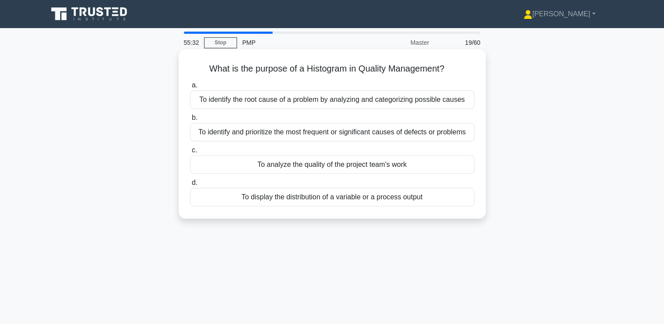
click at [292, 203] on div "To display the distribution of a variable or a process output" at bounding box center [332, 197] width 285 height 18
click at [190, 186] on input "d. To display the distribution of a variable or a process output" at bounding box center [190, 183] width 0 height 6
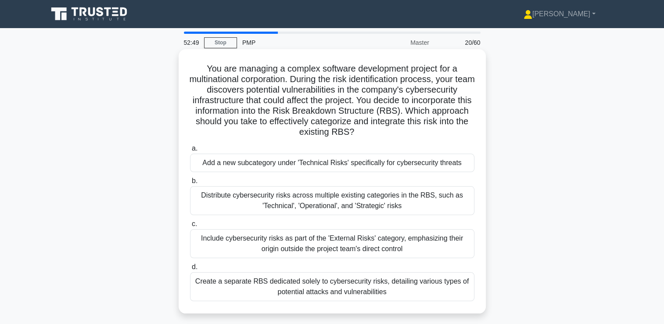
click at [347, 250] on div "Include cybersecurity risks as part of the 'External Risks' category, emphasizi…" at bounding box center [332, 243] width 285 height 29
click at [190, 227] on input "c. Include cybersecurity risks as part of the 'External Risks' category, emphas…" at bounding box center [190, 224] width 0 height 6
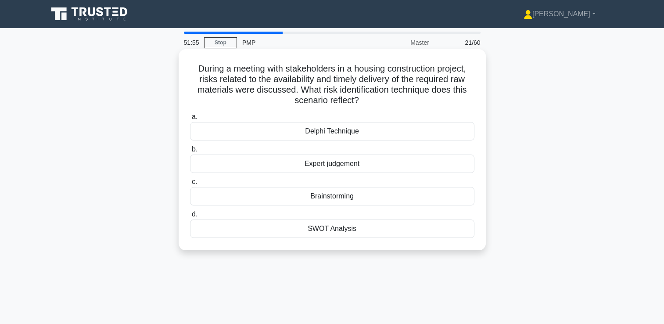
click at [349, 202] on div "Brainstorming" at bounding box center [332, 196] width 285 height 18
click at [190, 185] on input "c. Brainstorming" at bounding box center [190, 182] width 0 height 6
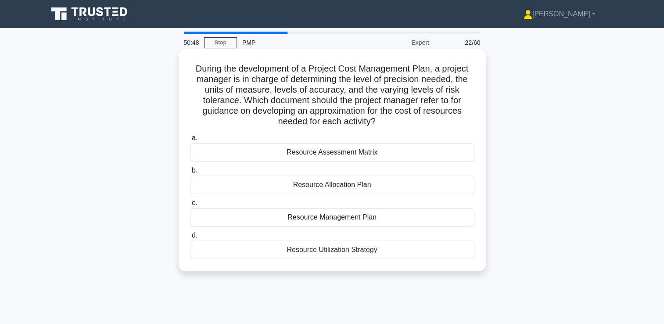
click at [346, 222] on div "Resource Management Plan" at bounding box center [332, 217] width 285 height 18
click at [190, 206] on input "c. Resource Management Plan" at bounding box center [190, 203] width 0 height 6
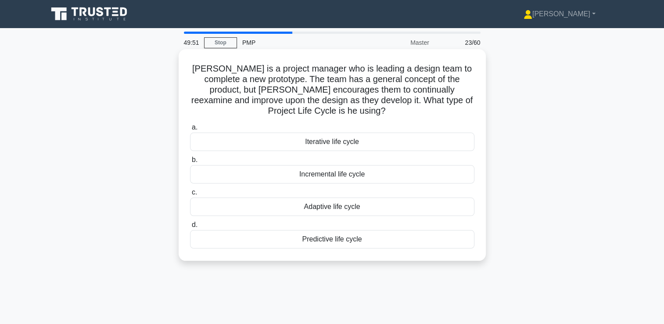
click at [345, 210] on div "Adaptive life cycle" at bounding box center [332, 207] width 285 height 18
click at [190, 195] on input "c. Adaptive life cycle" at bounding box center [190, 193] width 0 height 6
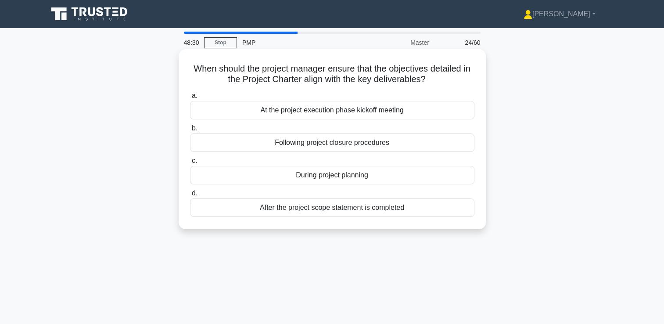
click at [367, 180] on div "During project planning" at bounding box center [332, 175] width 285 height 18
click at [190, 164] on input "c. During project planning" at bounding box center [190, 161] width 0 height 6
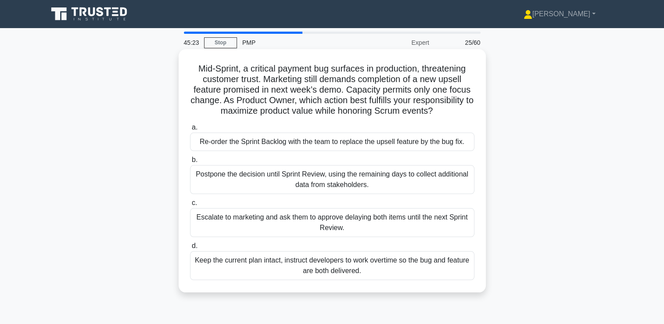
click at [350, 138] on div "Re-order the Sprint Backlog with the team to replace the upsell feature by the …" at bounding box center [332, 142] width 285 height 18
click at [190, 130] on input "a. Re-order the Sprint Backlog with the team to replace the upsell feature by t…" at bounding box center [190, 128] width 0 height 6
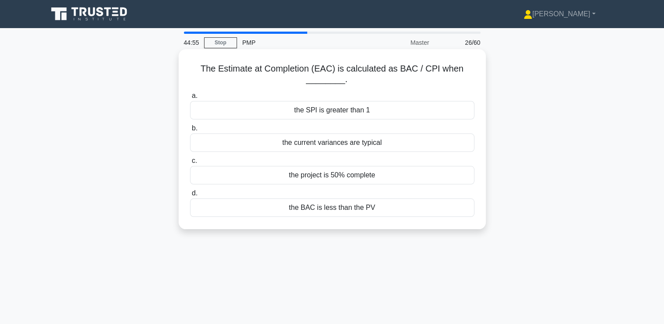
click at [347, 149] on div "the current variances are typical" at bounding box center [332, 142] width 285 height 18
click at [190, 131] on input "b. the current variances are typical" at bounding box center [190, 129] width 0 height 6
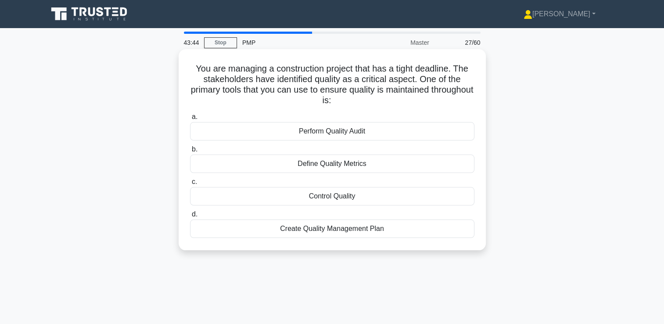
click at [352, 168] on div "Define Quality Metrics" at bounding box center [332, 164] width 285 height 18
click at [190, 152] on input "b. Define Quality Metrics" at bounding box center [190, 150] width 0 height 6
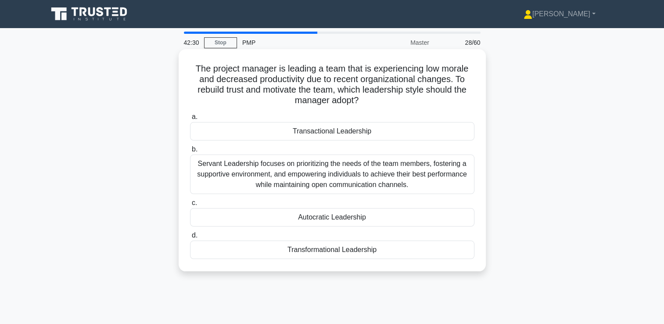
click at [362, 252] on div "Transformational Leadership" at bounding box center [332, 250] width 285 height 18
click at [190, 238] on input "d. Transformational Leadership" at bounding box center [190, 236] width 0 height 6
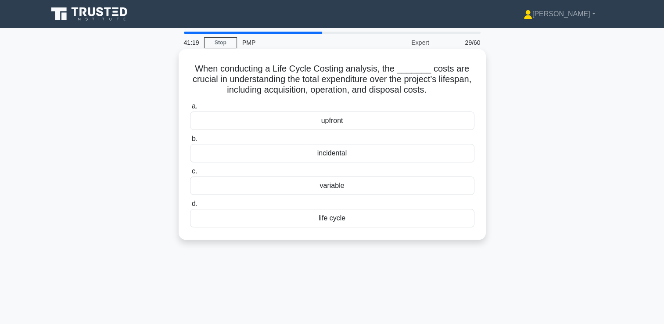
click at [359, 189] on div "variable" at bounding box center [332, 186] width 285 height 18
click at [190, 174] on input "c. variable" at bounding box center [190, 172] width 0 height 6
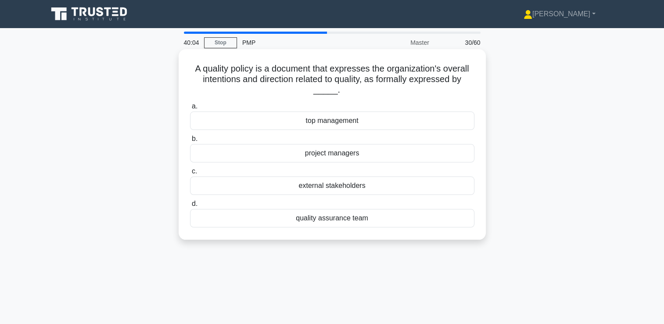
click at [333, 123] on div "top management" at bounding box center [332, 121] width 285 height 18
click at [190, 109] on input "a. top management" at bounding box center [190, 107] width 0 height 6
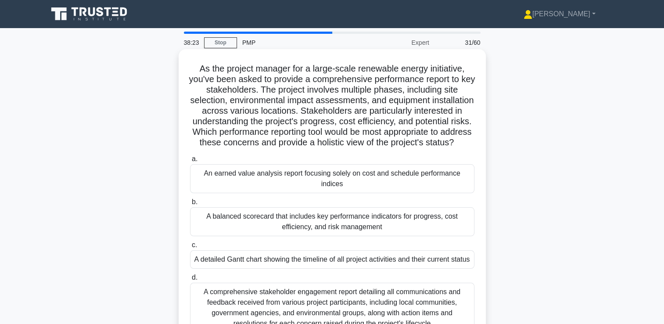
click at [264, 92] on h5 "As the project manager for a large-scale renewable energy initiative, you've be…" at bounding box center [332, 105] width 286 height 85
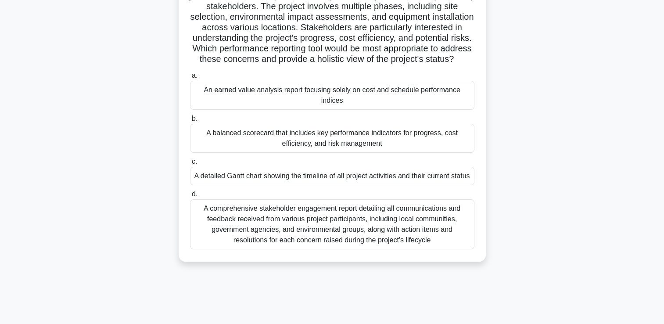
scroll to position [88, 0]
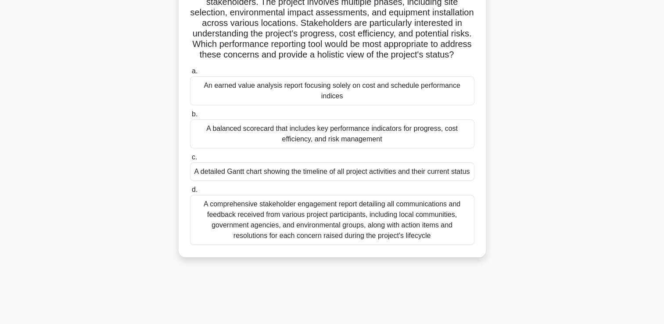
click at [348, 144] on div "A balanced scorecard that includes key performance indicators for progress, cos…" at bounding box center [332, 133] width 285 height 29
click at [190, 117] on input "b. A balanced scorecard that includes key performance indicators for progress, …" at bounding box center [190, 115] width 0 height 6
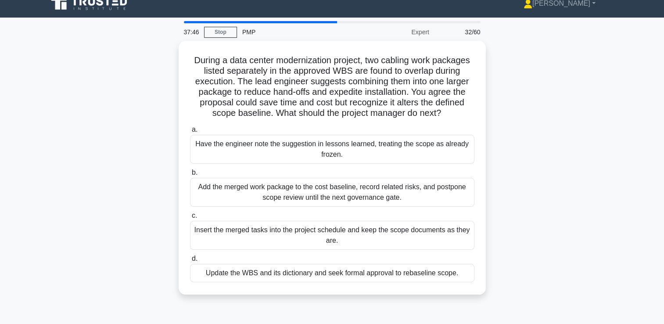
scroll to position [0, 0]
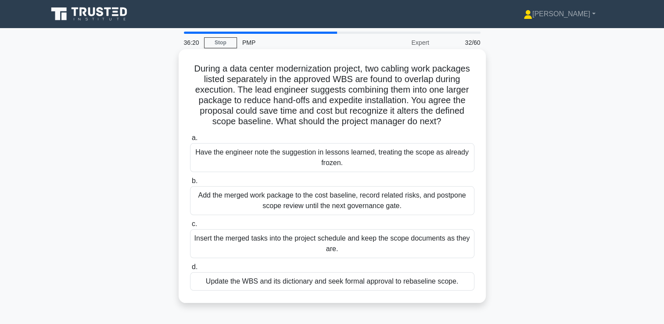
click at [256, 284] on div "Update the WBS and its dictionary and seek formal approval to rebaseline scope." at bounding box center [332, 281] width 285 height 18
click at [190, 270] on input "d. Update the WBS and its dictionary and seek formal approval to rebaseline sco…" at bounding box center [190, 267] width 0 height 6
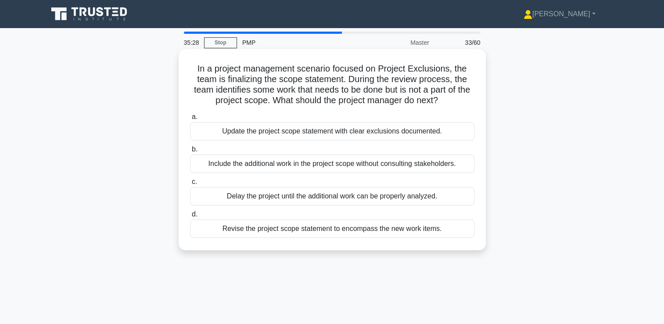
click at [350, 234] on div "Revise the project scope statement to encompass the new work items." at bounding box center [332, 229] width 285 height 18
click at [190, 217] on input "d. Revise the project scope statement to encompass the new work items." at bounding box center [190, 215] width 0 height 6
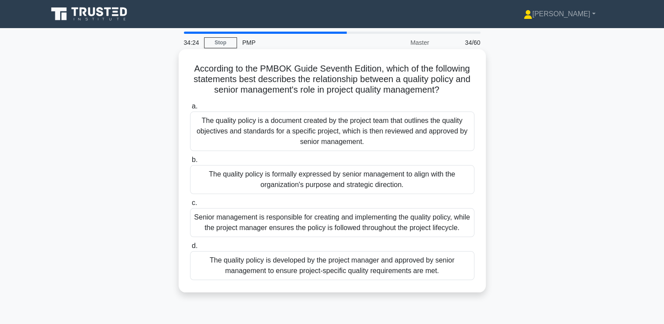
click at [337, 186] on div "The quality policy is formally expressed by senior management to align with the…" at bounding box center [332, 179] width 285 height 29
click at [190, 163] on input "b. The quality policy is formally expressed by senior management to align with …" at bounding box center [190, 160] width 0 height 6
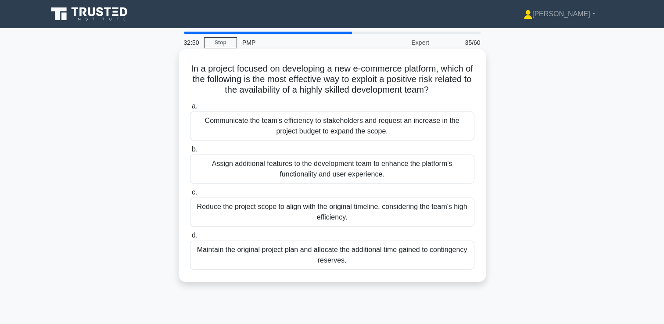
click at [288, 164] on div "Assign additional features to the development team to enhance the platform's fu…" at bounding box center [332, 169] width 285 height 29
click at [190, 152] on input "b. Assign additional features to the development team to enhance the platform's…" at bounding box center [190, 150] width 0 height 6
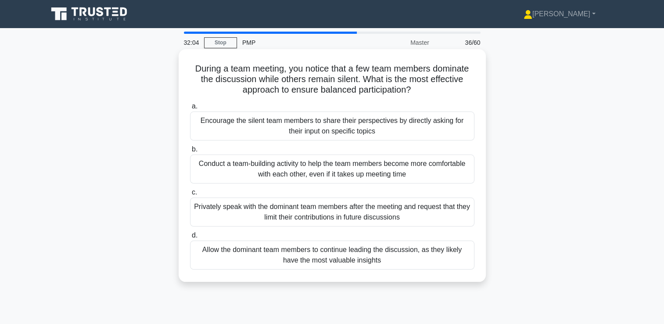
click at [330, 129] on div "Encourage the silent team members to share their perspectives by directly askin…" at bounding box center [332, 126] width 285 height 29
click at [190, 109] on input "a. Encourage the silent team members to share their perspectives by directly as…" at bounding box center [190, 107] width 0 height 6
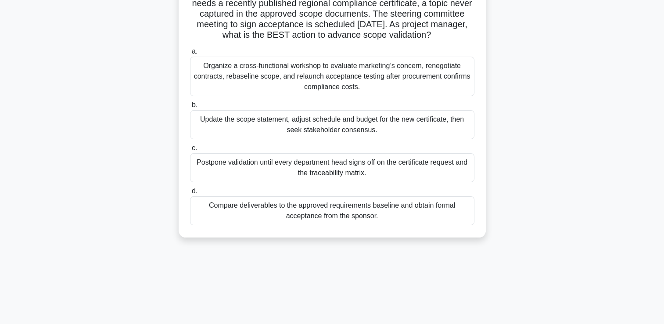
scroll to position [44, 0]
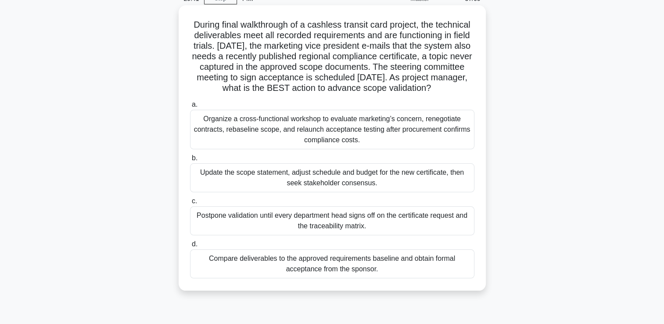
click at [309, 191] on div "Update the scope statement, adjust schedule and budget for the new certificate,…" at bounding box center [332, 177] width 285 height 29
click at [190, 161] on input "b. Update the scope statement, adjust schedule and budget for the new certifica…" at bounding box center [190, 158] width 0 height 6
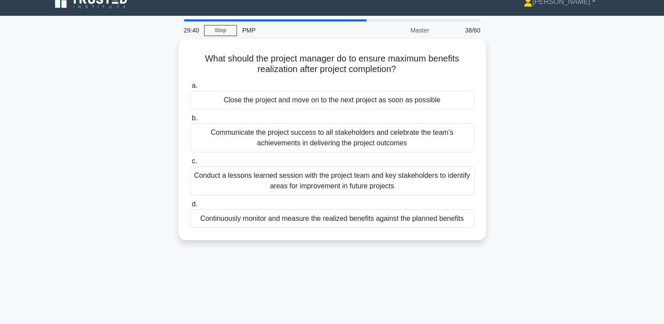
scroll to position [0, 0]
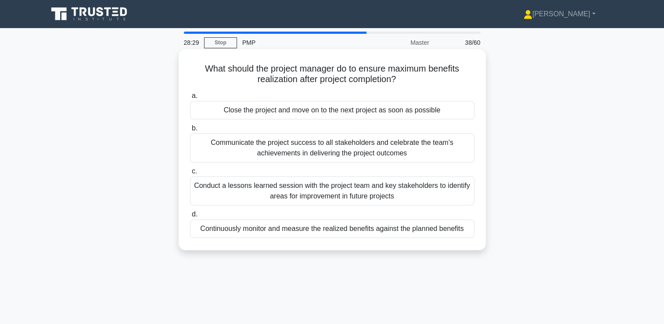
click at [372, 189] on div "Conduct a lessons learned session with the project team and key stakeholders to…" at bounding box center [332, 191] width 285 height 29
click at [190, 174] on input "c. Conduct a lessons learned session with the project team and key stakeholders…" at bounding box center [190, 172] width 0 height 6
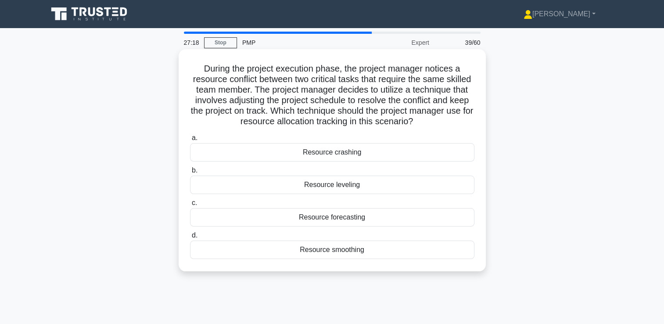
click at [362, 187] on div "Resource leveling" at bounding box center [332, 185] width 285 height 18
click at [190, 173] on input "b. Resource leveling" at bounding box center [190, 171] width 0 height 6
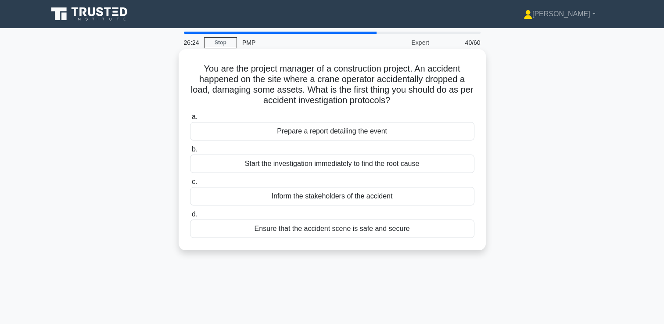
click at [346, 234] on div "Ensure that the accident scene is safe and secure" at bounding box center [332, 229] width 285 height 18
click at [190, 217] on input "d. Ensure that the accident scene is safe and secure" at bounding box center [190, 215] width 0 height 6
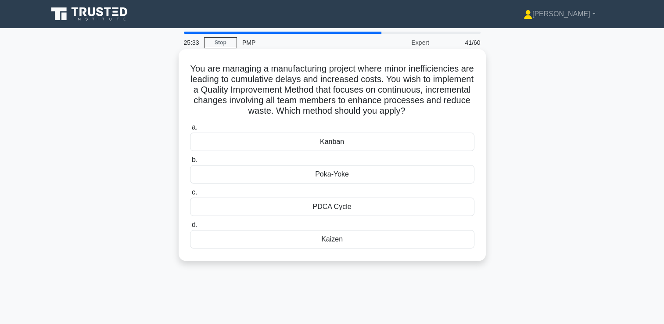
click at [355, 240] on div "Kaizen" at bounding box center [332, 239] width 285 height 18
click at [190, 228] on input "d. Kaizen" at bounding box center [190, 225] width 0 height 6
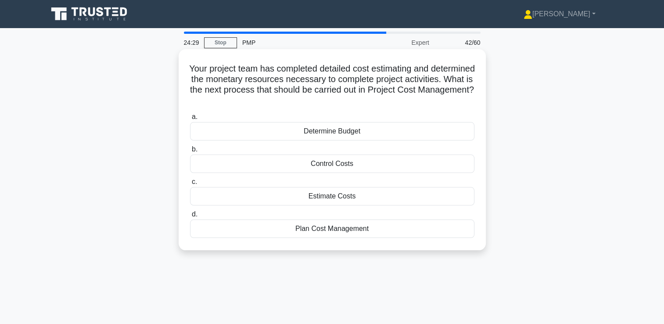
click at [353, 132] on div "Determine Budget" at bounding box center [332, 131] width 285 height 18
click at [190, 120] on input "a. Determine Budget" at bounding box center [190, 117] width 0 height 6
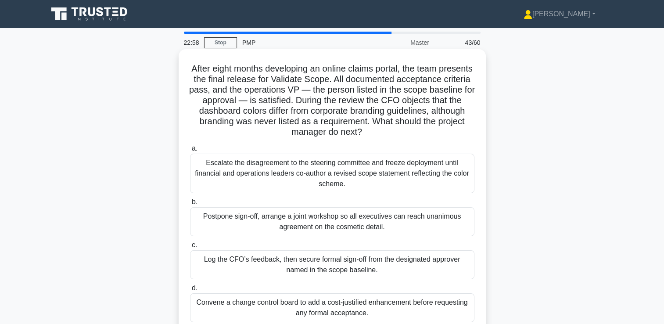
click at [338, 266] on div "Log the CFO’s feedback, then secure formal sign-off from the designated approve…" at bounding box center [332, 264] width 285 height 29
click at [190, 248] on input "c. Log the CFO’s feedback, then secure formal sign-off from the designated appr…" at bounding box center [190, 245] width 0 height 6
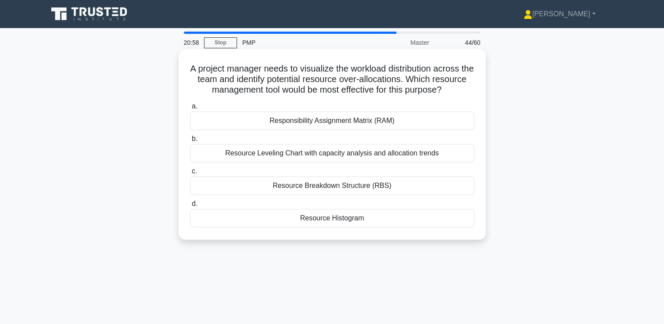
click at [358, 227] on div "Resource Histogram" at bounding box center [332, 218] width 285 height 18
click at [190, 207] on input "d. Resource Histogram" at bounding box center [190, 204] width 0 height 6
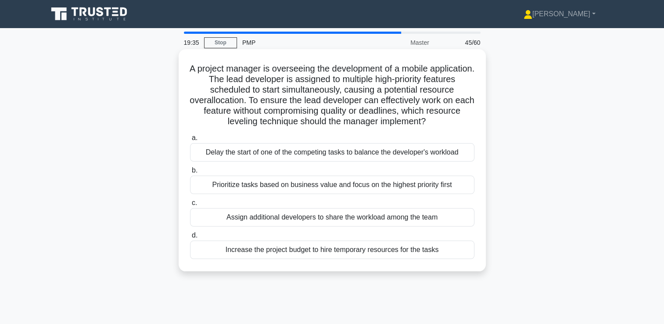
click at [344, 187] on div "Prioritize tasks based on business value and focus on the highest priority first" at bounding box center [332, 185] width 285 height 18
click at [190, 173] on input "b. Prioritize tasks based on business value and focus on the highest priority f…" at bounding box center [190, 171] width 0 height 6
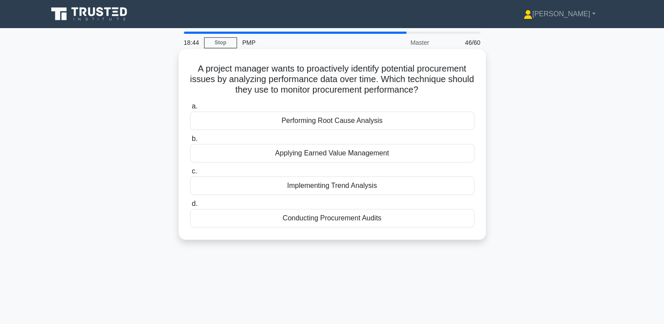
click at [356, 220] on div "Conducting Procurement Audits" at bounding box center [332, 218] width 285 height 18
click at [190, 207] on input "d. Conducting Procurement Audits" at bounding box center [190, 204] width 0 height 6
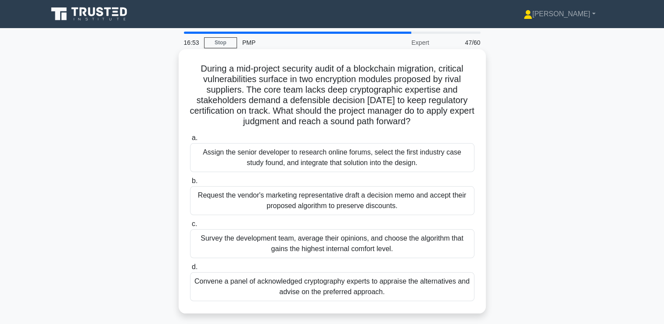
click at [364, 296] on div "Convene a panel of acknowledged cryptography experts to appraise the alternativ…" at bounding box center [332, 286] width 285 height 29
click at [190, 270] on input "d. Convene a panel of acknowledged cryptography experts to appraise the alterna…" at bounding box center [190, 267] width 0 height 6
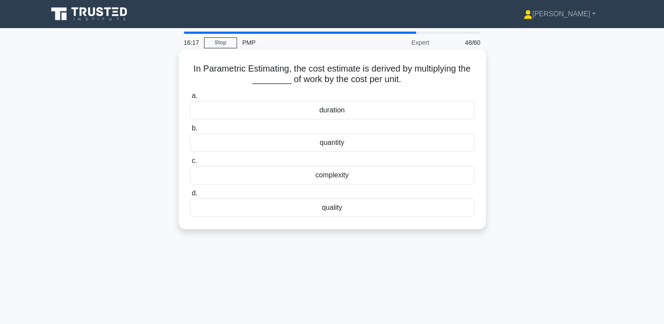
click at [328, 145] on div "quantity" at bounding box center [332, 142] width 285 height 18
click at [190, 131] on input "b. quantity" at bounding box center [190, 129] width 0 height 6
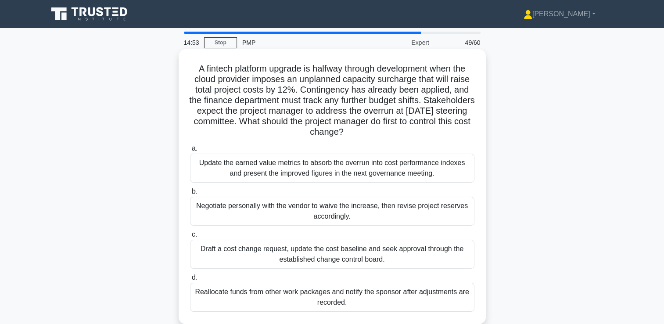
click at [302, 263] on div "Draft a cost change request, update the cost baseline and seek approval through…" at bounding box center [332, 254] width 285 height 29
click at [190, 238] on input "c. Draft a cost change request, update the cost baseline and seek approval thro…" at bounding box center [190, 235] width 0 height 6
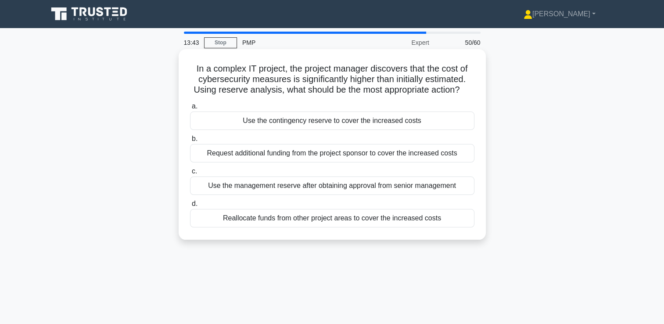
click at [379, 159] on div "Request additional funding from the project sponsor to cover the increased costs" at bounding box center [332, 153] width 285 height 18
click at [190, 142] on input "b. Request additional funding from the project sponsor to cover the increased c…" at bounding box center [190, 139] width 0 height 6
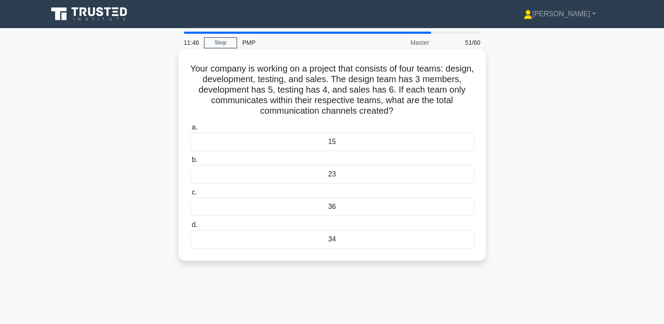
click at [339, 248] on div "34" at bounding box center [332, 239] width 285 height 18
click at [190, 228] on input "d. 34" at bounding box center [190, 225] width 0 height 6
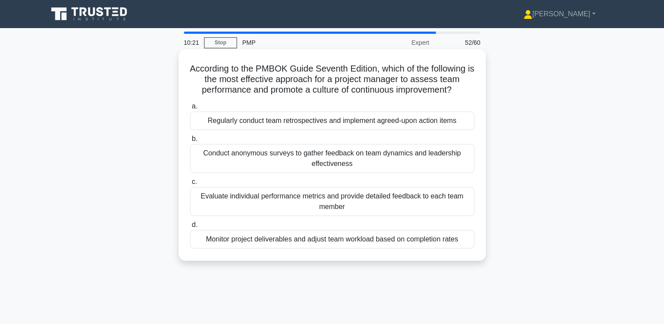
click at [328, 199] on div "Evaluate individual performance metrics and provide detailed feedback to each t…" at bounding box center [332, 201] width 285 height 29
click at [190, 185] on input "c. Evaluate individual performance metrics and provide detailed feedback to eac…" at bounding box center [190, 182] width 0 height 6
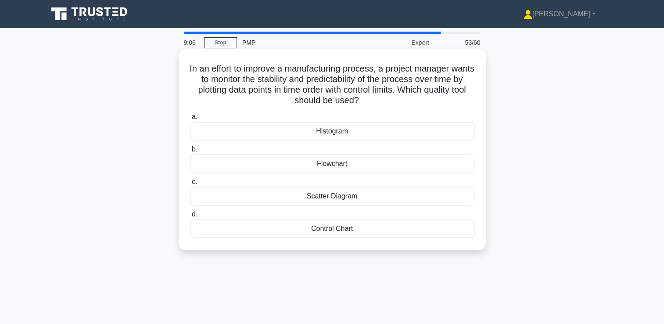
click at [346, 228] on div "Control Chart" at bounding box center [332, 229] width 285 height 18
click at [190, 217] on input "d. Control Chart" at bounding box center [190, 215] width 0 height 6
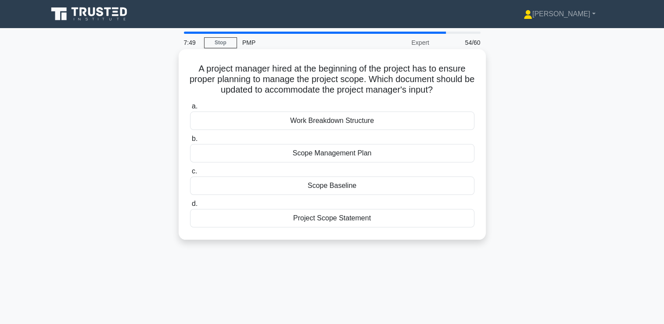
click at [361, 157] on div "Scope Management Plan" at bounding box center [332, 153] width 285 height 18
click at [190, 142] on input "b. Scope Management Plan" at bounding box center [190, 139] width 0 height 6
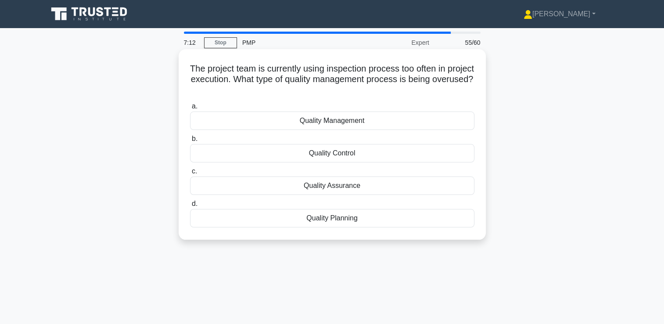
click at [364, 153] on div "Quality Control" at bounding box center [332, 153] width 285 height 18
click at [190, 142] on input "b. Quality Control" at bounding box center [190, 139] width 0 height 6
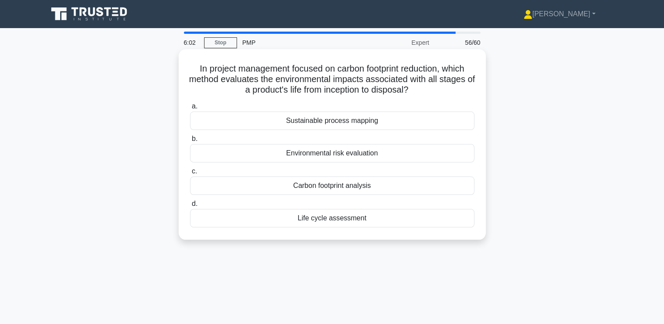
click at [379, 189] on div "Carbon footprint analysis" at bounding box center [332, 186] width 285 height 18
click at [190, 174] on input "c. Carbon footprint analysis" at bounding box center [190, 172] width 0 height 6
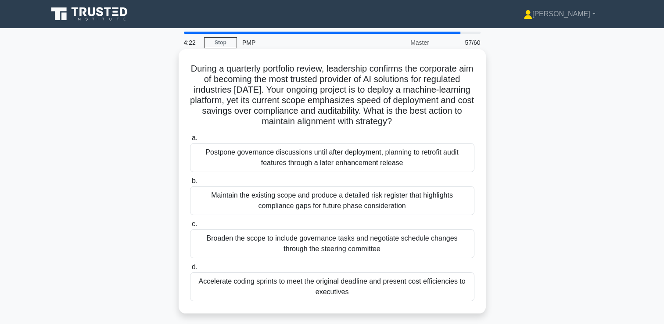
click at [313, 258] on div "Broaden the scope to include governance tasks and negotiate schedule changes th…" at bounding box center [332, 243] width 285 height 29
click at [190, 227] on input "c. Broaden the scope to include governance tasks and negotiate schedule changes…" at bounding box center [190, 224] width 0 height 6
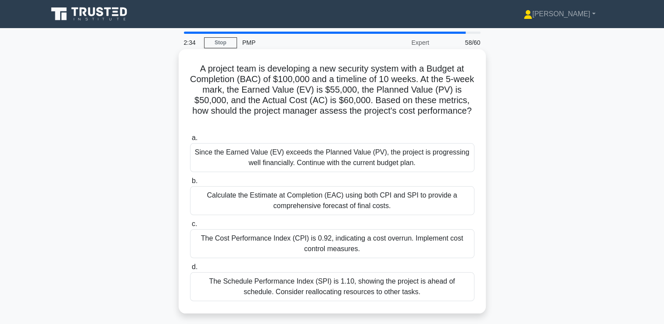
click at [376, 248] on div "The Cost Performance Index (CPI) is 0.92, indicating a cost overrun. Implement …" at bounding box center [332, 243] width 285 height 29
click at [190, 227] on input "c. The Cost Performance Index (CPI) is 0.92, indicating a cost overrun. Impleme…" at bounding box center [190, 224] width 0 height 6
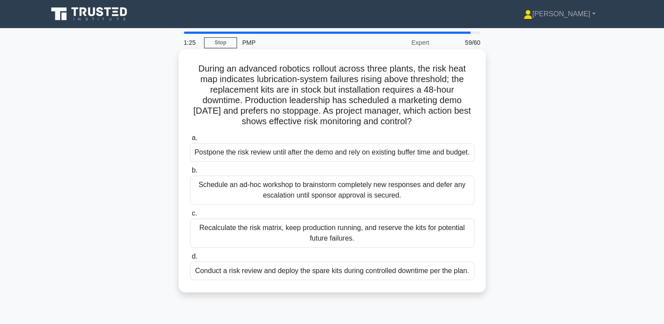
click at [414, 280] on div "Conduct a risk review and deploy the spare kits during controlled downtime per …" at bounding box center [332, 271] width 285 height 18
click at [190, 260] on input "d. Conduct a risk review and deploy the spare kits during controlled downtime p…" at bounding box center [190, 257] width 0 height 6
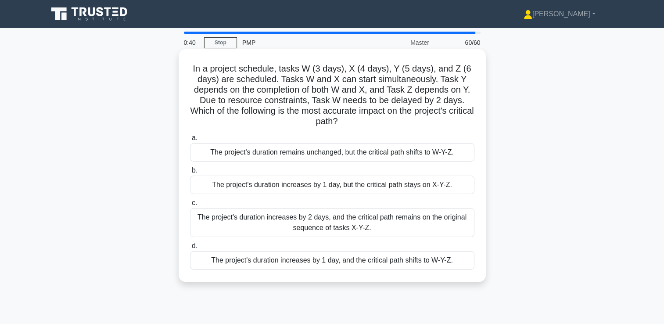
click at [348, 194] on div "a. The project's duration remains unchanged, but the critical path shifts to W-…" at bounding box center [332, 201] width 295 height 141
click at [357, 189] on div "The project's duration increases by 1 day, but the critical path stays on X-Y-Z." at bounding box center [332, 185] width 285 height 18
click at [190, 173] on input "b. The project's duration increases by 1 day, but the critical path stays on X-…" at bounding box center [190, 171] width 0 height 6
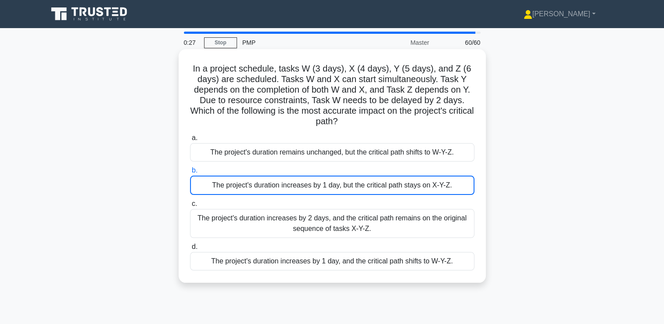
click at [420, 183] on div "The project's duration increases by 1 day, but the critical path stays on X-Y-Z." at bounding box center [332, 185] width 285 height 19
click at [190, 173] on input "b. The project's duration increases by 1 day, but the critical path stays on X-…" at bounding box center [190, 171] width 0 height 6
